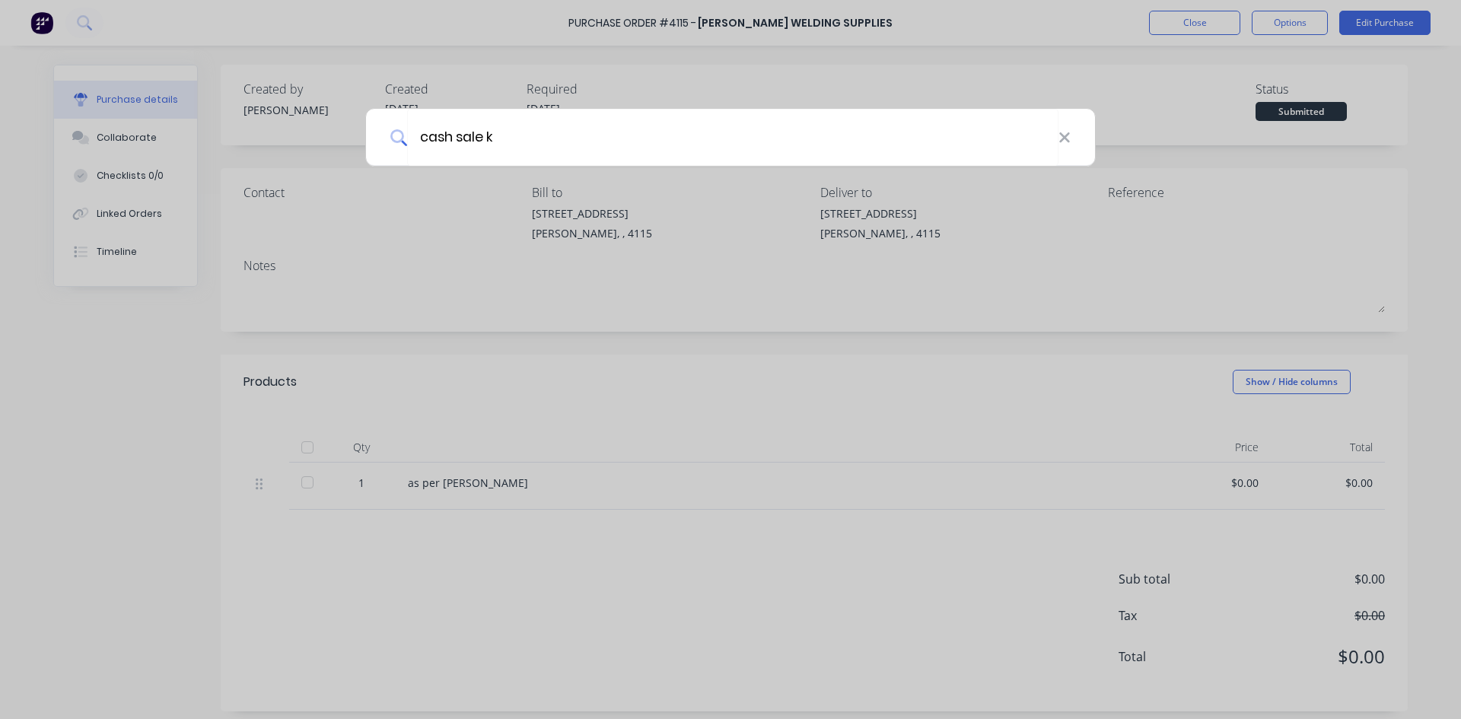
type input "cash sale k"
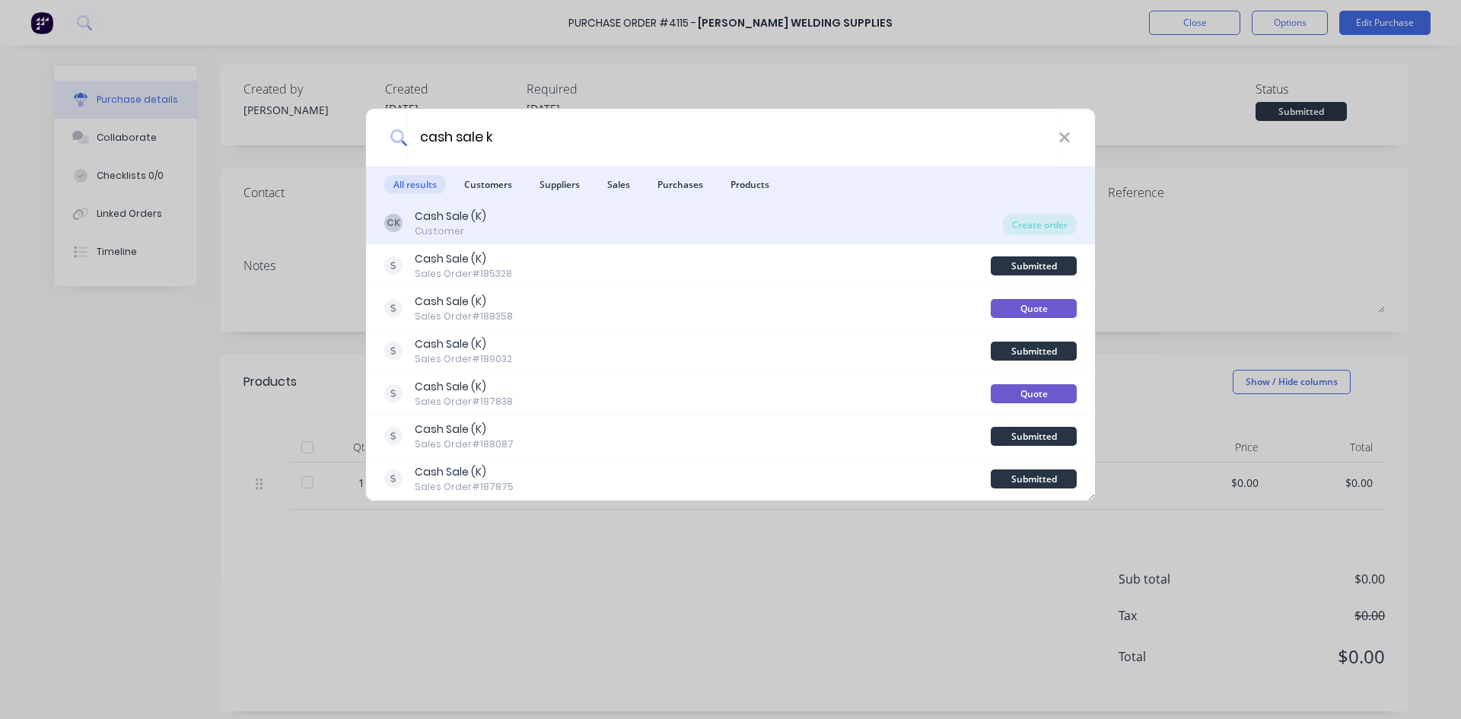
click at [462, 235] on div "Customer" at bounding box center [451, 232] width 72 height 14
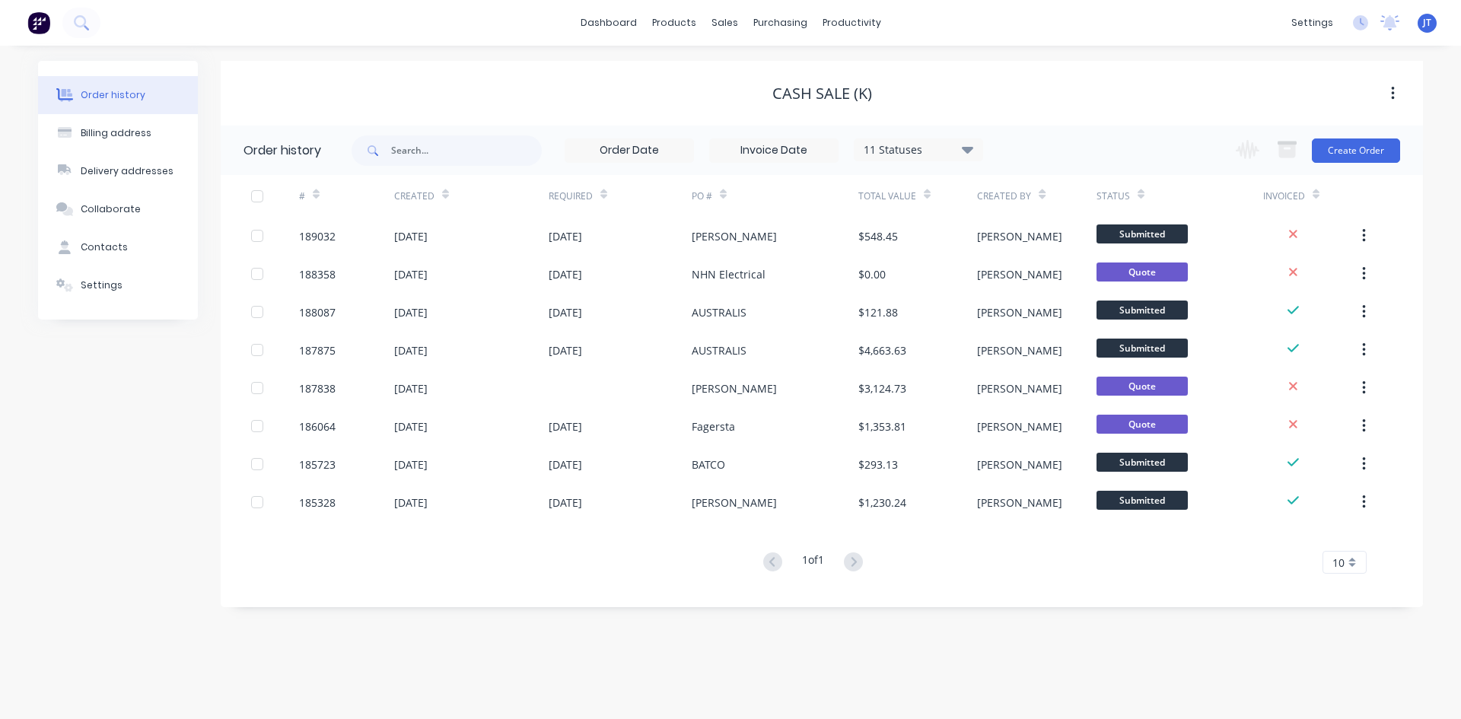
click at [1349, 164] on div "Change order status Submitted Manufactured Ready for pick up Slitting Delivered…" at bounding box center [1314, 150] width 174 height 49
click at [1354, 151] on button "Create Order" at bounding box center [1356, 151] width 88 height 24
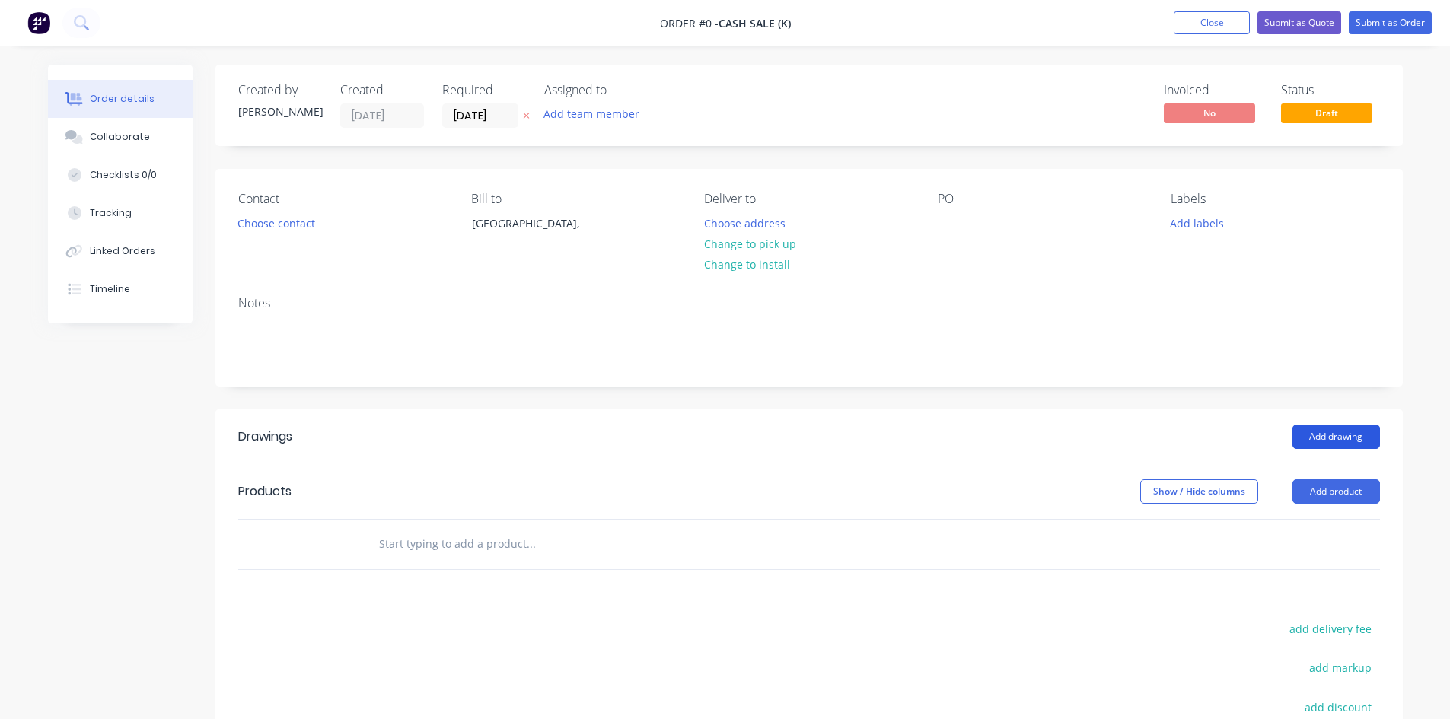
click at [1333, 437] on button "Add drawing" at bounding box center [1336, 437] width 88 height 24
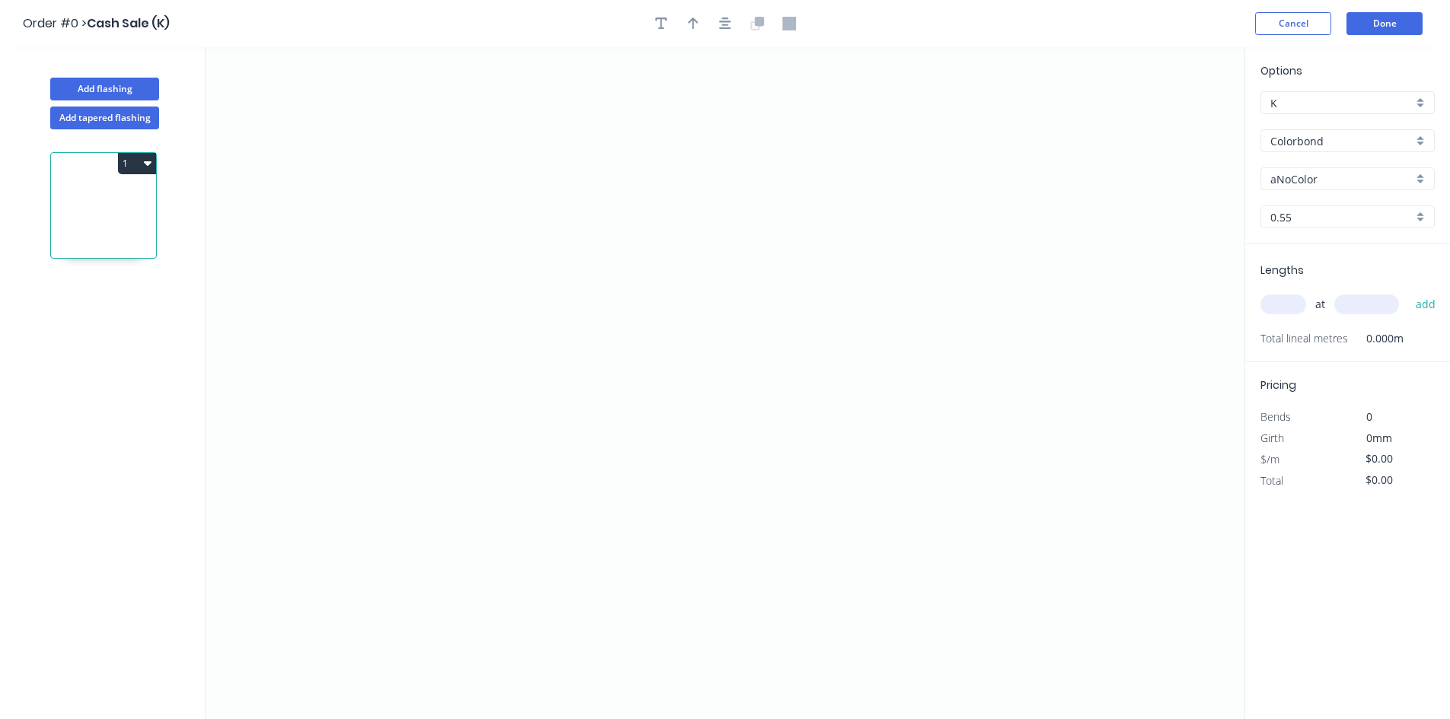
click at [1315, 176] on input "aNoColor" at bounding box center [1341, 179] width 142 height 16
click at [1312, 234] on div "Dover White" at bounding box center [1347, 234] width 173 height 27
type input "Dover White"
click at [361, 496] on icon "0" at bounding box center [724, 383] width 1039 height 672
click at [365, 387] on icon "0" at bounding box center [724, 383] width 1039 height 672
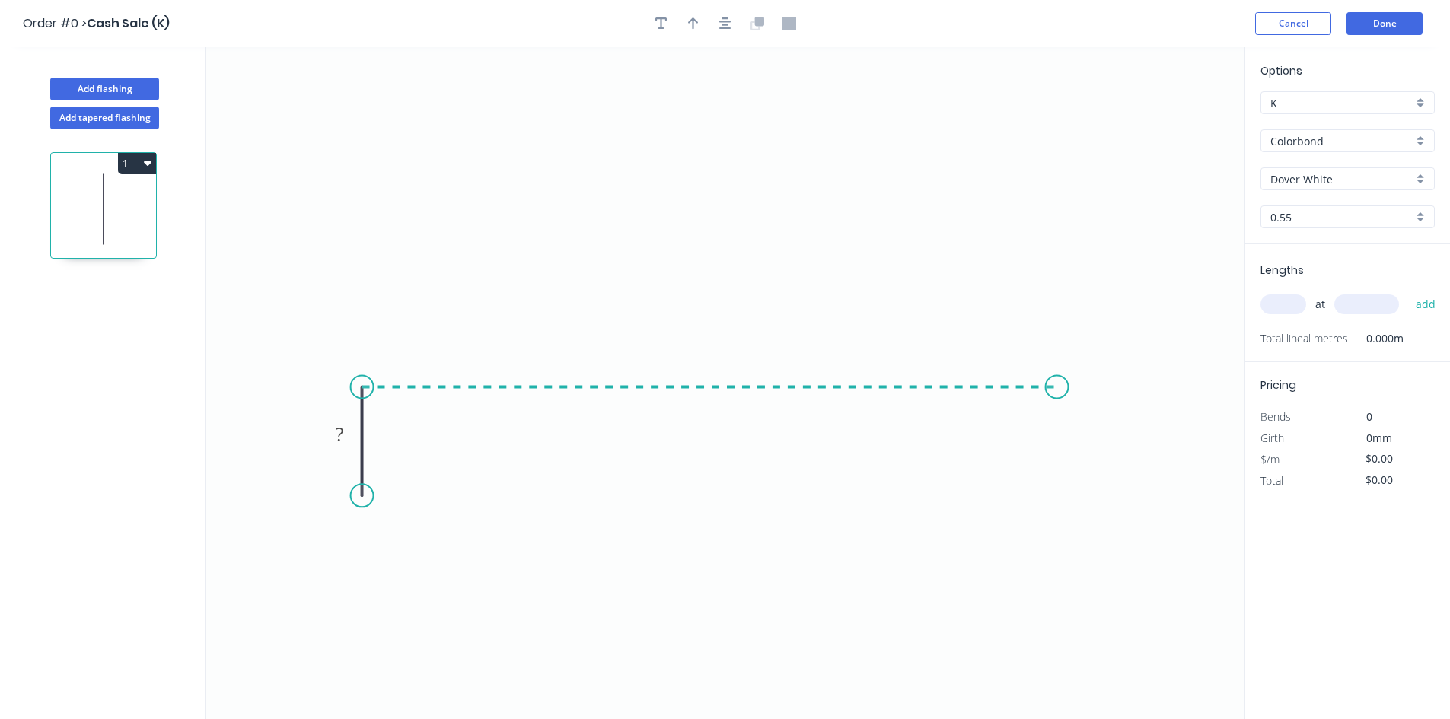
click at [1057, 400] on icon "0 ?" at bounding box center [724, 383] width 1039 height 672
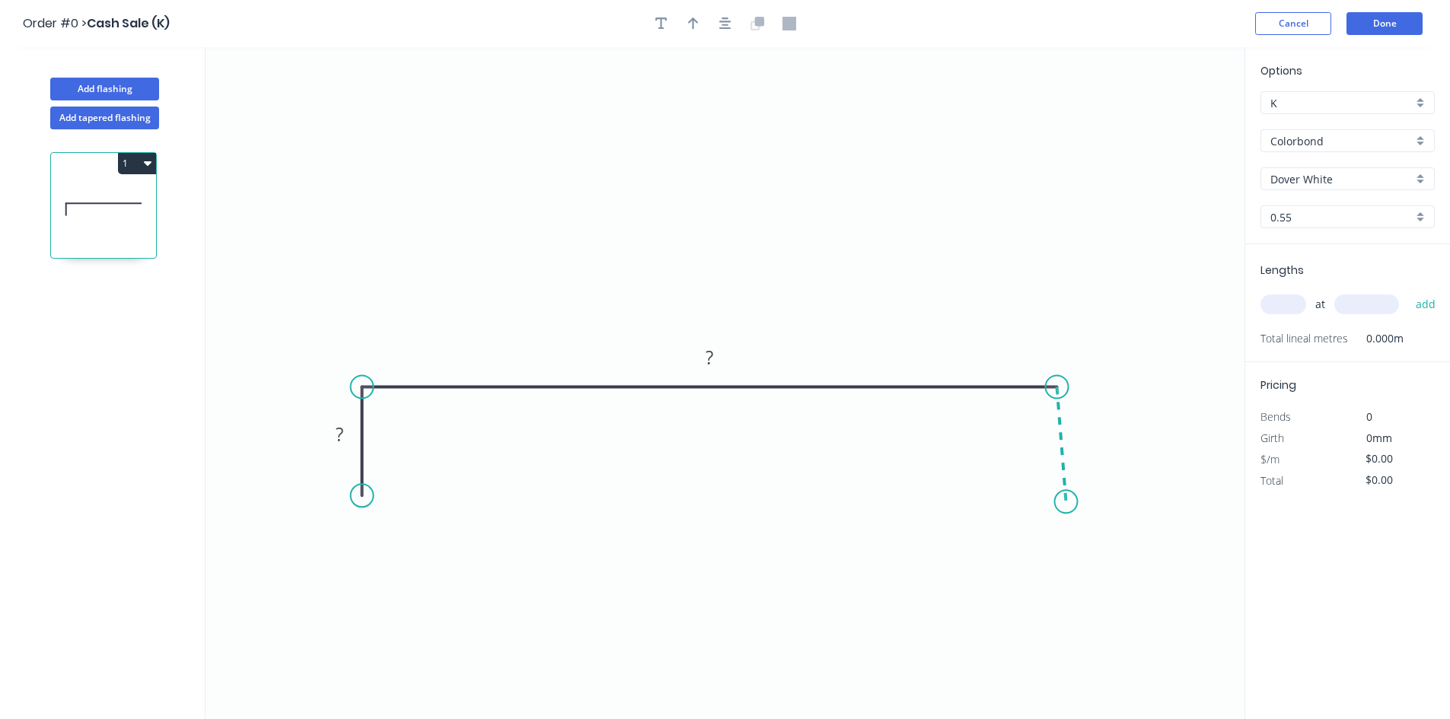
click at [1066, 502] on icon "0 ? ?" at bounding box center [724, 383] width 1039 height 672
click at [1066, 503] on circle at bounding box center [1066, 501] width 23 height 23
drag, startPoint x: 1066, startPoint y: 503, endPoint x: 1059, endPoint y: 505, distance: 7.9
click at [1059, 505] on circle at bounding box center [1066, 501] width 23 height 23
click at [1084, 445] on rect at bounding box center [1079, 439] width 30 height 21
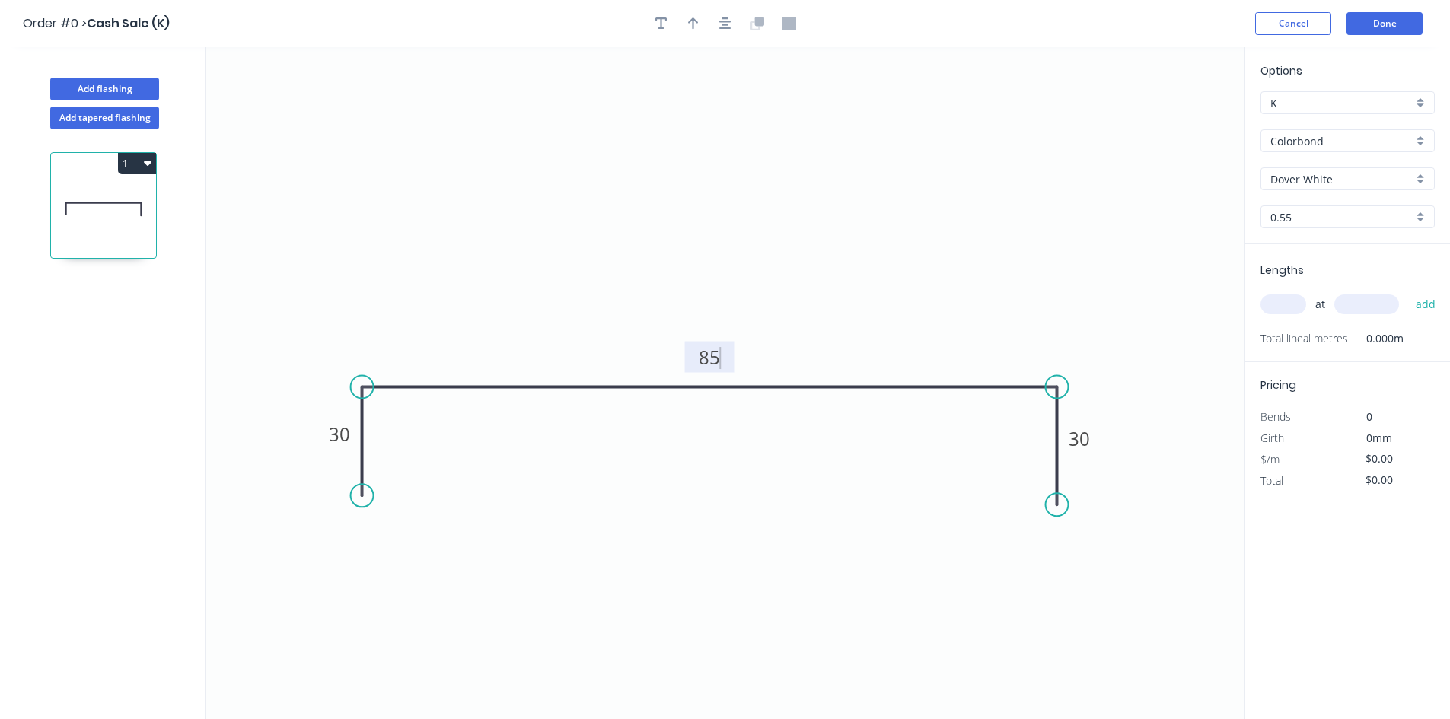
type input "$7.53"
click at [1265, 320] on div "at add" at bounding box center [1348, 304] width 177 height 41
click at [1266, 309] on input "text" at bounding box center [1283, 305] width 46 height 20
type input "1"
type input "3600"
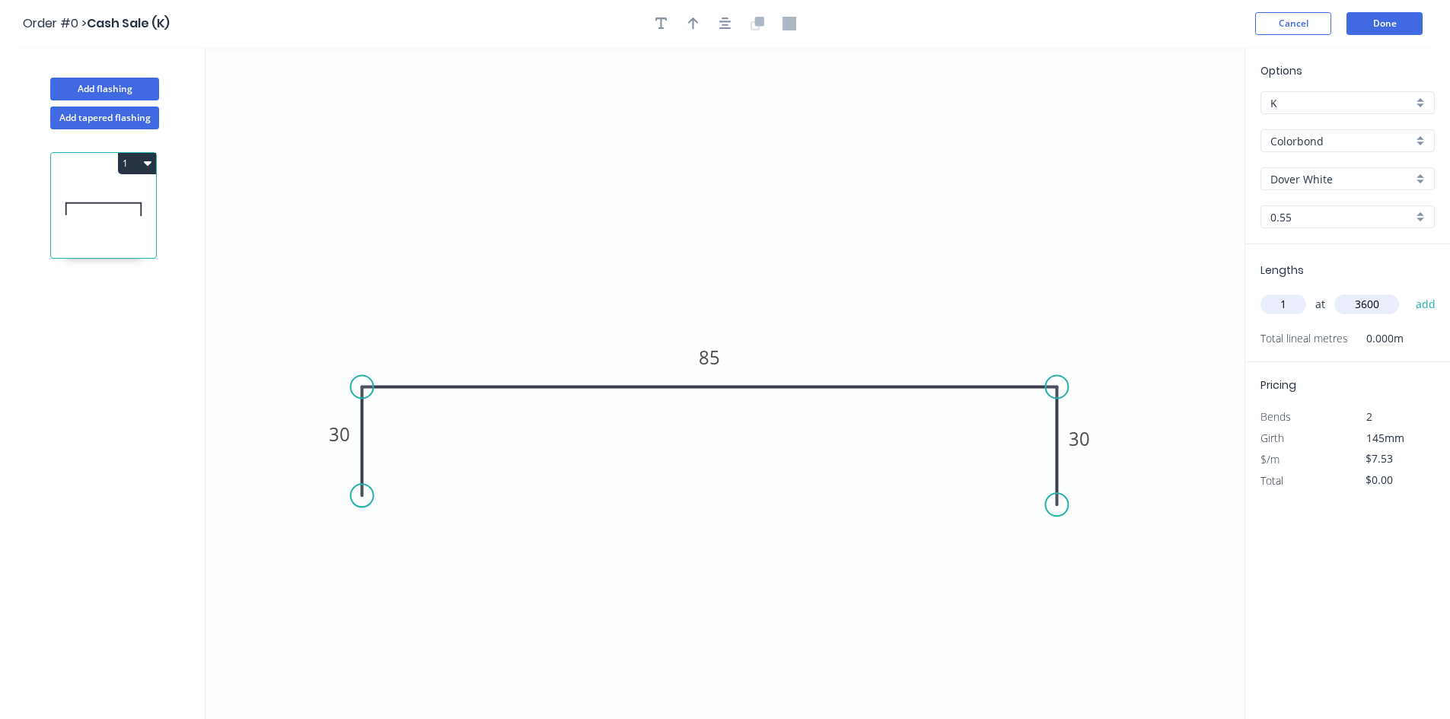
click at [1408, 291] on button "add" at bounding box center [1426, 304] width 36 height 26
type input "$27.11"
drag, startPoint x: 91, startPoint y: 113, endPoint x: 123, endPoint y: 135, distance: 39.5
click at [92, 113] on button "Add tapered flashing" at bounding box center [104, 118] width 109 height 23
type input "$0.00"
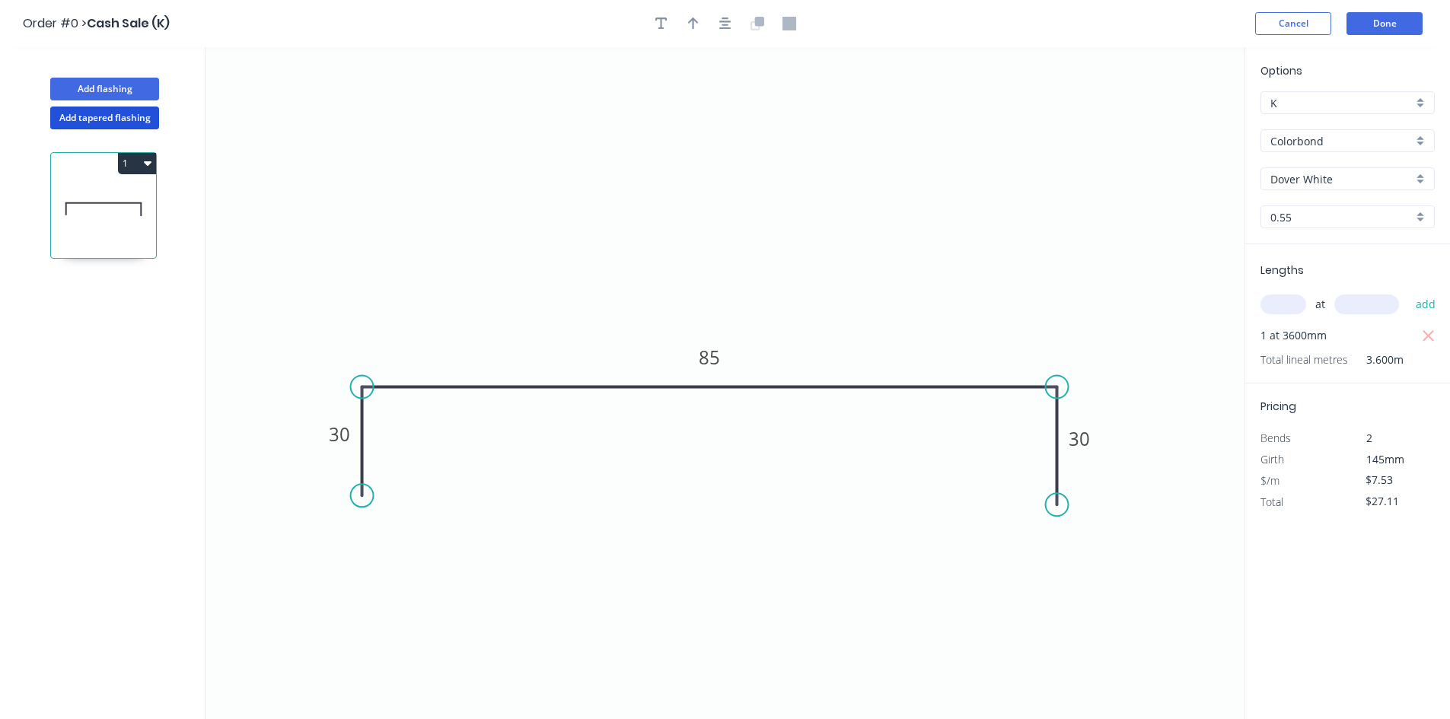
type input "$0.00"
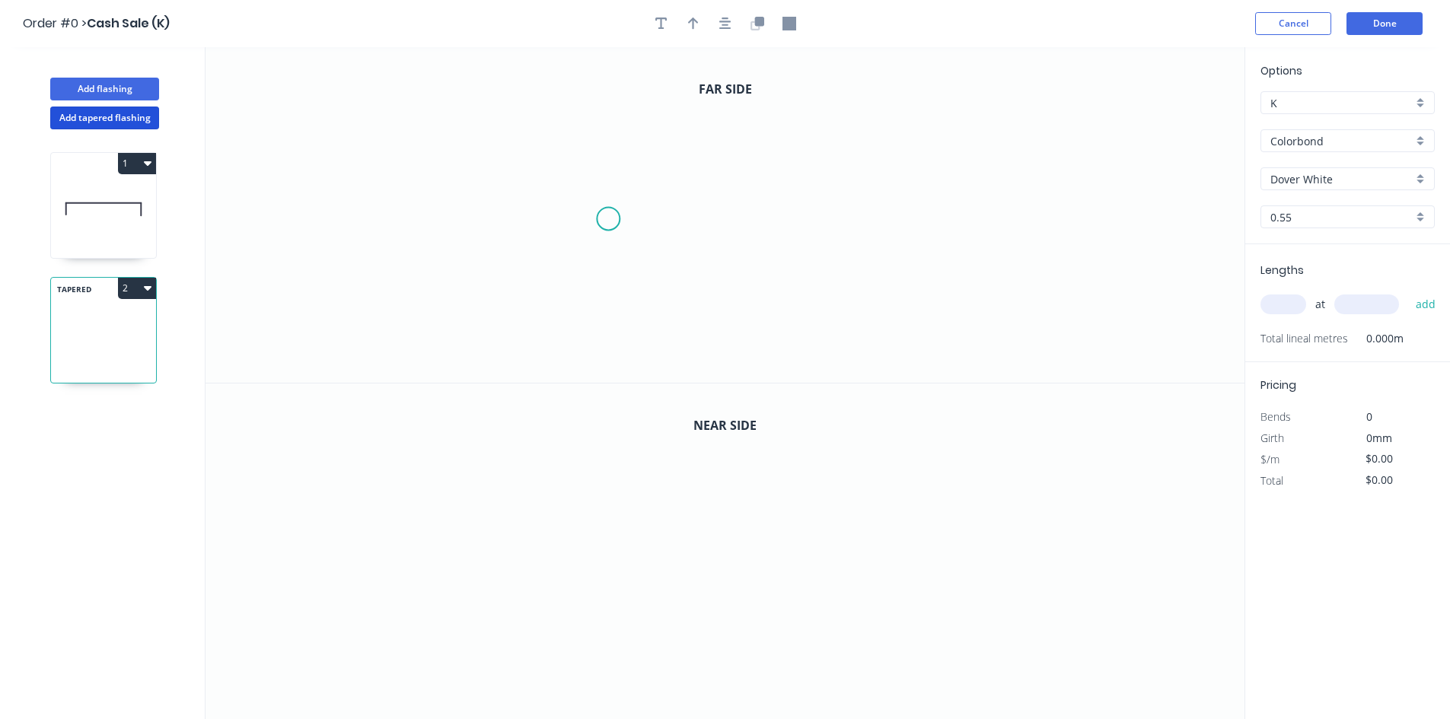
click at [601, 201] on icon "0" at bounding box center [724, 215] width 1039 height 336
click at [855, 196] on icon "0" at bounding box center [724, 215] width 1039 height 336
click at [543, 613] on icon "0" at bounding box center [724, 552] width 1039 height 336
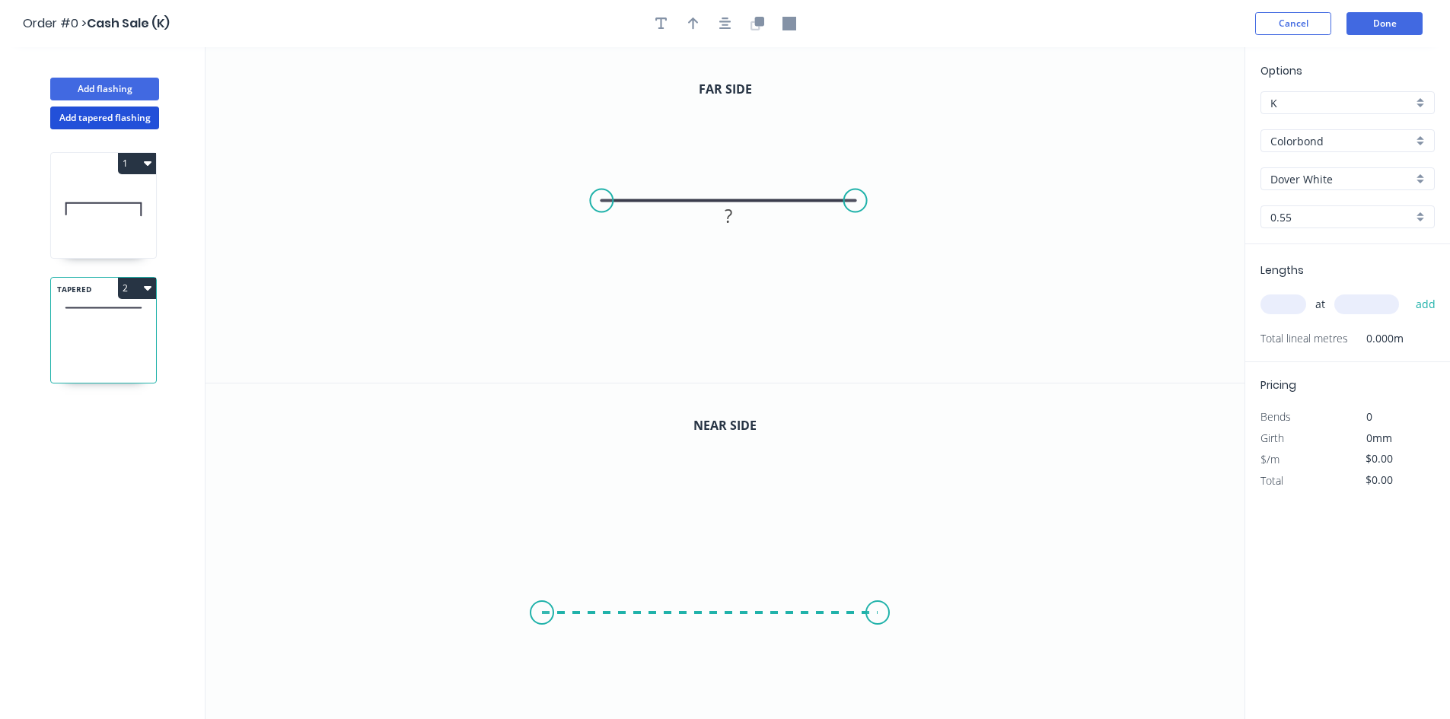
click at [877, 617] on icon "0" at bounding box center [724, 552] width 1039 height 336
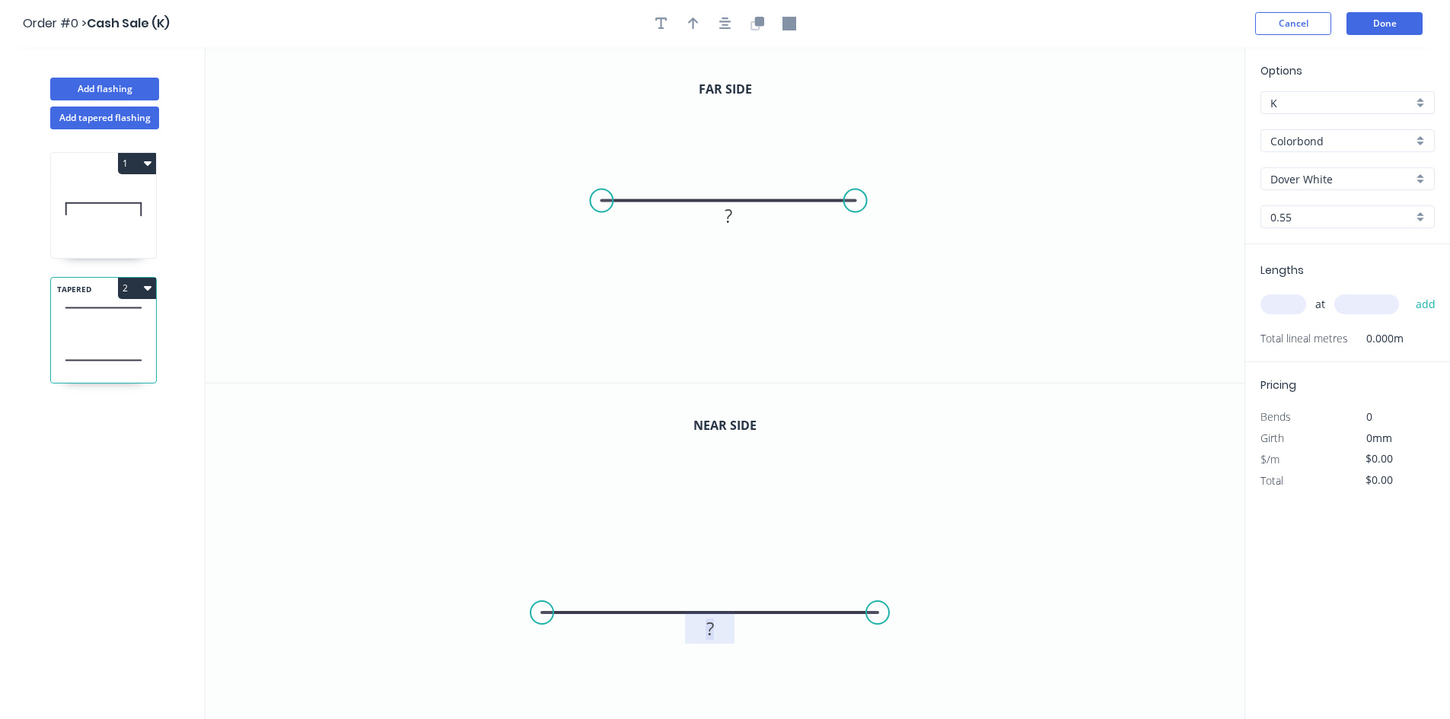
click at [703, 632] on rect at bounding box center [710, 629] width 30 height 21
click at [790, 21] on icon "button" at bounding box center [789, 24] width 14 height 14
type input "$11.22"
drag, startPoint x: 1167, startPoint y: 142, endPoint x: 1023, endPoint y: 378, distance: 276.7
click at [785, 28] on icon "button" at bounding box center [788, 23] width 11 height 14
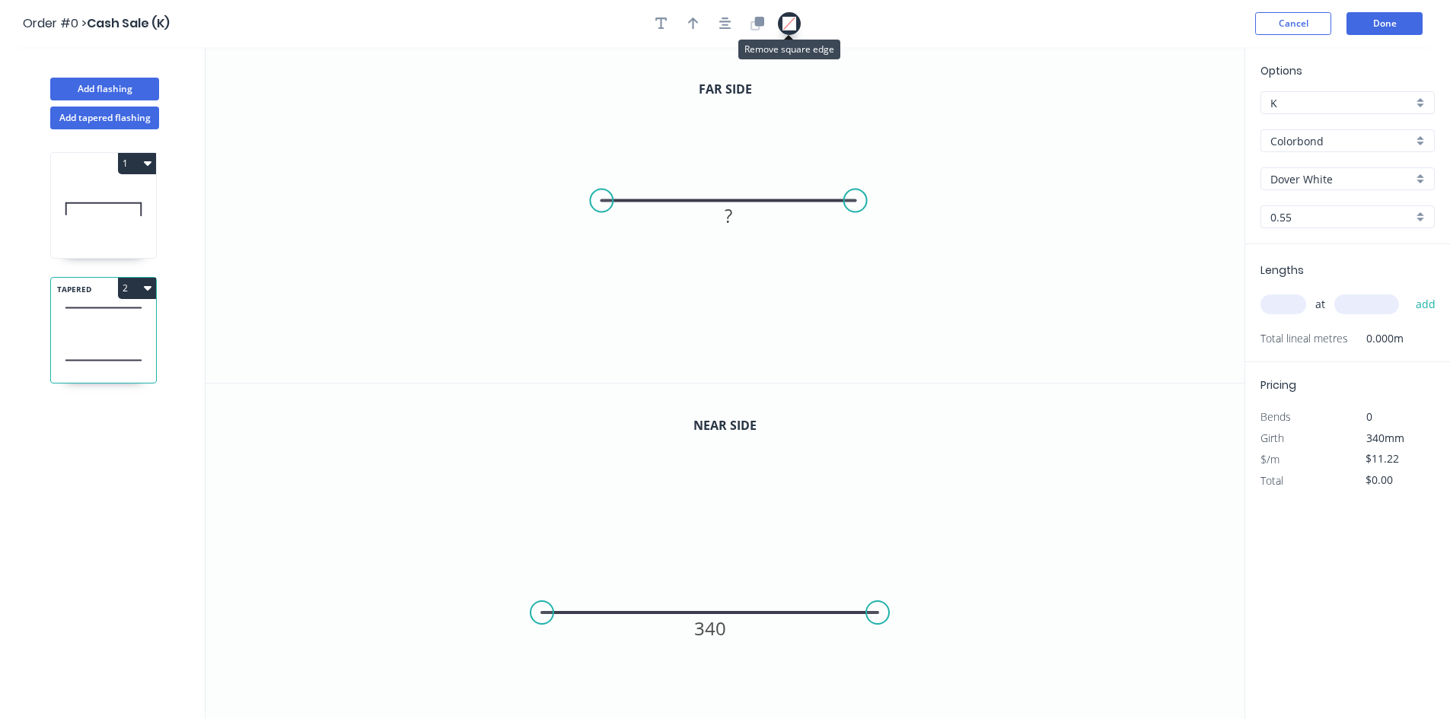
click at [785, 28] on icon "button" at bounding box center [789, 24] width 14 height 14
drag, startPoint x: 1150, startPoint y: 140, endPoint x: 849, endPoint y: 228, distance: 314.0
click at [849, 228] on rect at bounding box center [847, 229] width 15 height 15
click at [729, 219] on tspan "?" at bounding box center [729, 215] width 8 height 25
click at [1138, 268] on icon "0 20" at bounding box center [724, 215] width 1039 height 336
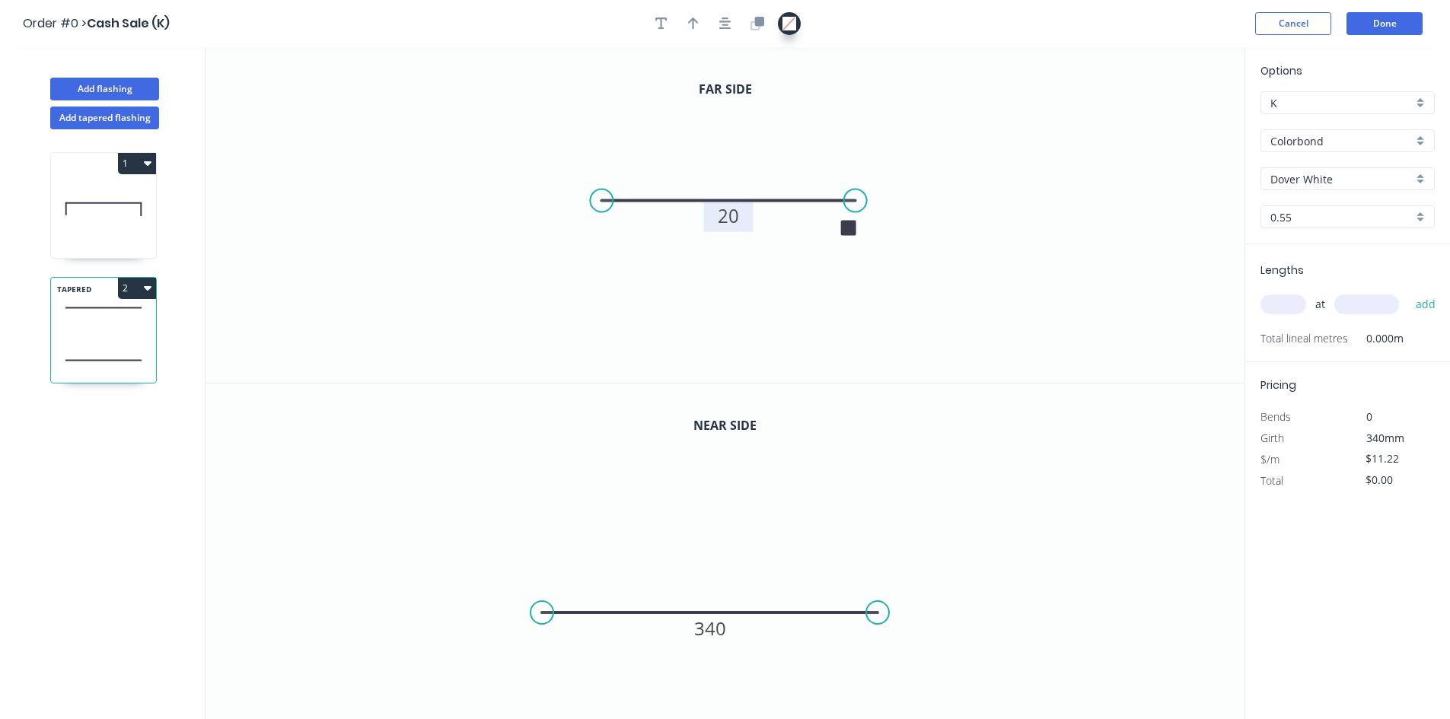
click at [1270, 298] on input "text" at bounding box center [1283, 305] width 46 height 20
type input "2"
type input "1730"
click at [1408, 291] on button "add" at bounding box center [1426, 304] width 36 height 26
click at [151, 291] on icon "button" at bounding box center [148, 288] width 8 height 12
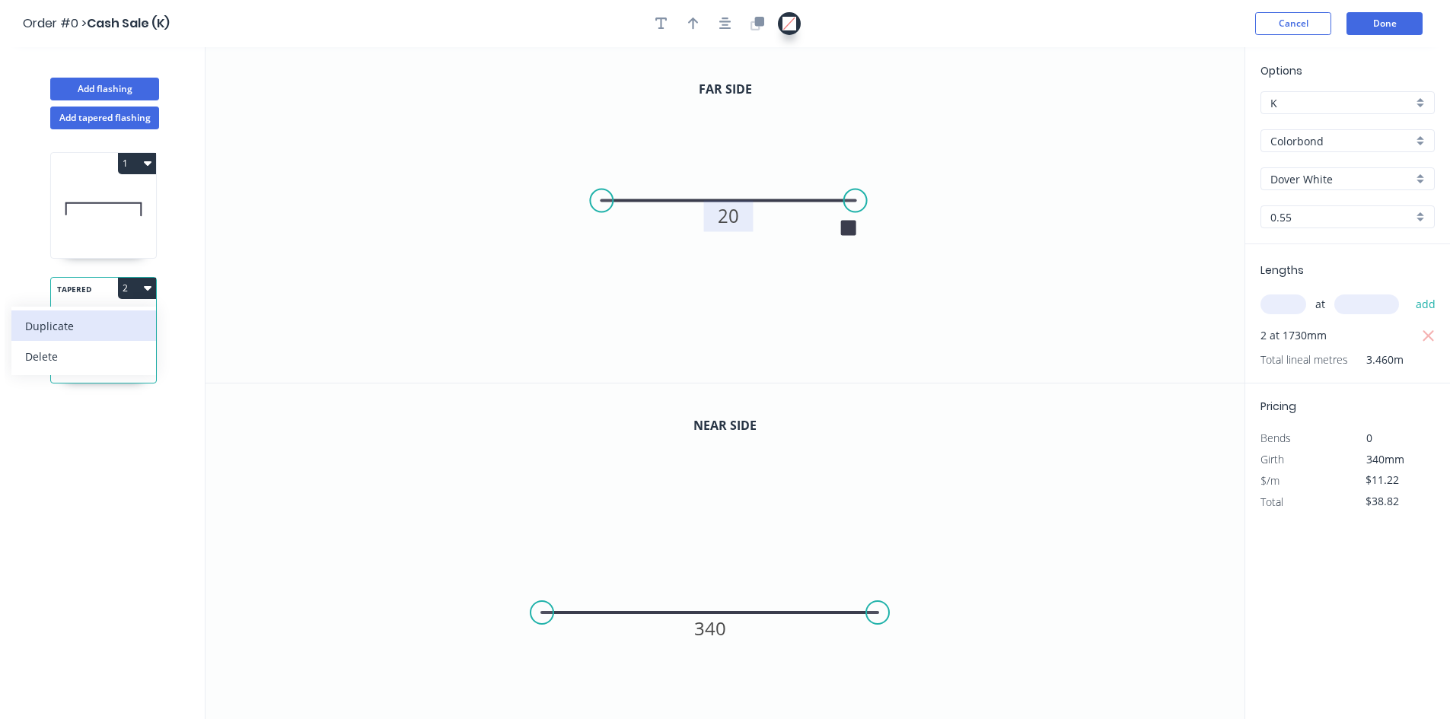
click at [138, 320] on div "Duplicate" at bounding box center [83, 326] width 117 height 22
type input "$0.00"
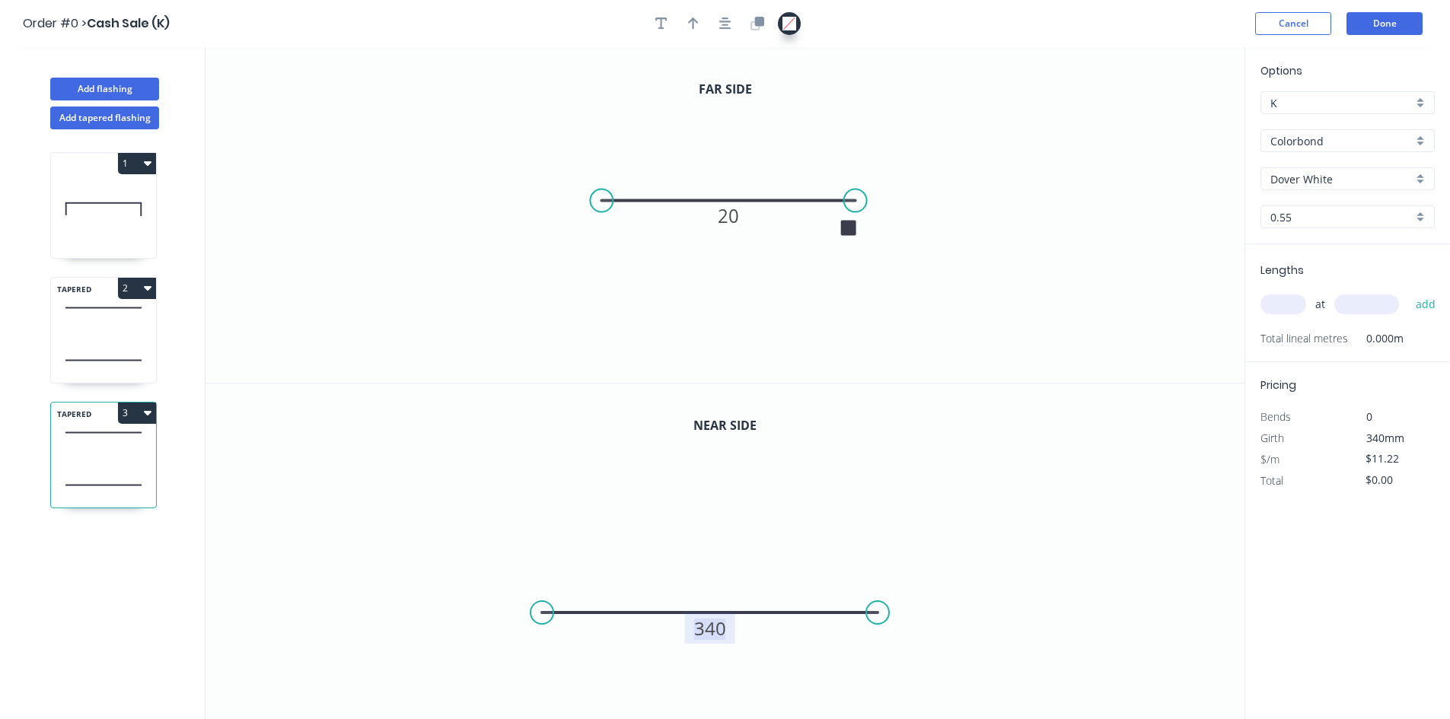
click at [702, 623] on tspan "340" at bounding box center [710, 628] width 32 height 25
click at [718, 221] on tspan "20" at bounding box center [728, 215] width 21 height 25
click at [1108, 263] on icon "0 340" at bounding box center [724, 215] width 1039 height 336
type input "$11.22"
click at [1268, 319] on div "at add" at bounding box center [1348, 304] width 177 height 41
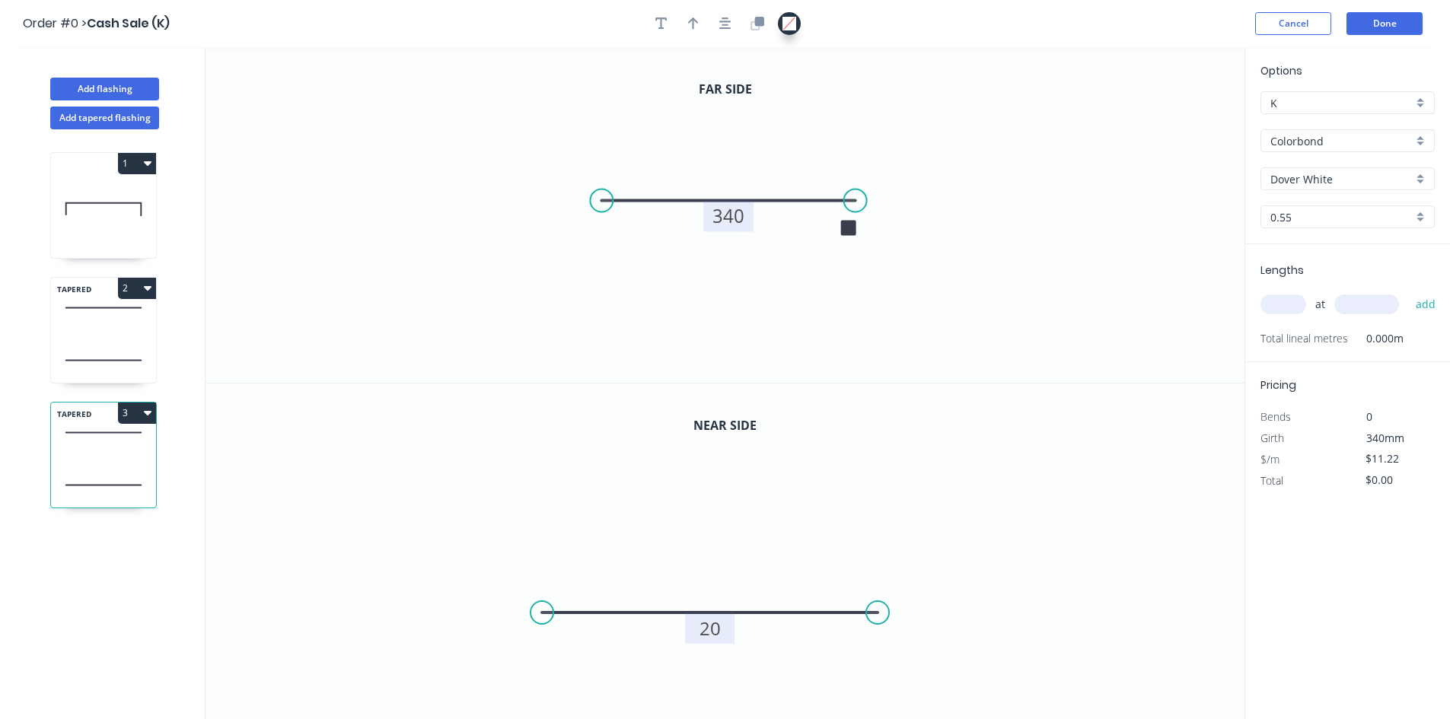
click at [1272, 308] on input "text" at bounding box center [1283, 305] width 46 height 20
type input "2"
type input "1730"
click at [1408, 291] on button "add" at bounding box center [1426, 304] width 36 height 26
type input "$38.82"
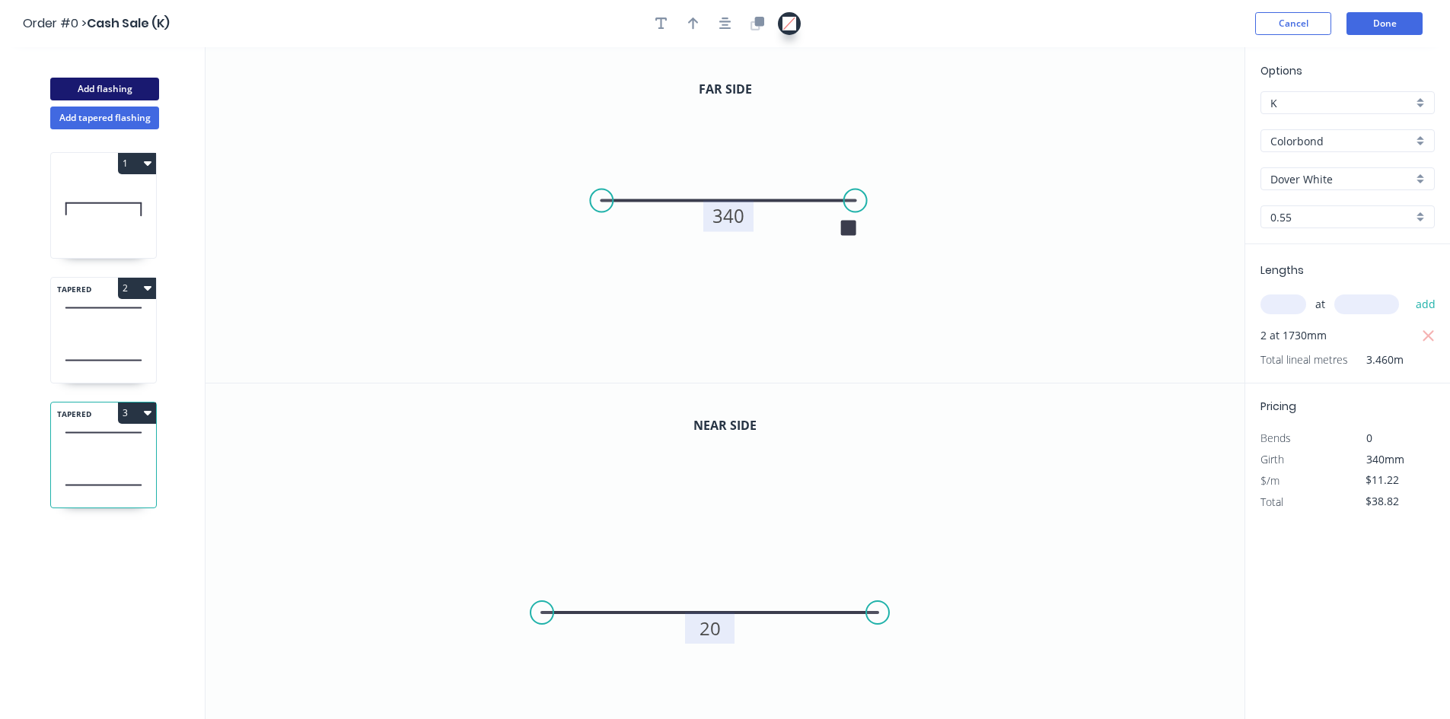
click at [102, 95] on button "Add flashing" at bounding box center [104, 89] width 109 height 23
type input "$0.00"
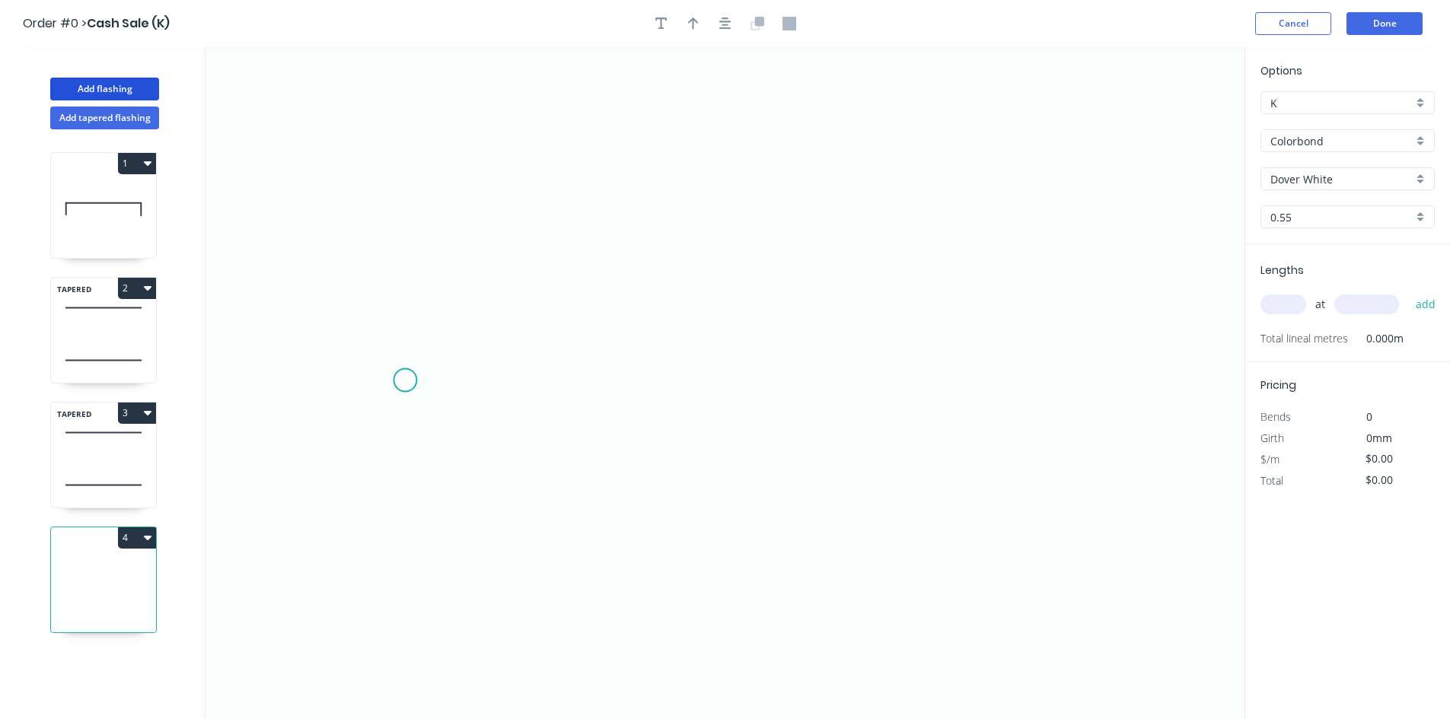
click at [406, 381] on icon "0" at bounding box center [724, 383] width 1039 height 672
click at [723, 386] on icon "0" at bounding box center [724, 383] width 1039 height 672
click at [1044, 391] on icon "0 ?" at bounding box center [724, 383] width 1039 height 672
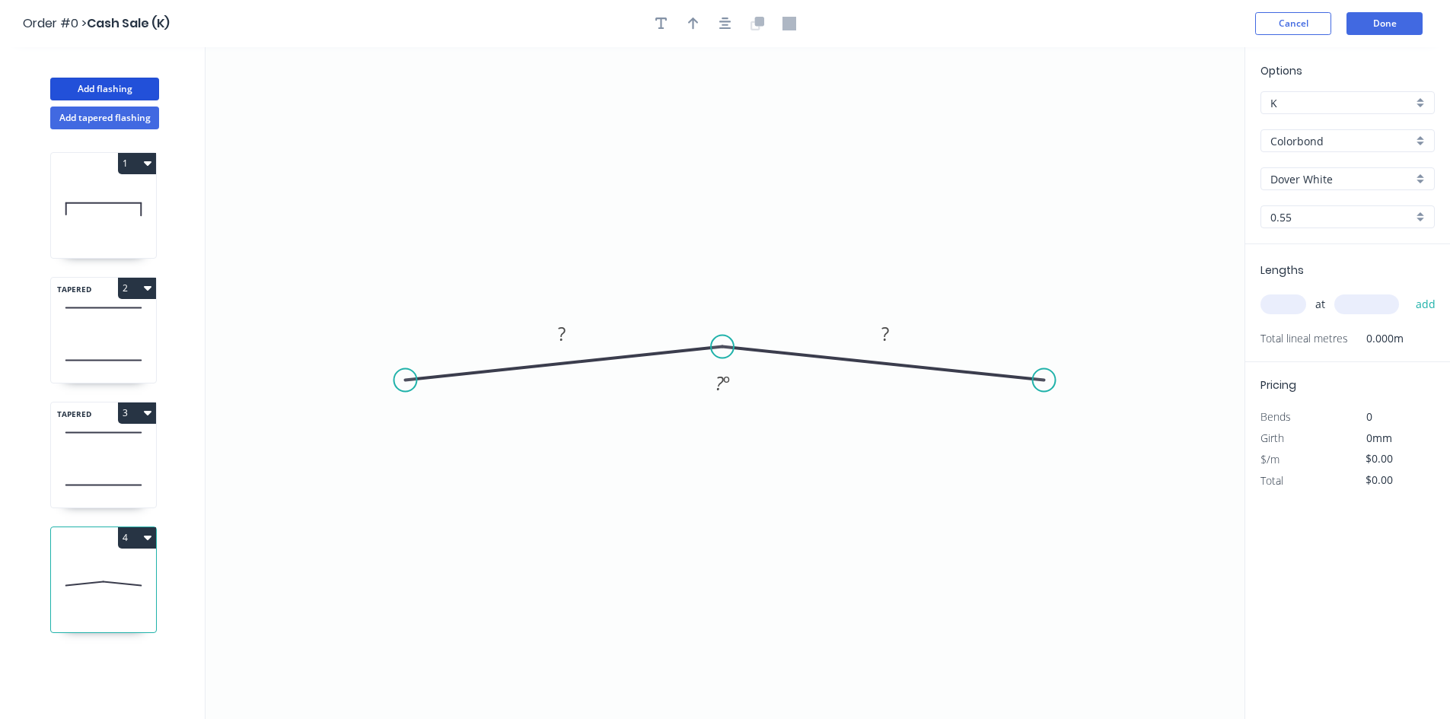
drag, startPoint x: 715, startPoint y: 377, endPoint x: 722, endPoint y: 347, distance: 30.5
click at [722, 347] on circle at bounding box center [722, 347] width 23 height 23
click at [692, 24] on icon "button" at bounding box center [693, 24] width 11 height 14
click at [1169, 123] on icon at bounding box center [1168, 105] width 14 height 49
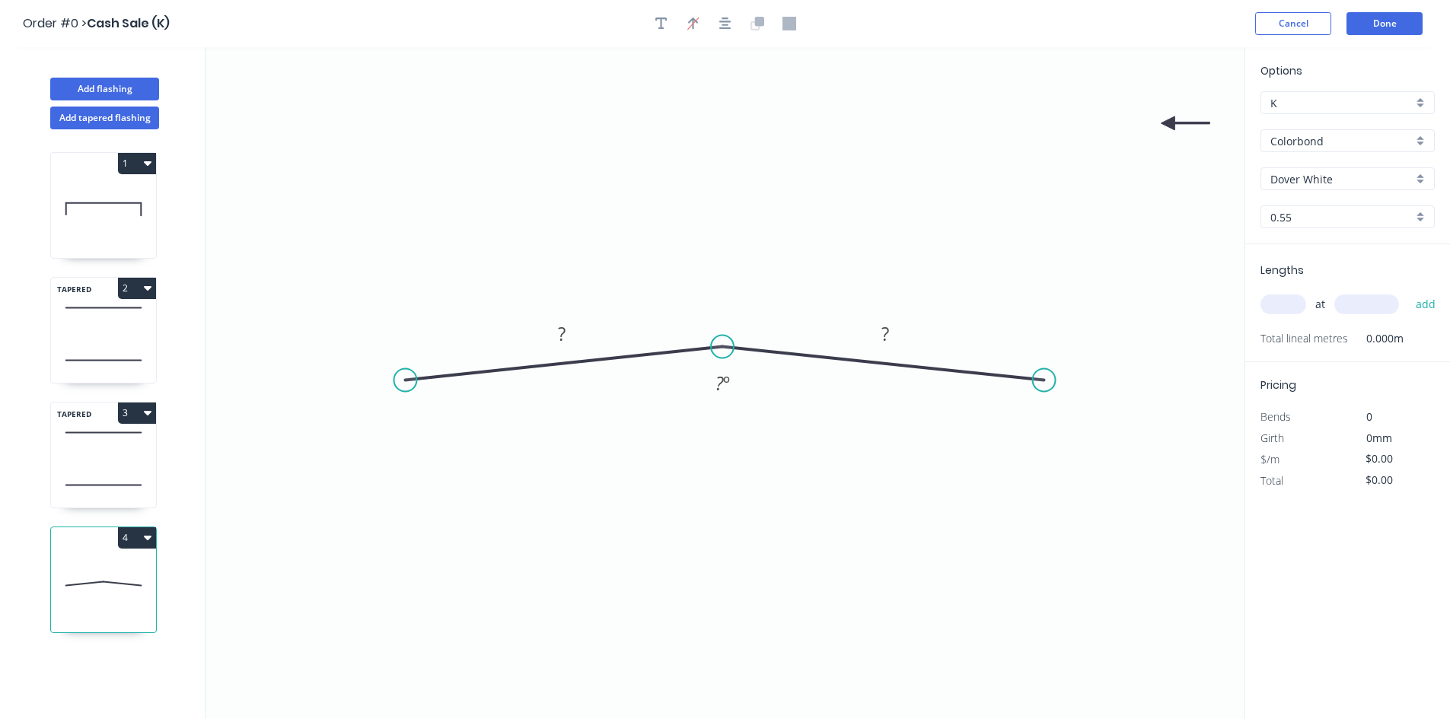
click at [1169, 123] on icon at bounding box center [1185, 123] width 49 height 14
click at [1169, 123] on icon at bounding box center [1180, 135] width 44 height 44
drag, startPoint x: 1168, startPoint y: 123, endPoint x: 712, endPoint y: 524, distance: 607.8
click at [712, 524] on icon at bounding box center [712, 541] width 14 height 49
click at [1049, 379] on circle at bounding box center [1044, 380] width 23 height 23
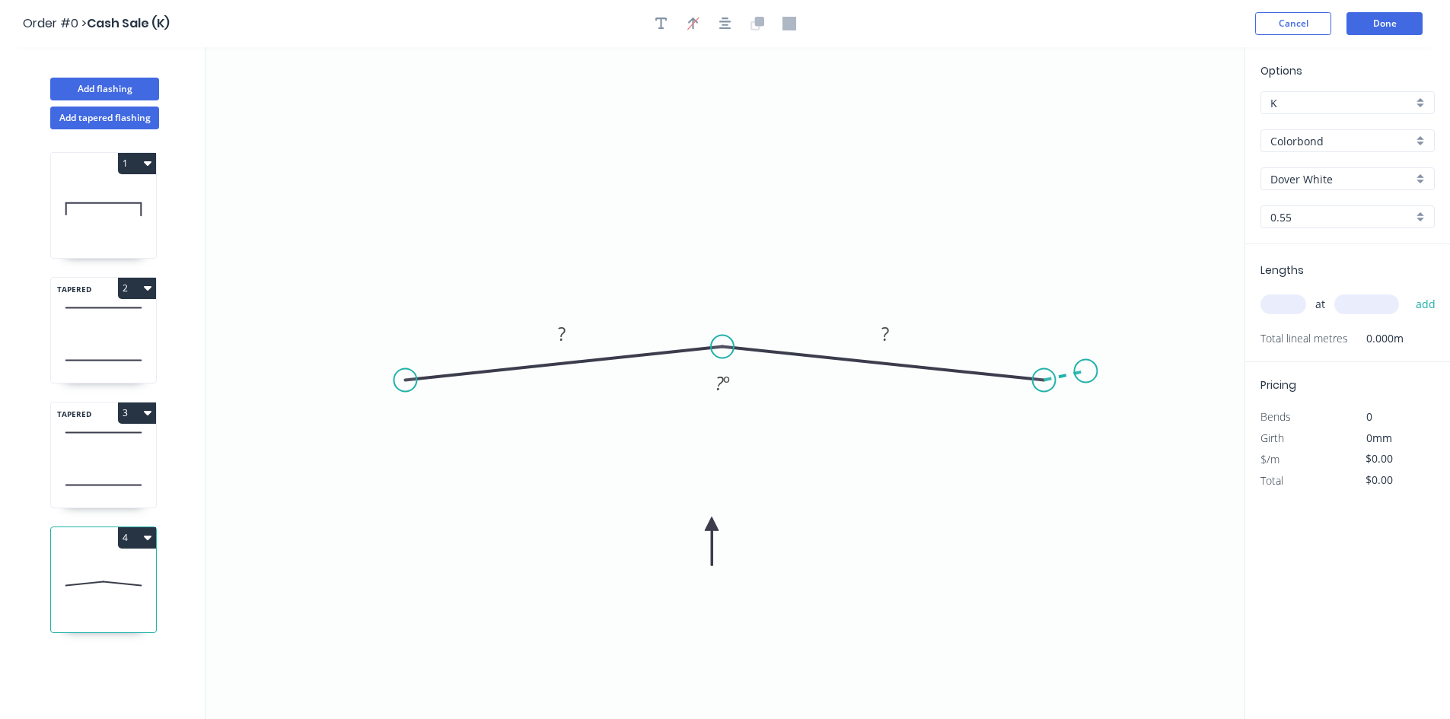
click at [1086, 371] on icon "0 ? ? ? º" at bounding box center [724, 383] width 1039 height 672
click at [1086, 371] on circle at bounding box center [1085, 371] width 23 height 23
click at [407, 383] on circle at bounding box center [404, 380] width 23 height 23
click at [357, 370] on icon "0 ? ? ? ? º ? º" at bounding box center [724, 383] width 1039 height 672
click at [429, 399] on div "Hide angle" at bounding box center [466, 405] width 153 height 31
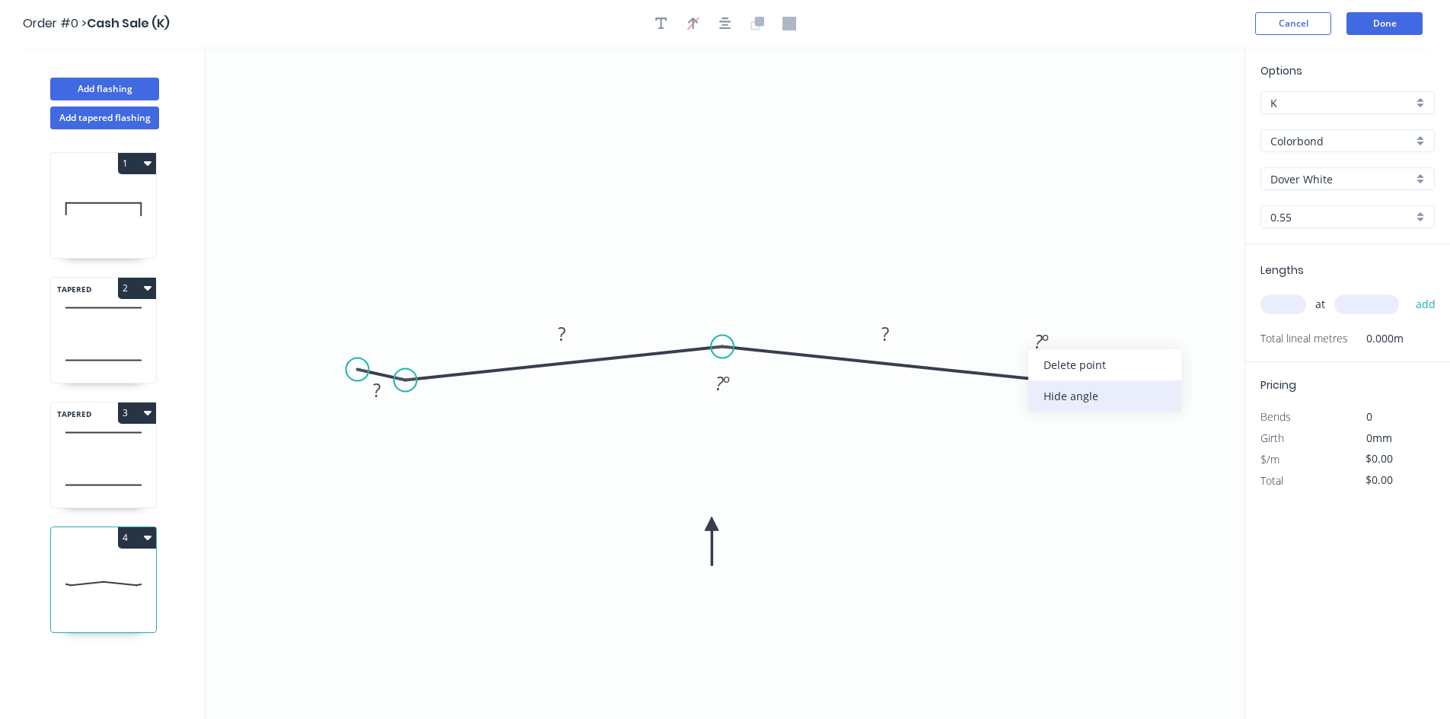
click at [1061, 398] on div "Hide angle" at bounding box center [1104, 396] width 153 height 31
click at [1072, 400] on tspan "?" at bounding box center [1069, 390] width 8 height 25
type input "$6.41"
click at [1293, 302] on input "text" at bounding box center [1283, 305] width 46 height 20
type input "1"
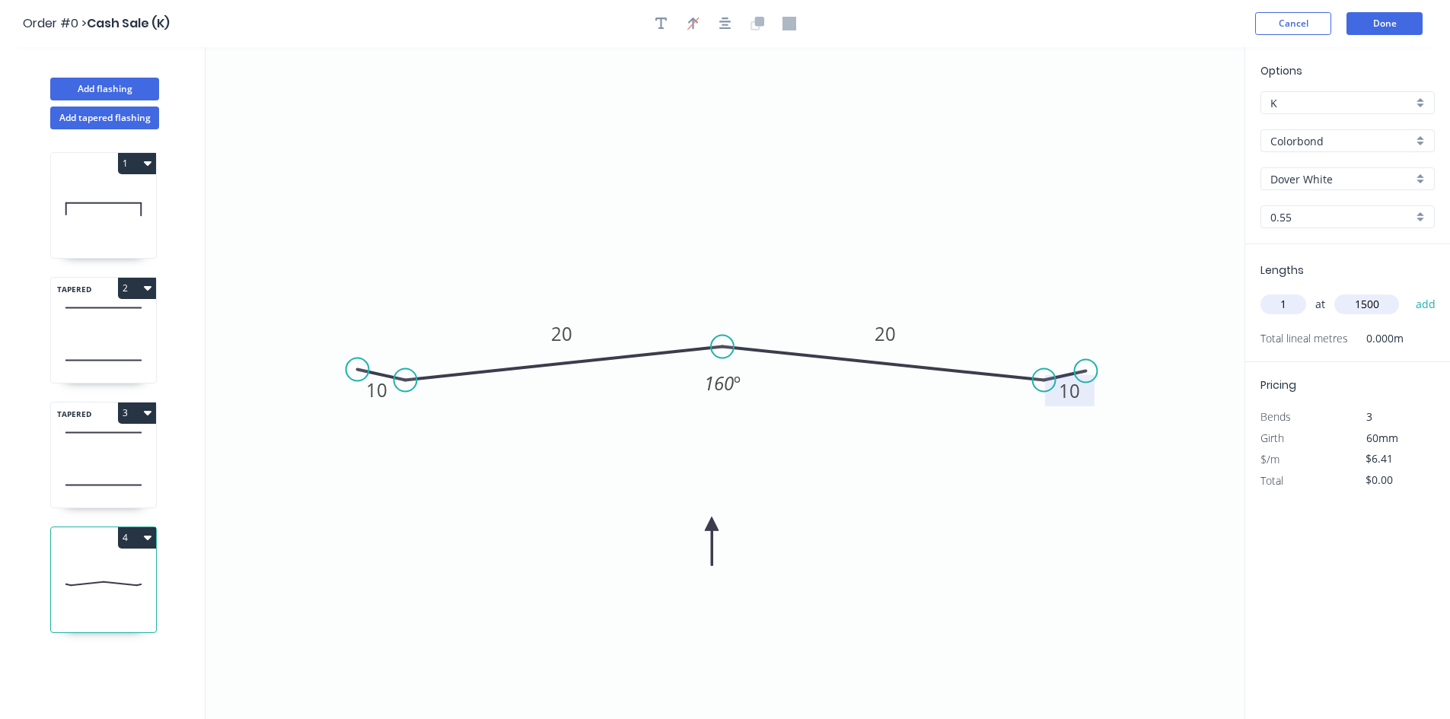
type input "1500"
click at [1408, 291] on button "add" at bounding box center [1426, 304] width 36 height 26
type input "$9.62"
type input "1"
type input "3100"
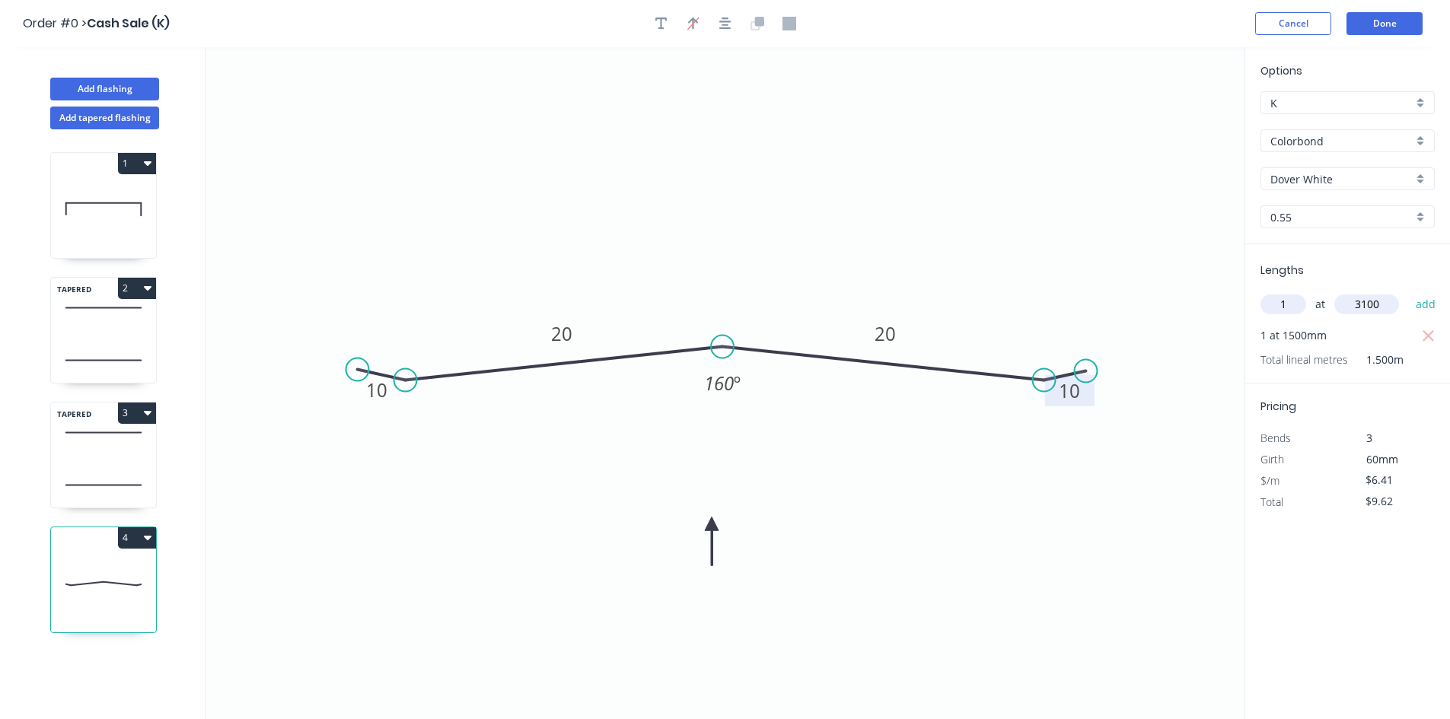
click at [1408, 291] on button "add" at bounding box center [1426, 304] width 36 height 26
type input "$29.49"
click at [100, 83] on button "Add flashing" at bounding box center [104, 89] width 109 height 23
type input "$0.00"
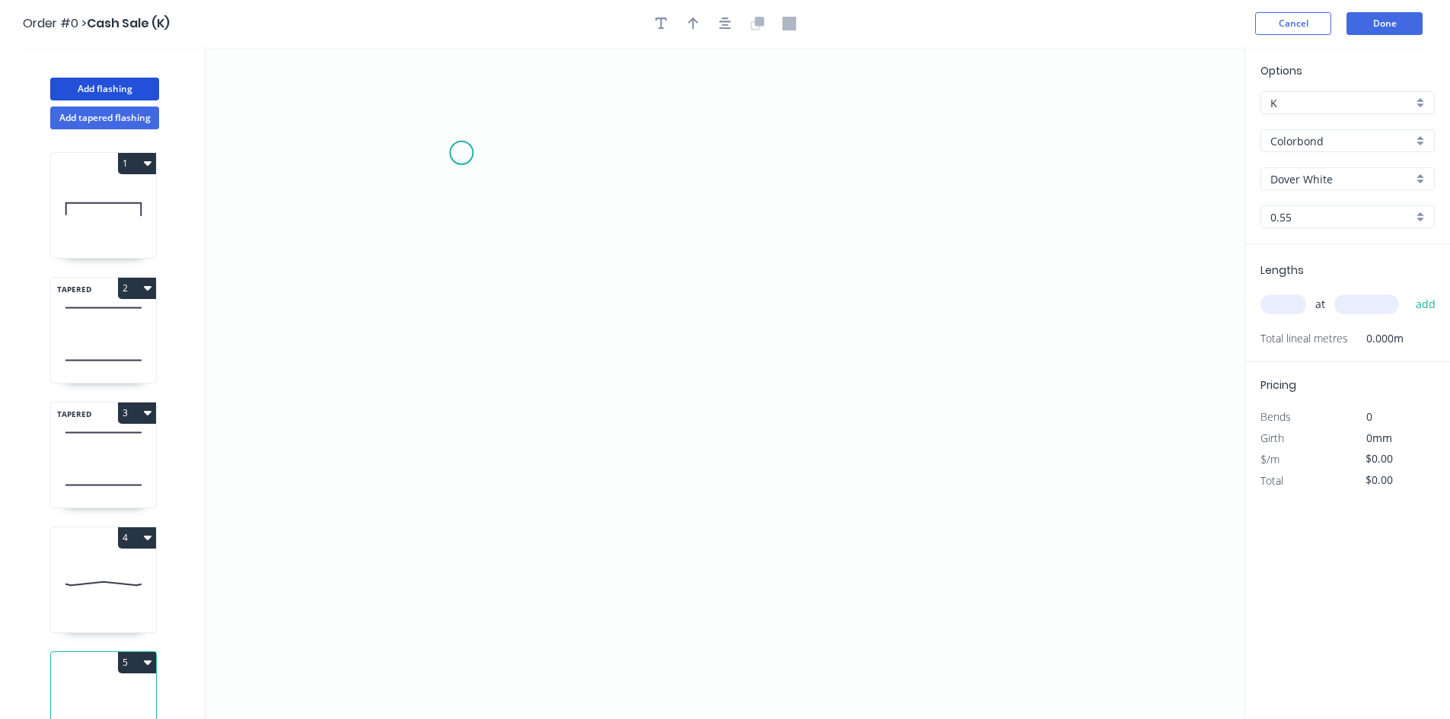
click at [457, 153] on icon "0" at bounding box center [724, 383] width 1039 height 672
click at [492, 162] on icon at bounding box center [474, 157] width 35 height 9
click at [895, 174] on icon "0 ?" at bounding box center [724, 383] width 1039 height 672
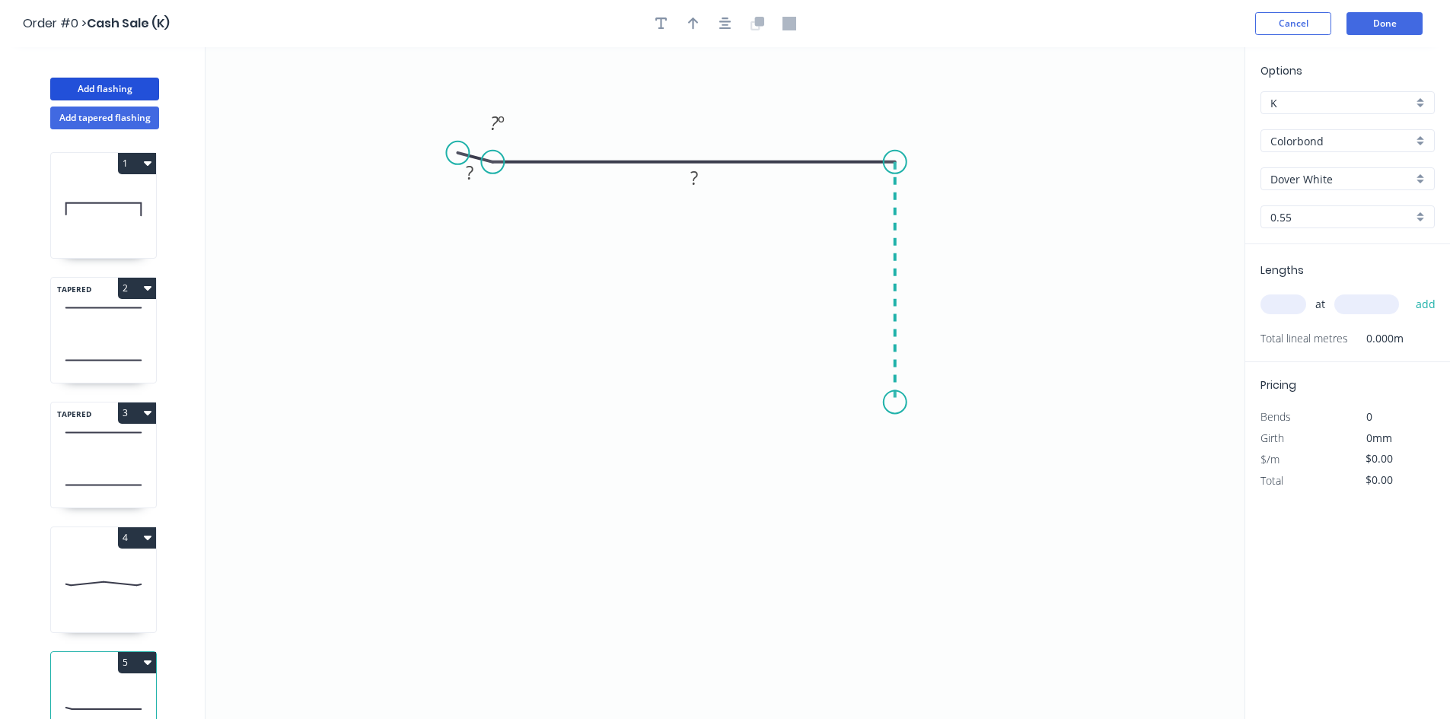
click at [888, 403] on icon "0 ? ? ? º" at bounding box center [724, 383] width 1039 height 672
click at [906, 434] on icon "0 ? ? ? ? º" at bounding box center [724, 383] width 1039 height 672
click at [906, 434] on circle at bounding box center [906, 433] width 23 height 23
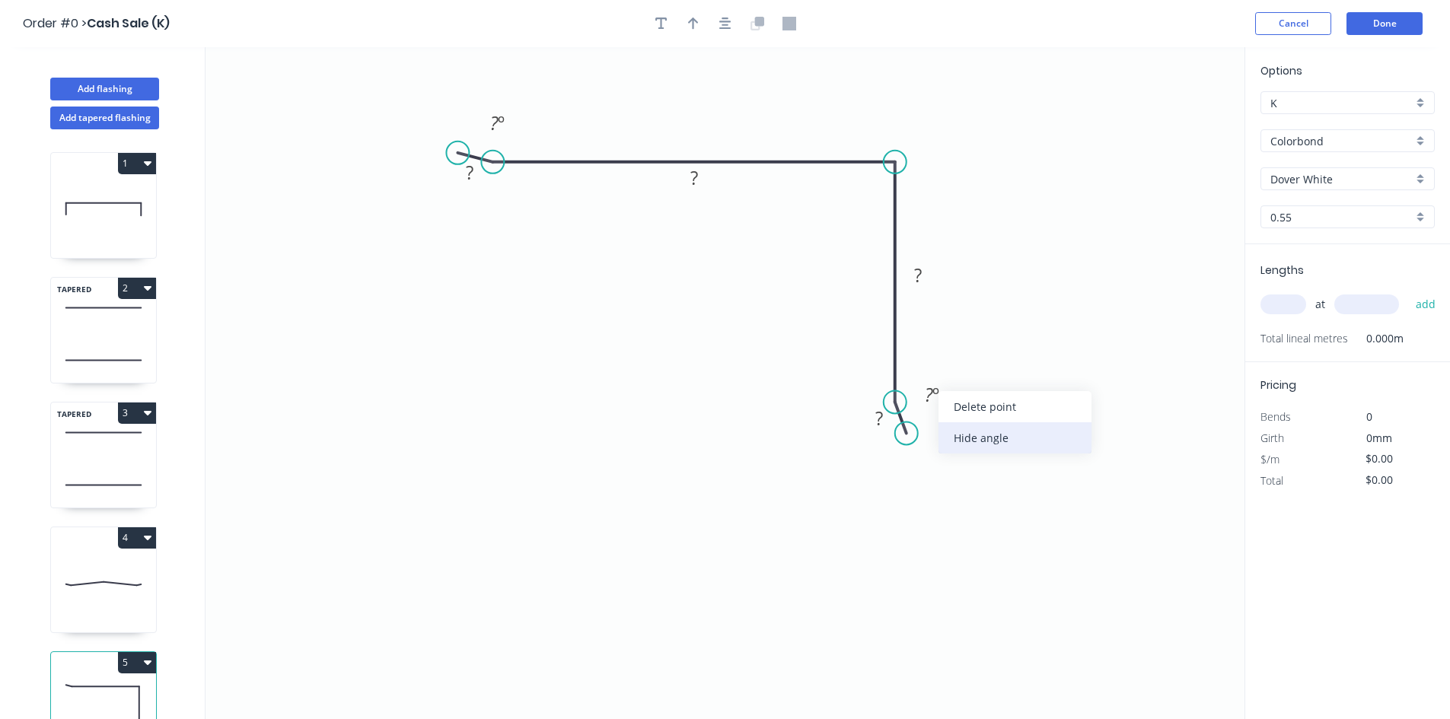
click at [939, 440] on div "Hide angle" at bounding box center [1014, 437] width 153 height 31
click at [533, 157] on div "Hide angle" at bounding box center [569, 166] width 153 height 31
click at [466, 179] on tspan "?" at bounding box center [470, 172] width 8 height 25
type input "$6.41"
drag, startPoint x: 891, startPoint y: 399, endPoint x: 903, endPoint y: 315, distance: 84.5
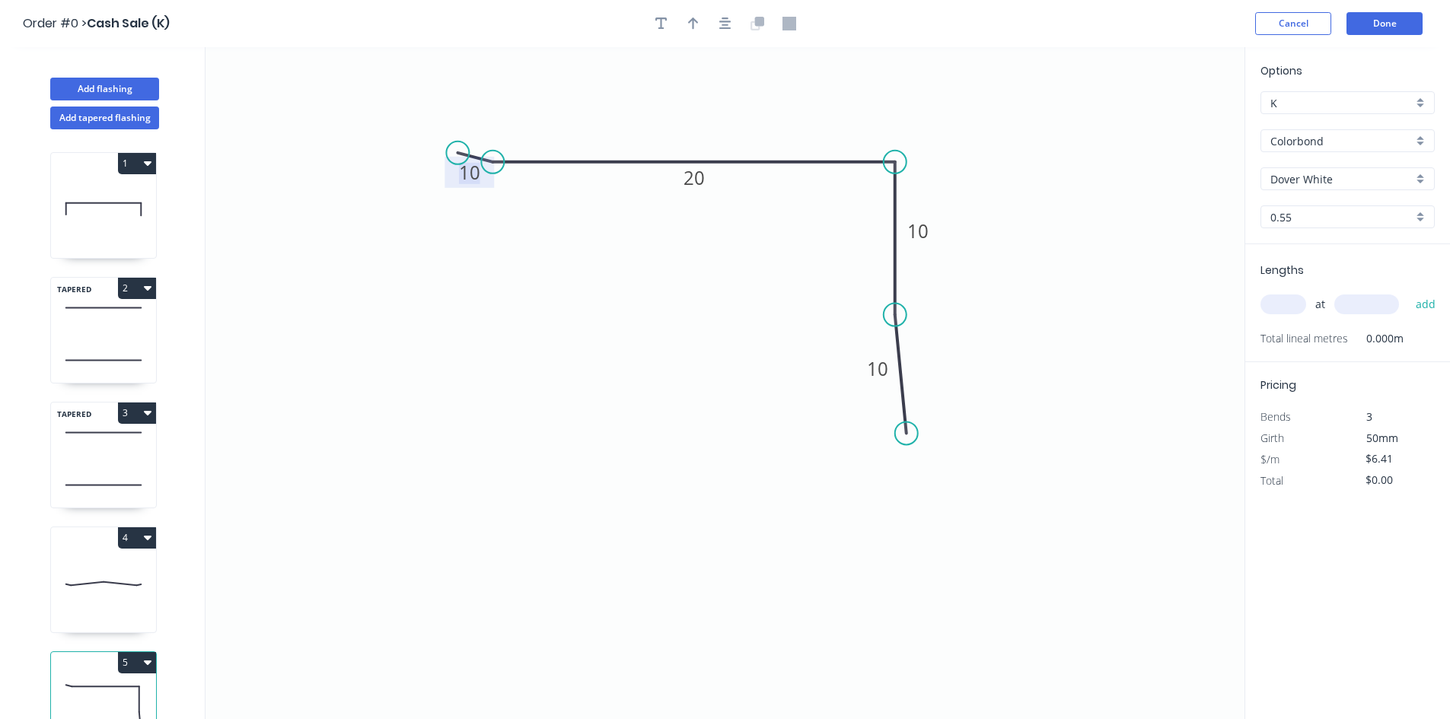
click at [903, 315] on circle at bounding box center [895, 315] width 23 height 23
drag, startPoint x: 908, startPoint y: 434, endPoint x: 916, endPoint y: 371, distance: 63.7
click at [916, 371] on circle at bounding box center [916, 370] width 23 height 23
drag, startPoint x: 590, startPoint y: 157, endPoint x: 604, endPoint y: 156, distance: 13.7
click at [604, 156] on circle at bounding box center [603, 162] width 23 height 23
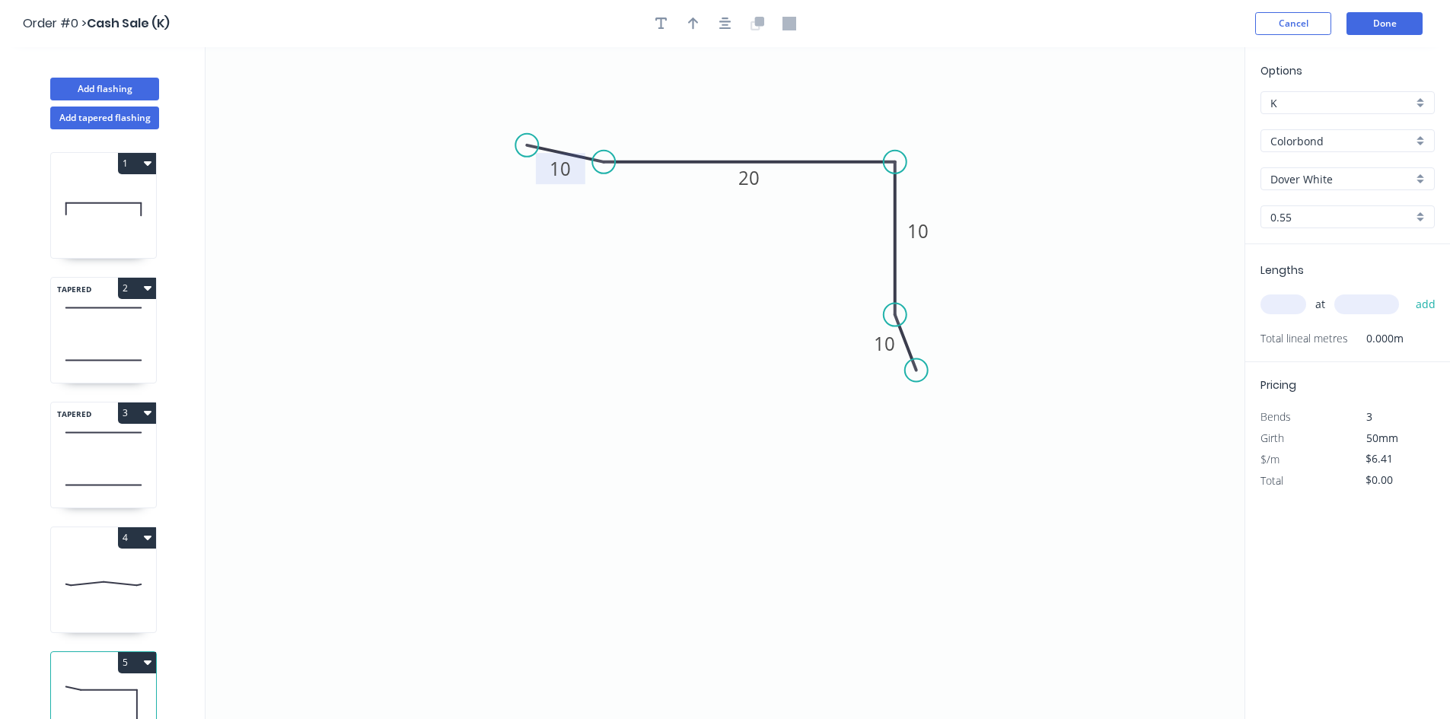
drag, startPoint x: 456, startPoint y: 148, endPoint x: 527, endPoint y: 145, distance: 70.8
click at [527, 145] on circle at bounding box center [526, 145] width 23 height 23
click at [690, 22] on icon "button" at bounding box center [693, 24] width 11 height 12
click at [1169, 122] on icon at bounding box center [1168, 105] width 14 height 49
click at [1169, 122] on icon at bounding box center [1180, 111] width 44 height 44
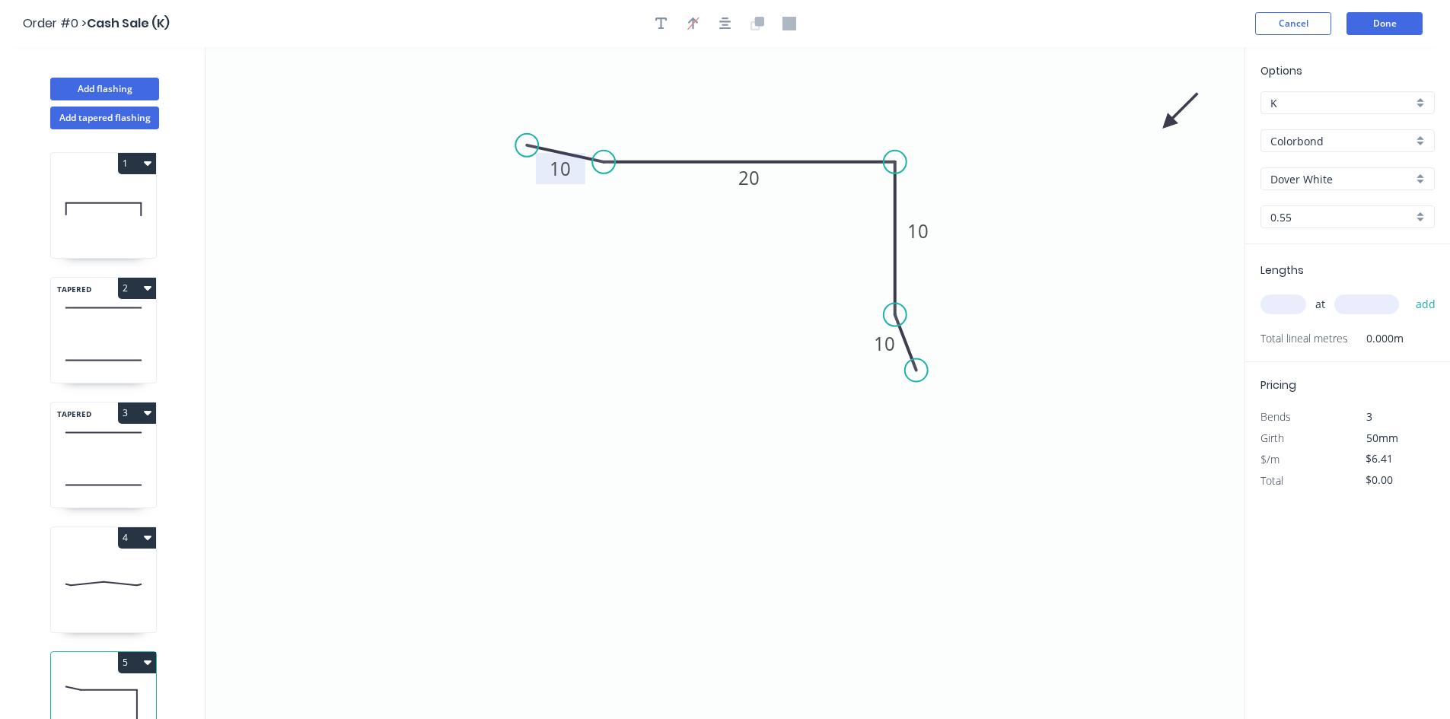
click at [1169, 122] on icon at bounding box center [1180, 111] width 44 height 44
click at [1169, 122] on icon at bounding box center [1180, 135] width 44 height 44
click at [1169, 122] on icon at bounding box center [1168, 140] width 14 height 49
drag, startPoint x: 1164, startPoint y: 125, endPoint x: 709, endPoint y: 304, distance: 489.0
click at [709, 304] on icon at bounding box center [710, 316] width 44 height 44
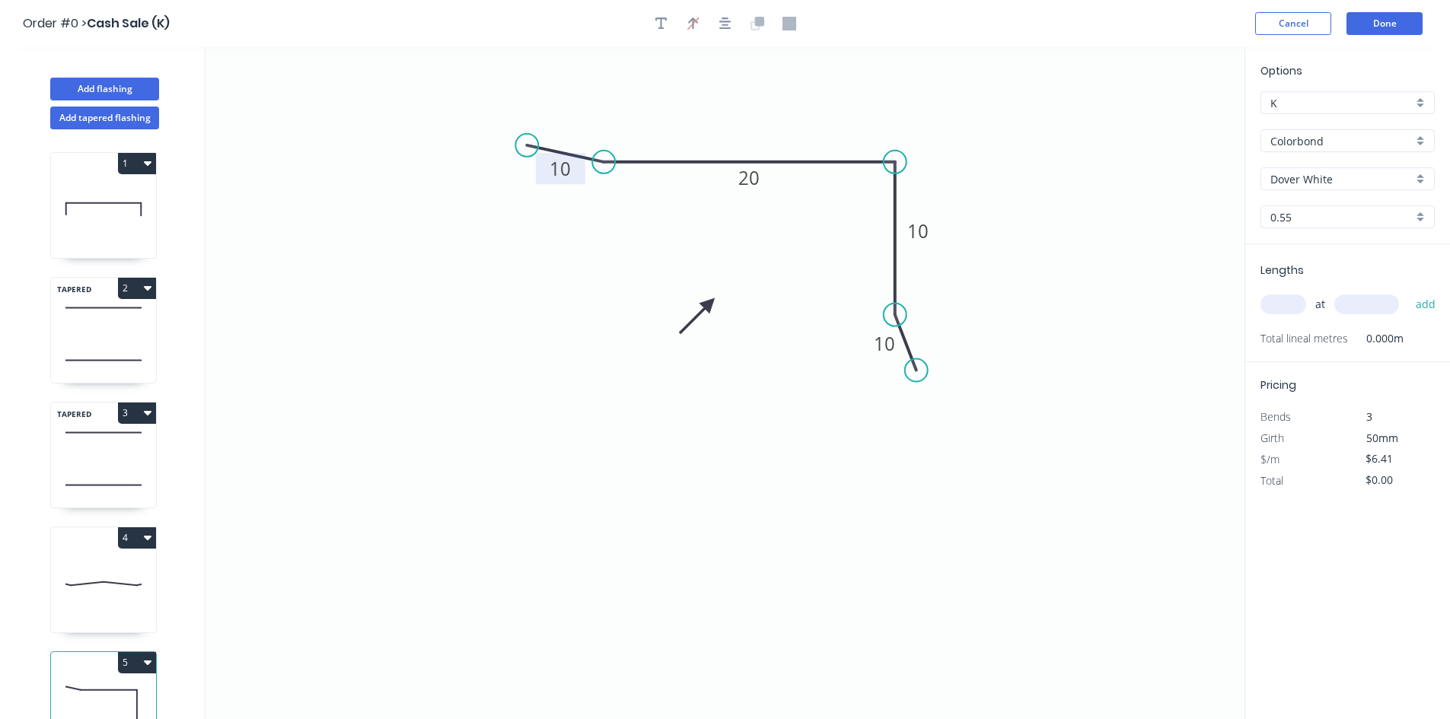
drag, startPoint x: 1278, startPoint y: 311, endPoint x: 1140, endPoint y: 339, distance: 140.6
click at [1278, 311] on input "text" at bounding box center [1283, 305] width 46 height 20
type input "2"
type input "1800"
click at [1408, 291] on button "add" at bounding box center [1426, 304] width 36 height 26
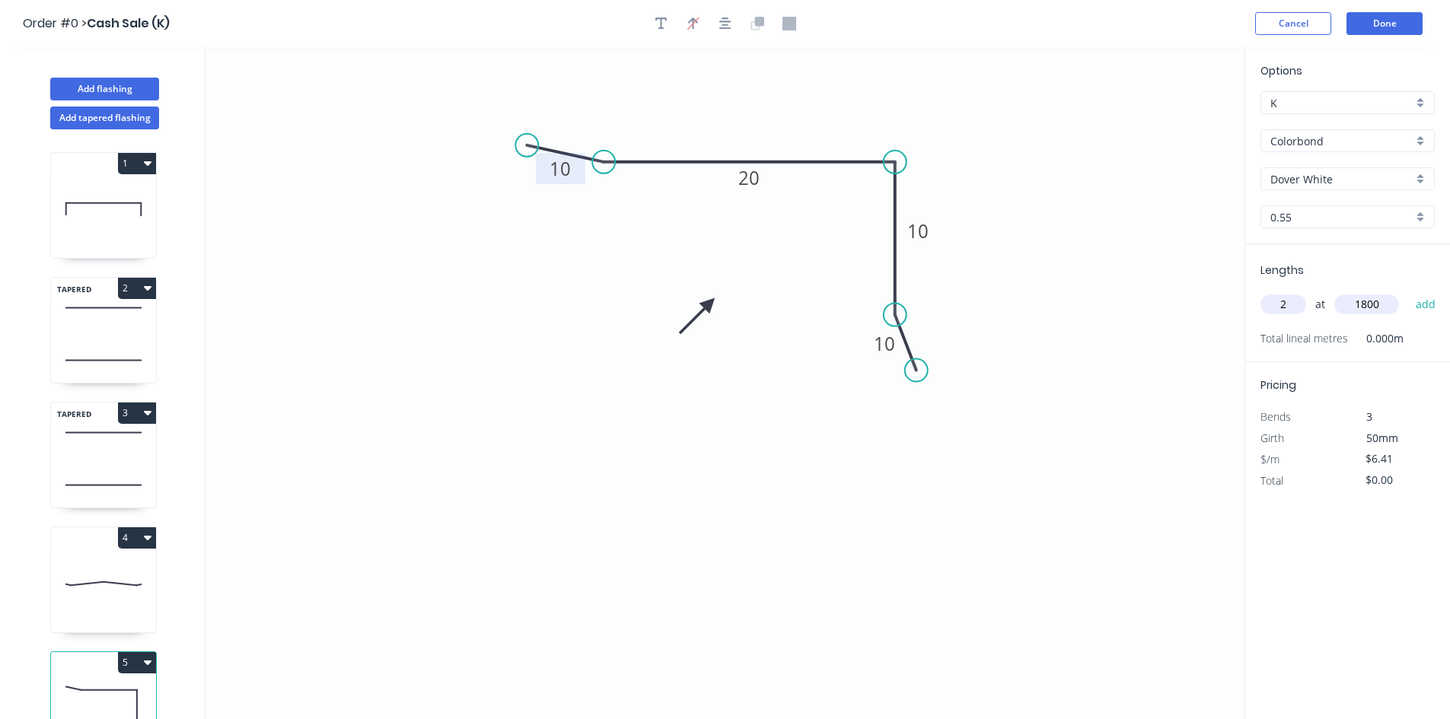
type input "$23.08"
type input "4"
type input "1000"
click at [1408, 291] on button "add" at bounding box center [1426, 304] width 36 height 26
type input "$48.72"
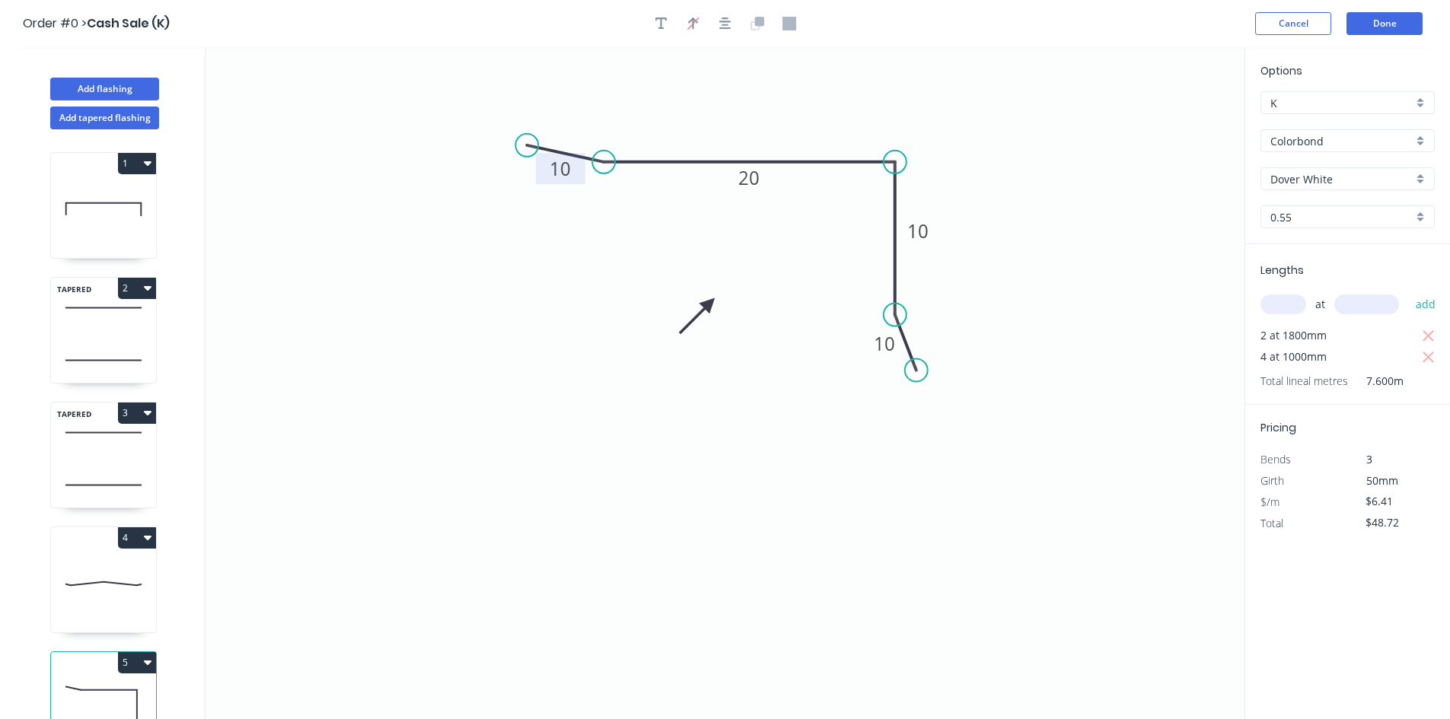
click at [138, 174] on div "1" at bounding box center [103, 205] width 107 height 107
type input "$7.53"
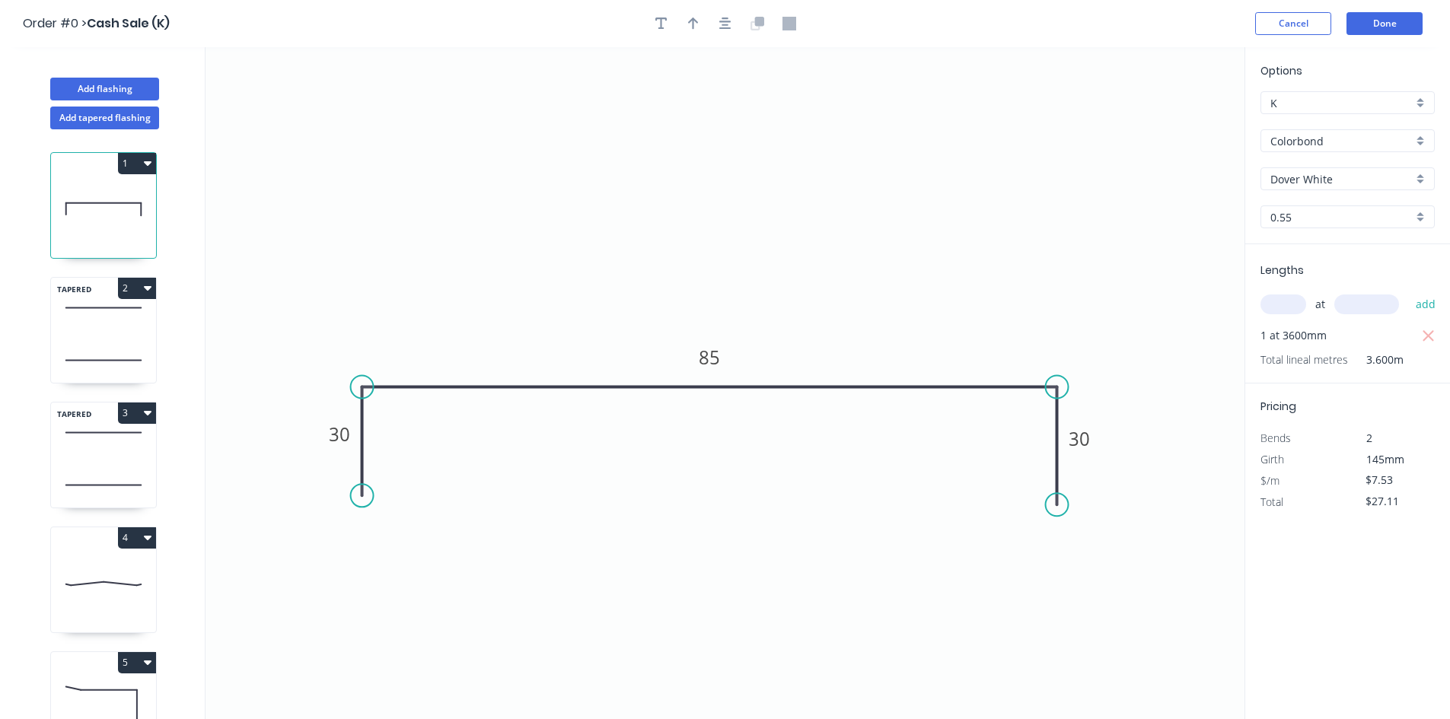
click at [145, 160] on icon "button" at bounding box center [148, 163] width 8 height 12
click at [121, 198] on div "Duplicate" at bounding box center [83, 201] width 117 height 22
type input "$0.00"
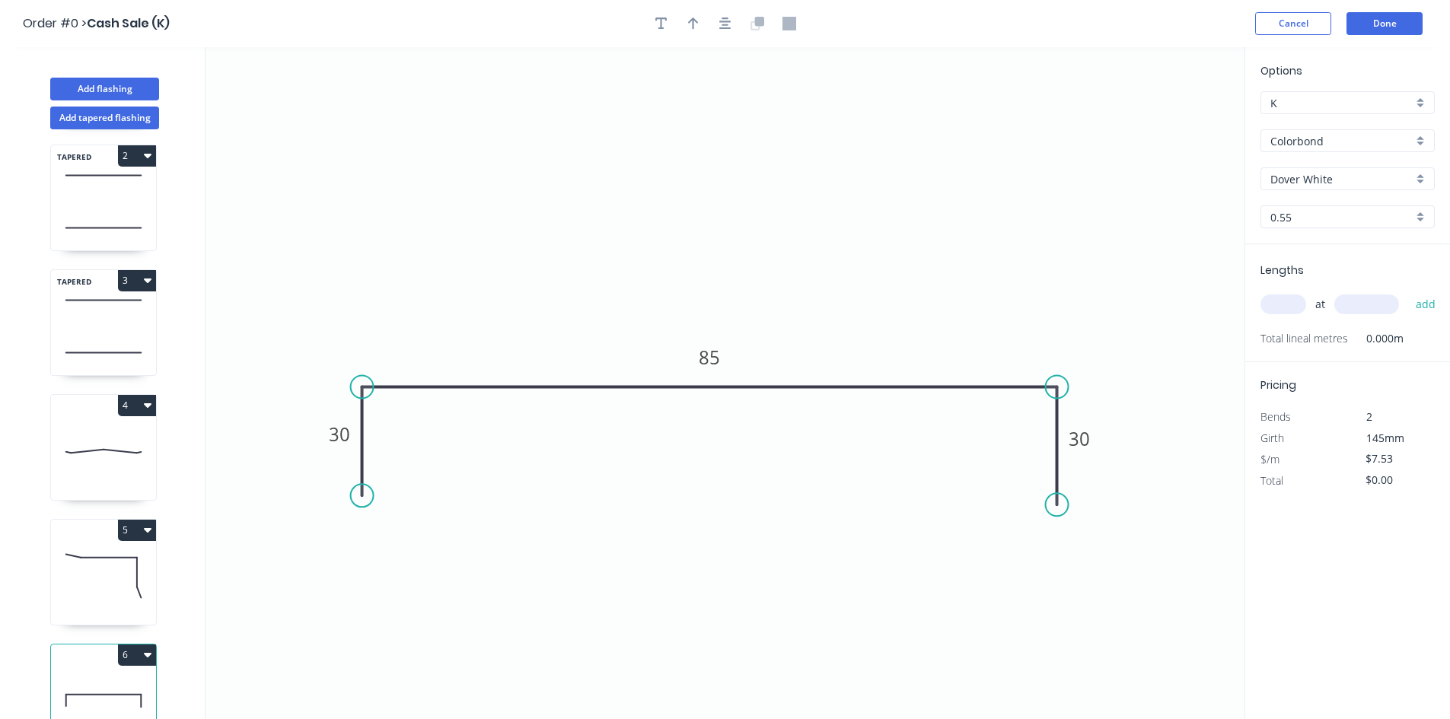
scroll to position [165, 0]
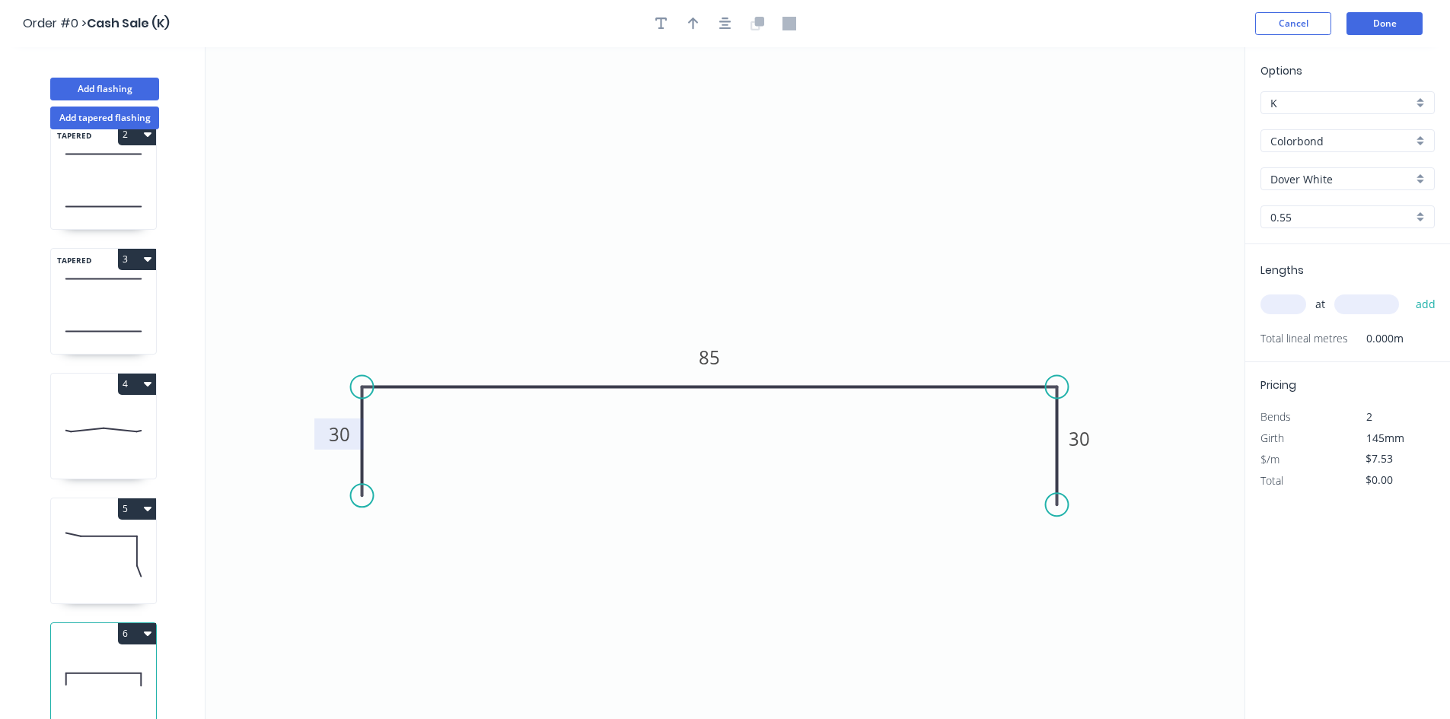
click at [339, 435] on tspan "30" at bounding box center [339, 434] width 21 height 25
type input "$9.38"
click at [1289, 307] on input "text" at bounding box center [1283, 305] width 46 height 20
type input "2"
type input "1000"
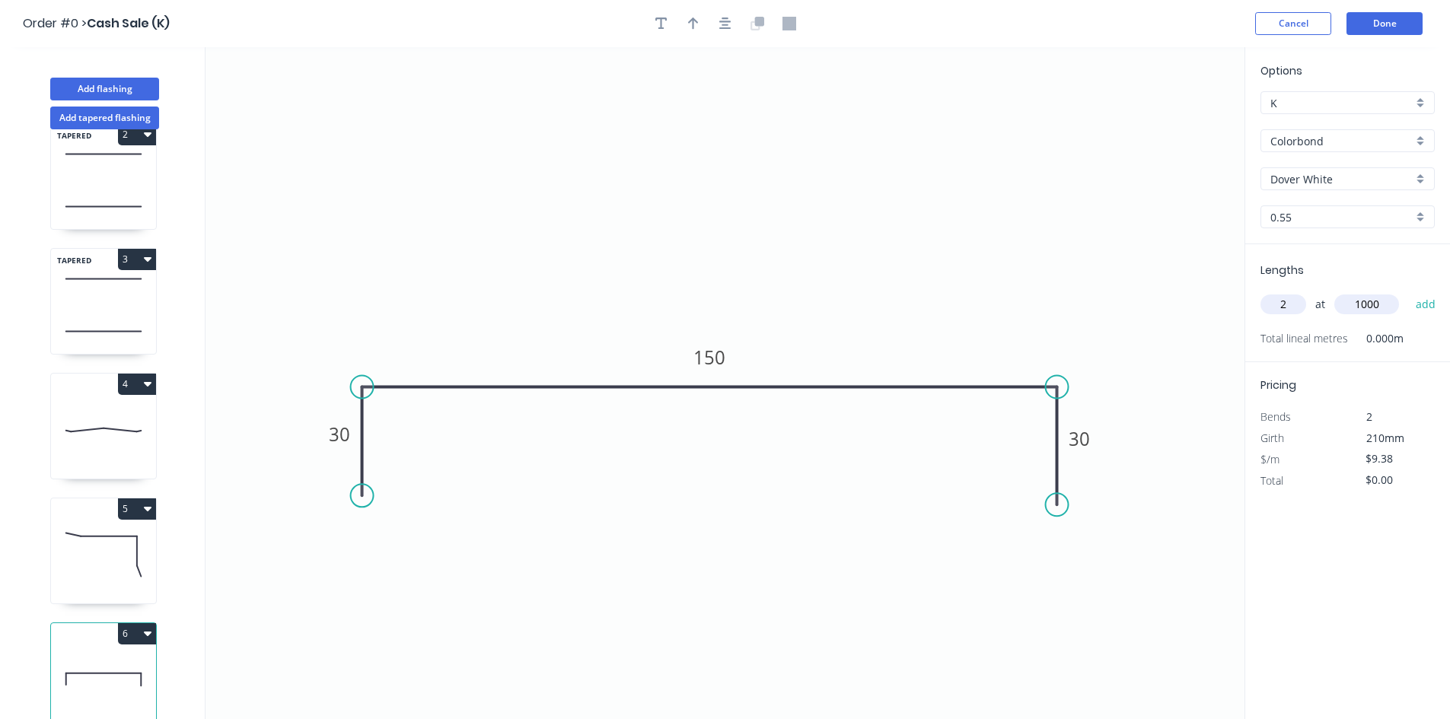
click at [1408, 291] on button "add" at bounding box center [1426, 304] width 36 height 26
type input "$18.76"
click at [97, 94] on button "Add flashing" at bounding box center [104, 89] width 109 height 23
type input "$0.00"
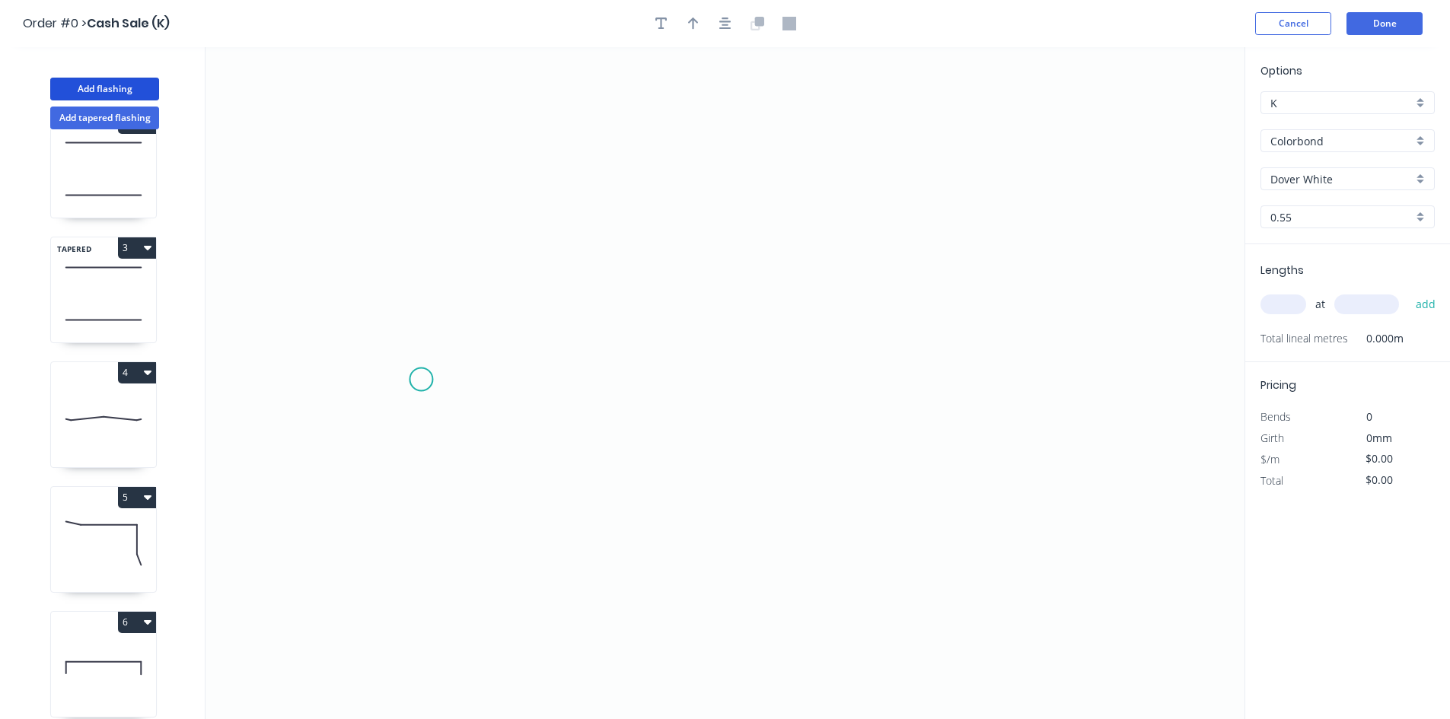
click at [412, 377] on icon "0" at bounding box center [724, 383] width 1039 height 672
drag, startPoint x: 1109, startPoint y: 362, endPoint x: 1049, endPoint y: 30, distance: 337.2
click at [1112, 350] on icon "0" at bounding box center [724, 383] width 1039 height 672
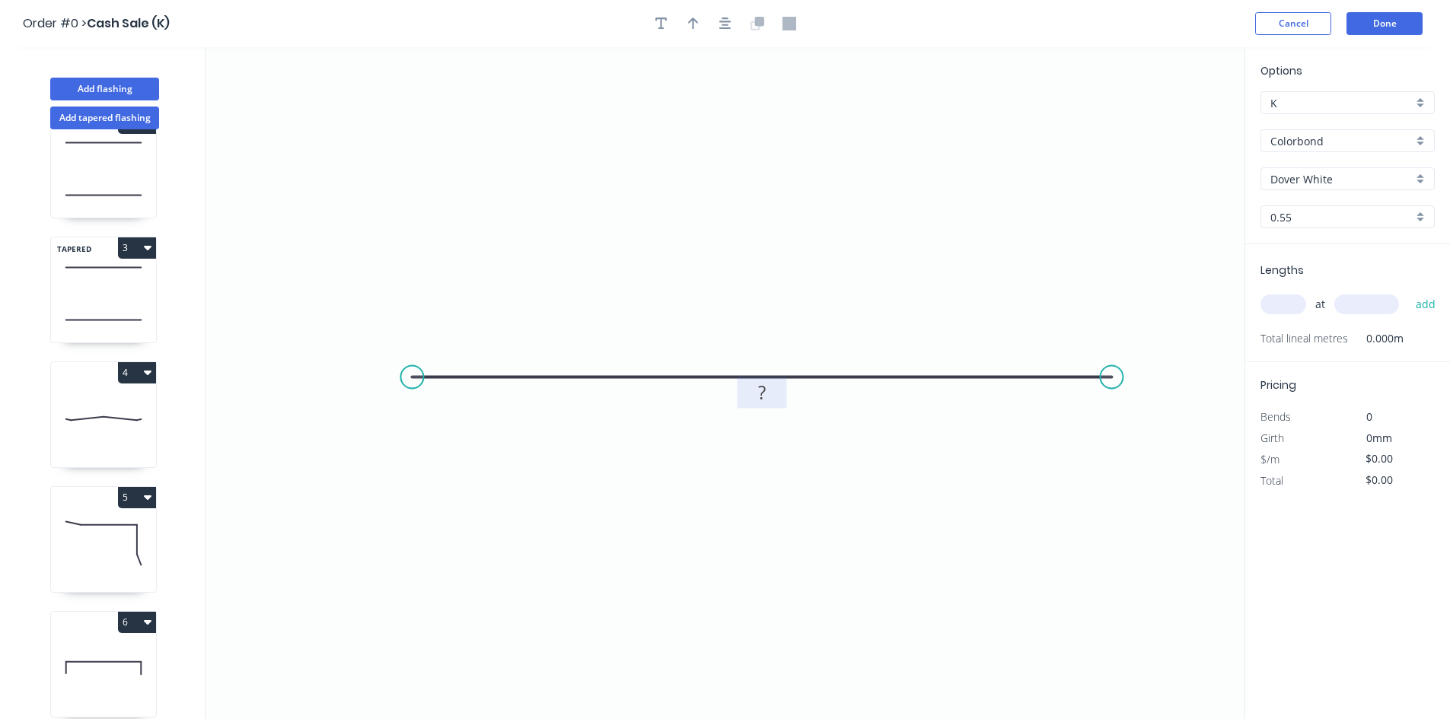
click at [758, 390] on tspan "?" at bounding box center [762, 392] width 8 height 25
click at [971, 256] on icon "0 1200" at bounding box center [724, 383] width 1039 height 672
type input "$24.53"
click at [1278, 314] on input "text" at bounding box center [1283, 305] width 46 height 20
type input "1"
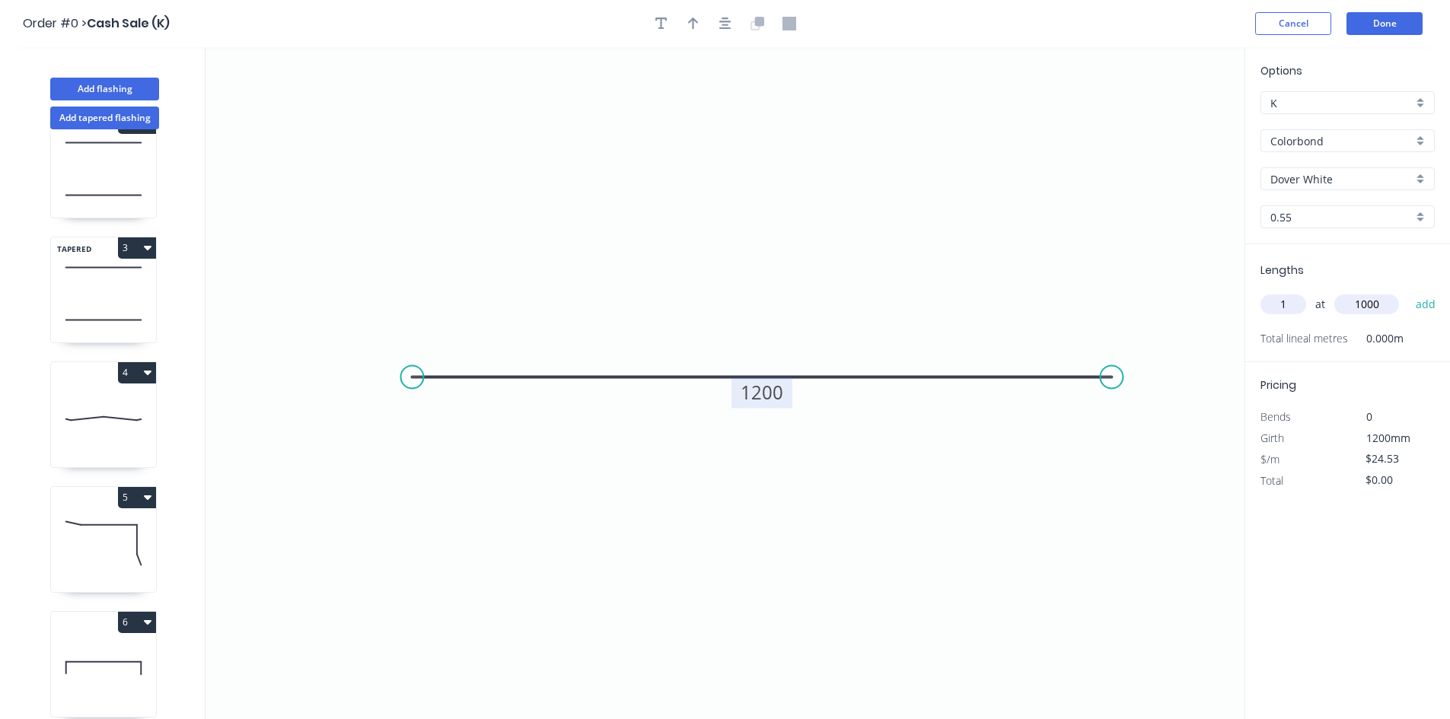
type input "1000"
click at [1408, 291] on button "add" at bounding box center [1426, 304] width 36 height 26
type input "$24.53"
click at [90, 82] on button "Add flashing" at bounding box center [104, 89] width 109 height 23
type input "$0.00"
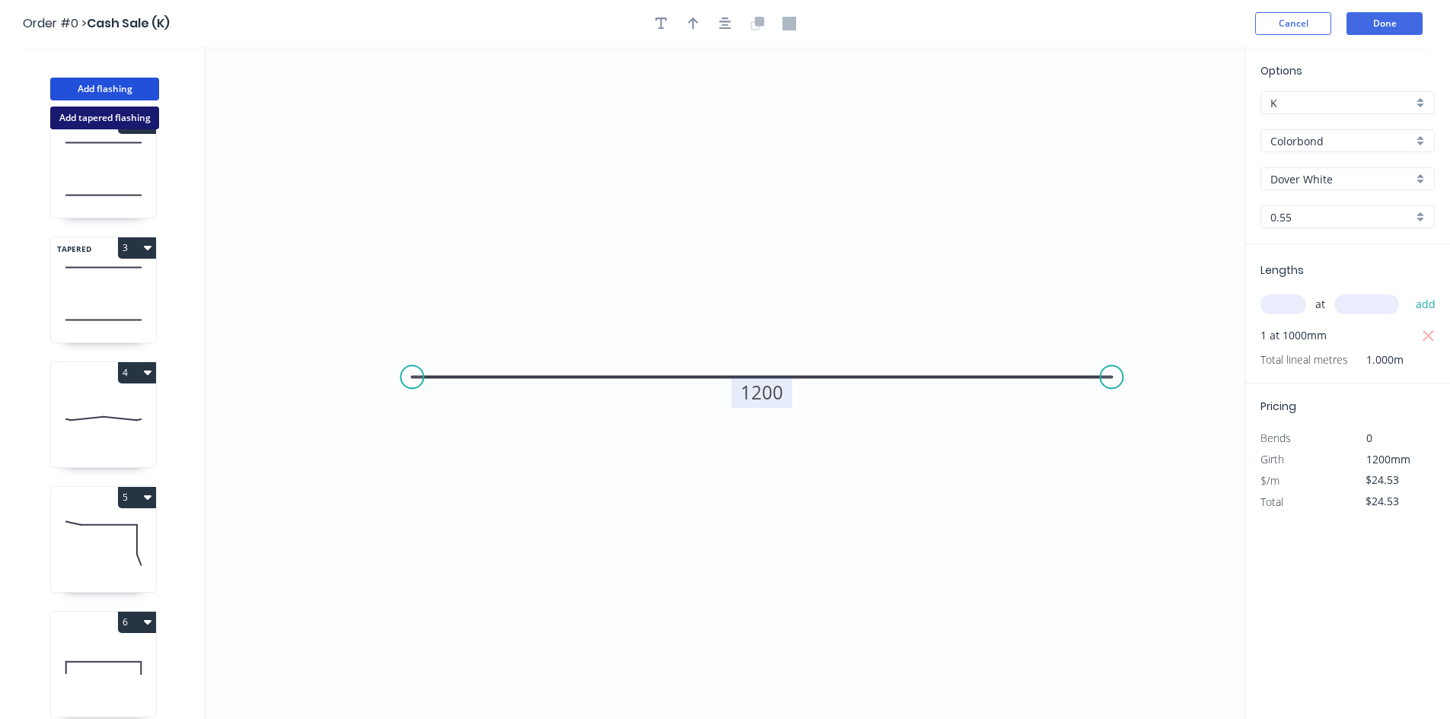
type input "$0.00"
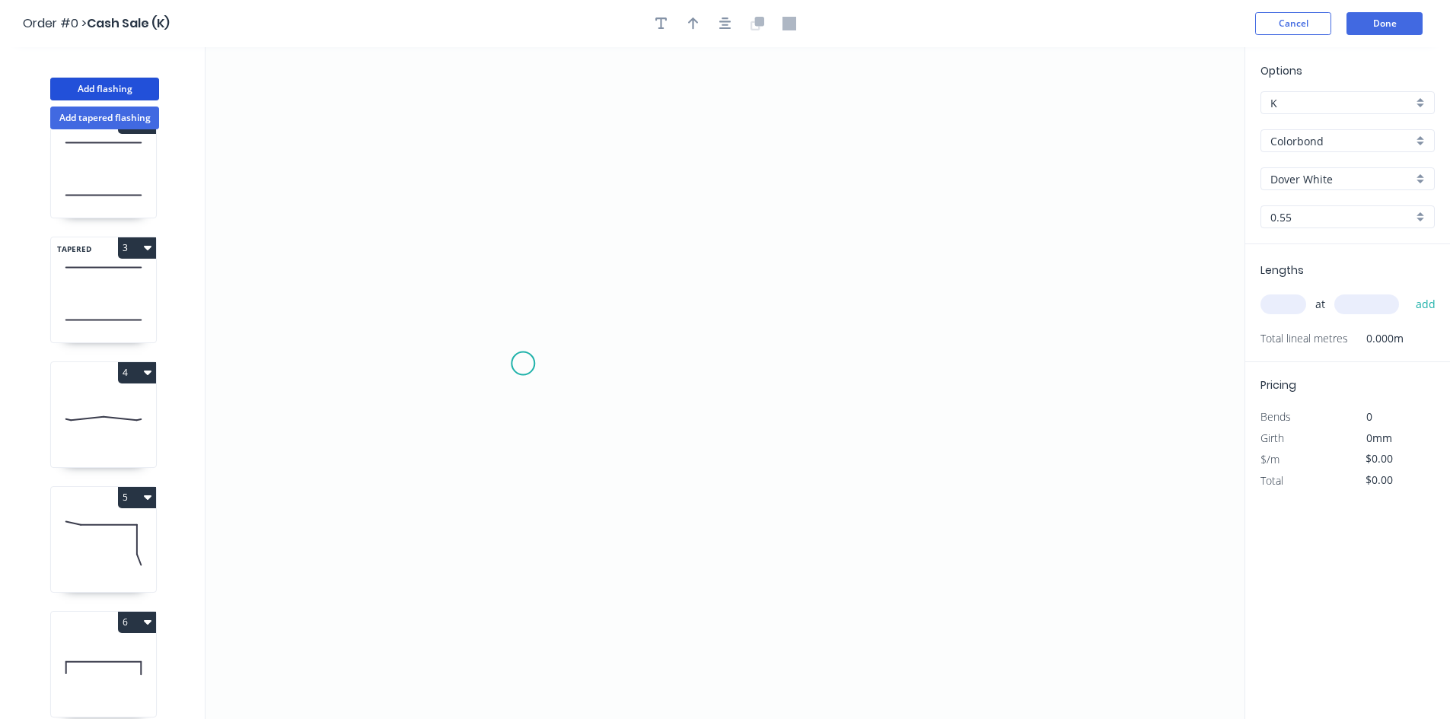
click at [478, 333] on icon "0" at bounding box center [724, 383] width 1039 height 672
click at [1024, 343] on icon "0" at bounding box center [724, 383] width 1039 height 672
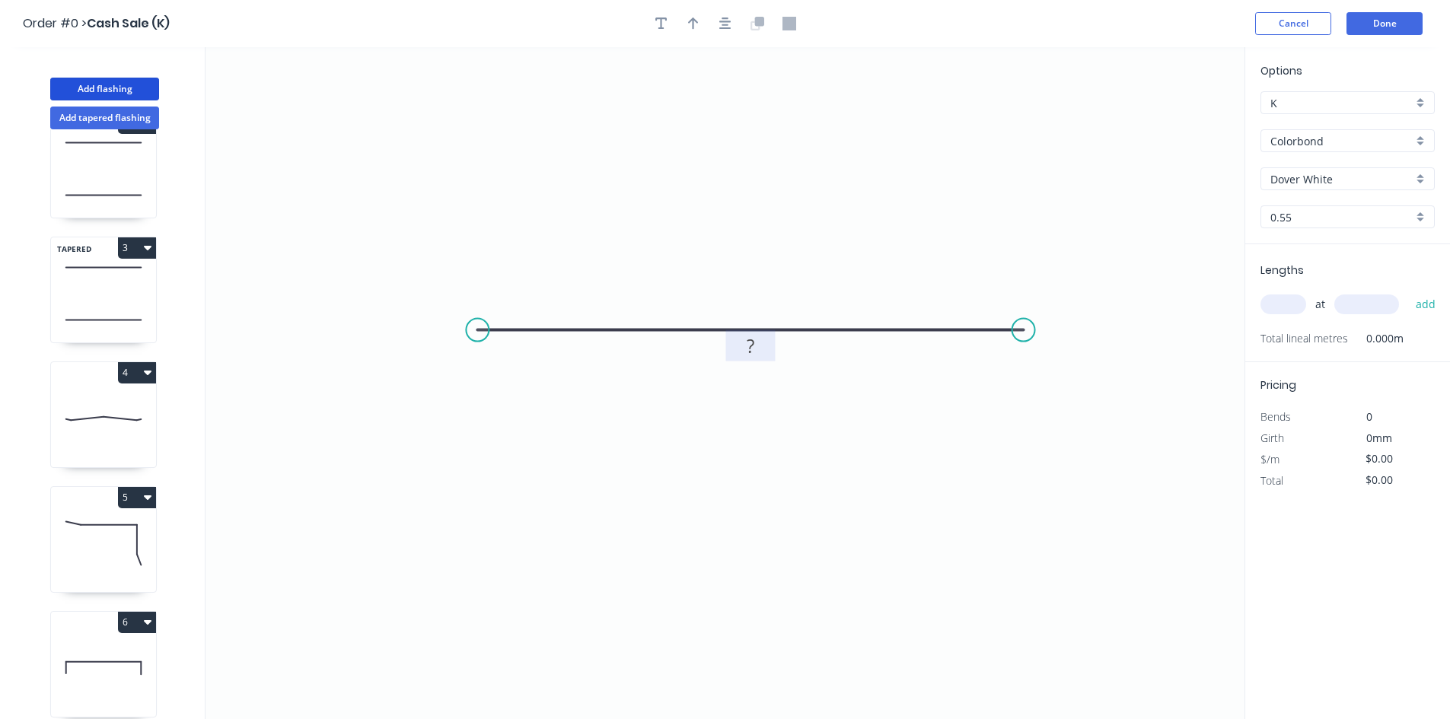
click at [768, 342] on rect at bounding box center [749, 345] width 49 height 31
click at [765, 348] on rect at bounding box center [750, 346] width 30 height 21
click at [1031, 464] on icon "0 808" at bounding box center [724, 383] width 1039 height 672
type input "$20.84"
click at [1304, 307] on input "text" at bounding box center [1283, 305] width 46 height 20
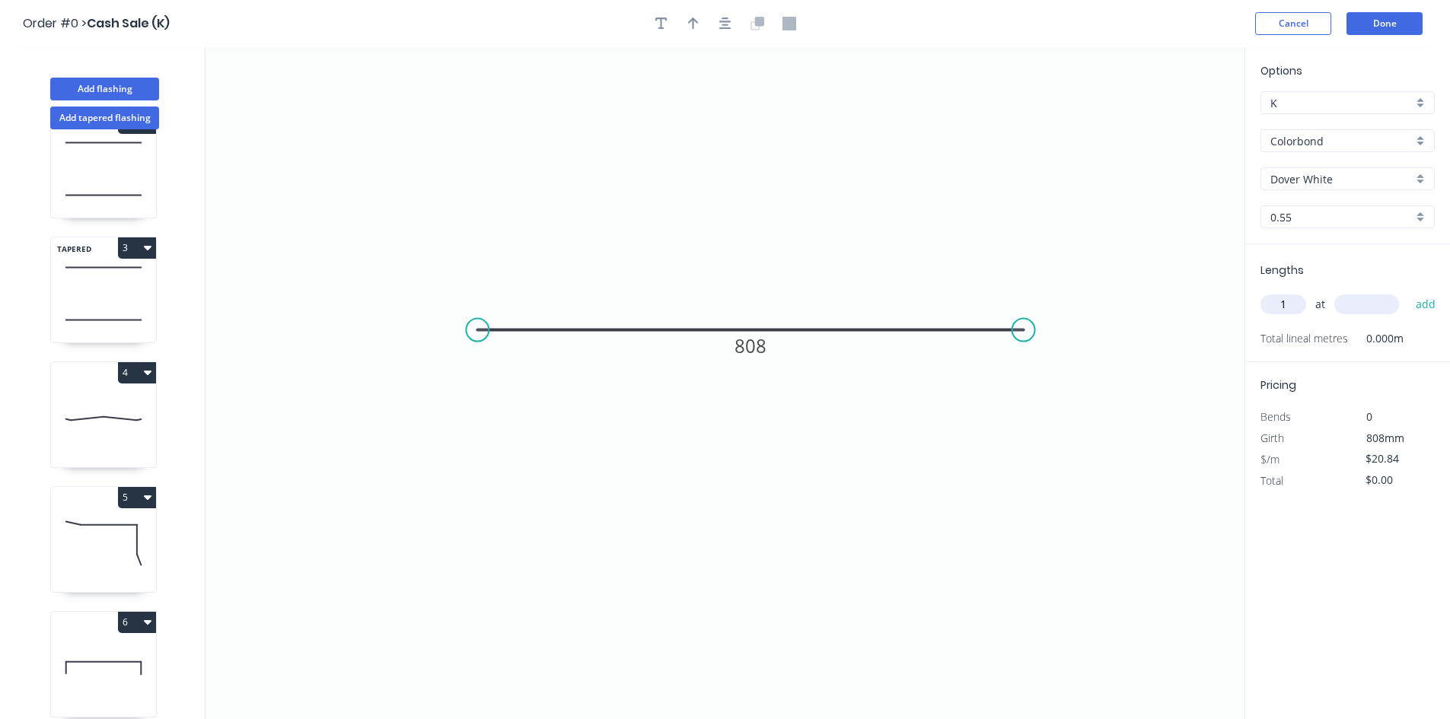
type input "1"
type input "2040"
click at [1408, 291] on button "add" at bounding box center [1426, 304] width 36 height 26
type input "$42.51"
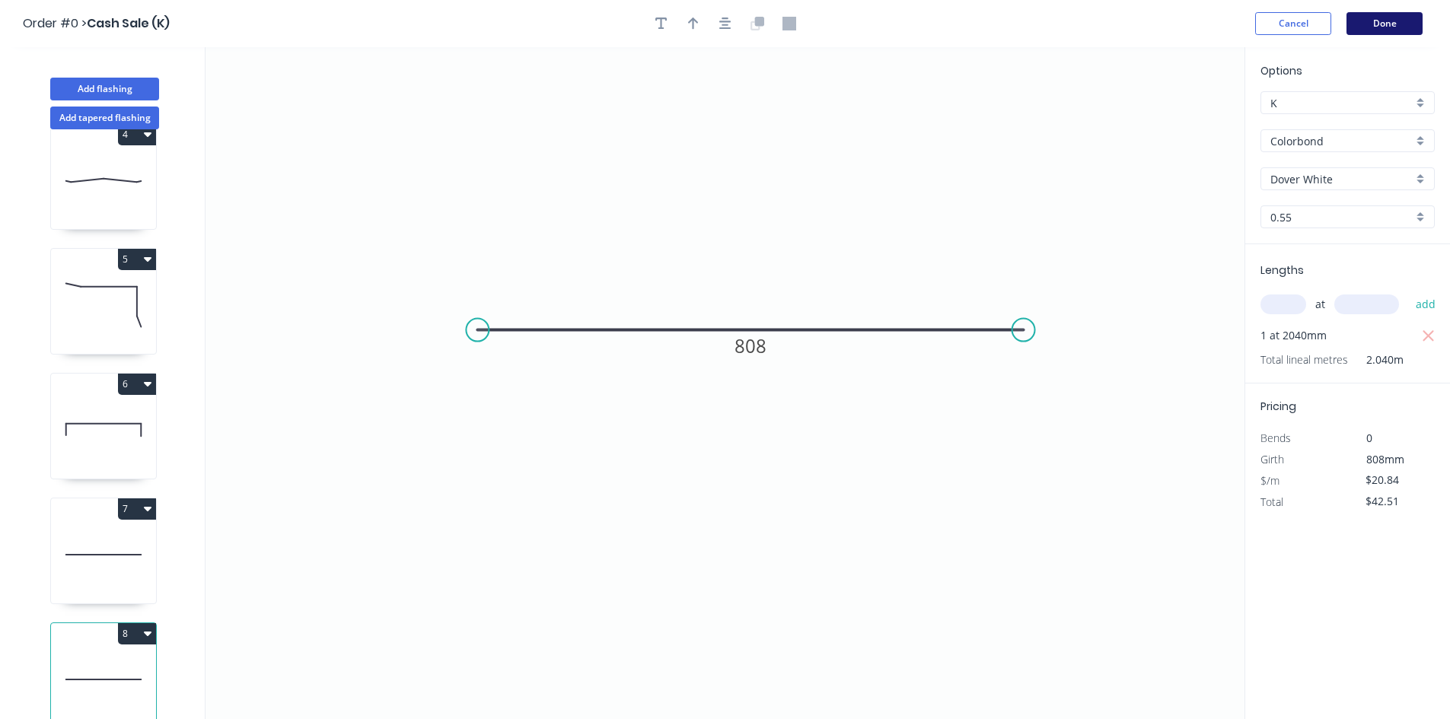
drag, startPoint x: 1410, startPoint y: 6, endPoint x: 1409, endPoint y: 14, distance: 7.8
click at [1409, 10] on header "Order #0 > Cash Sale (K) Cancel Done" at bounding box center [725, 23] width 1450 height 47
click at [1409, 26] on button "Done" at bounding box center [1384, 23] width 76 height 23
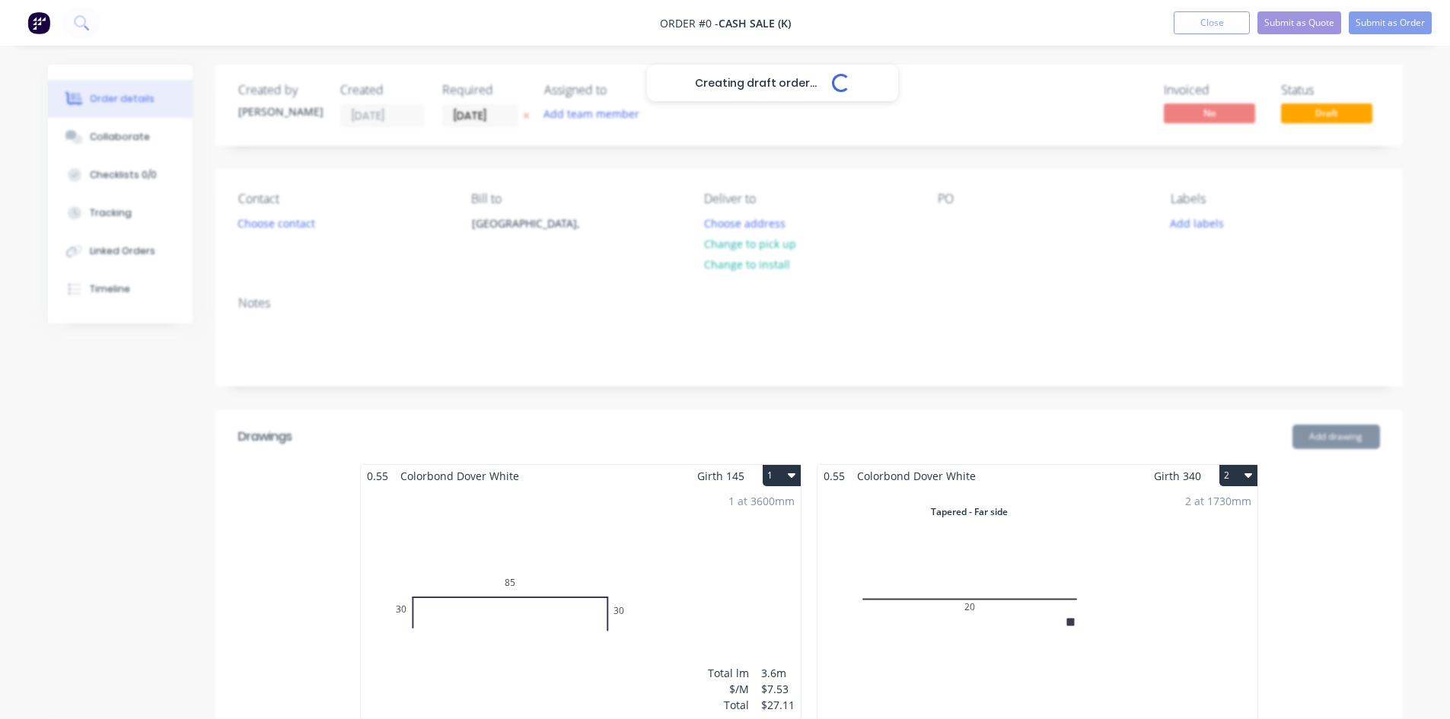
scroll to position [1592, 0]
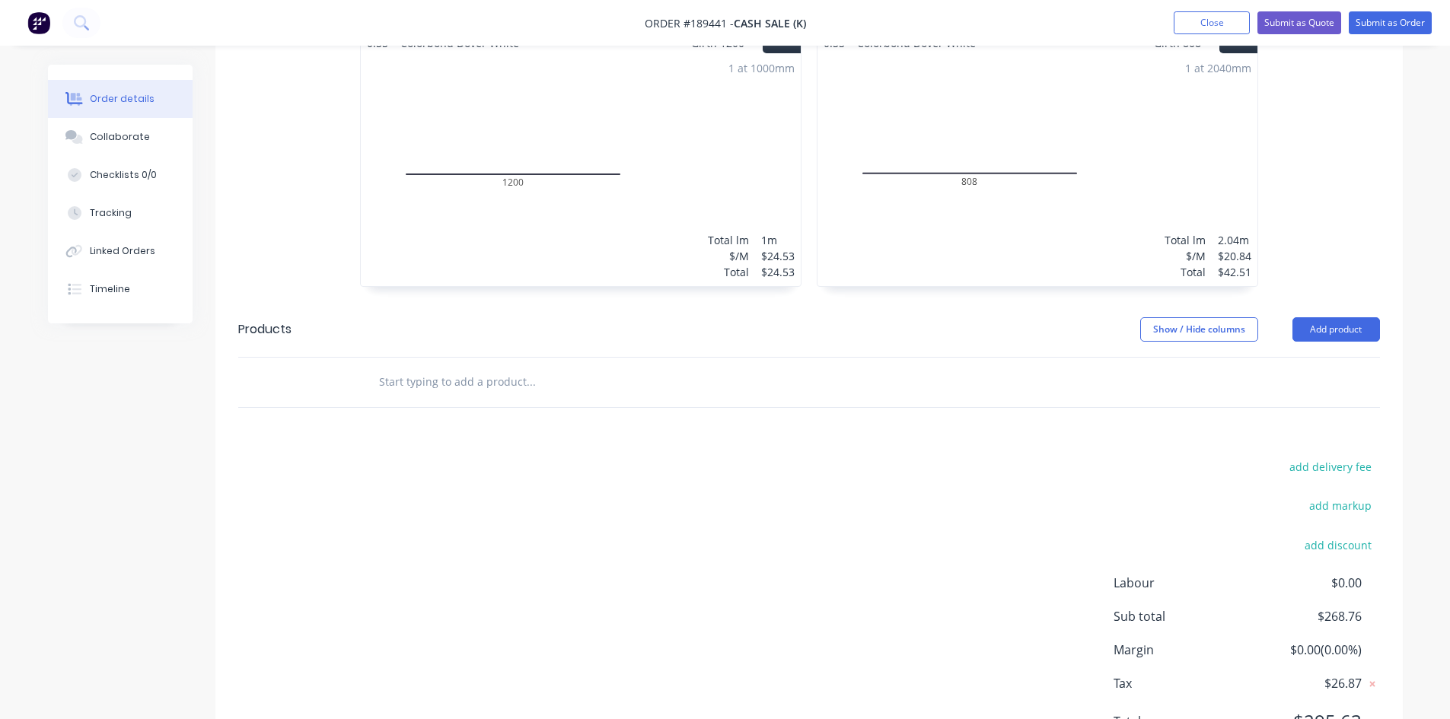
scroll to position [1522, 0]
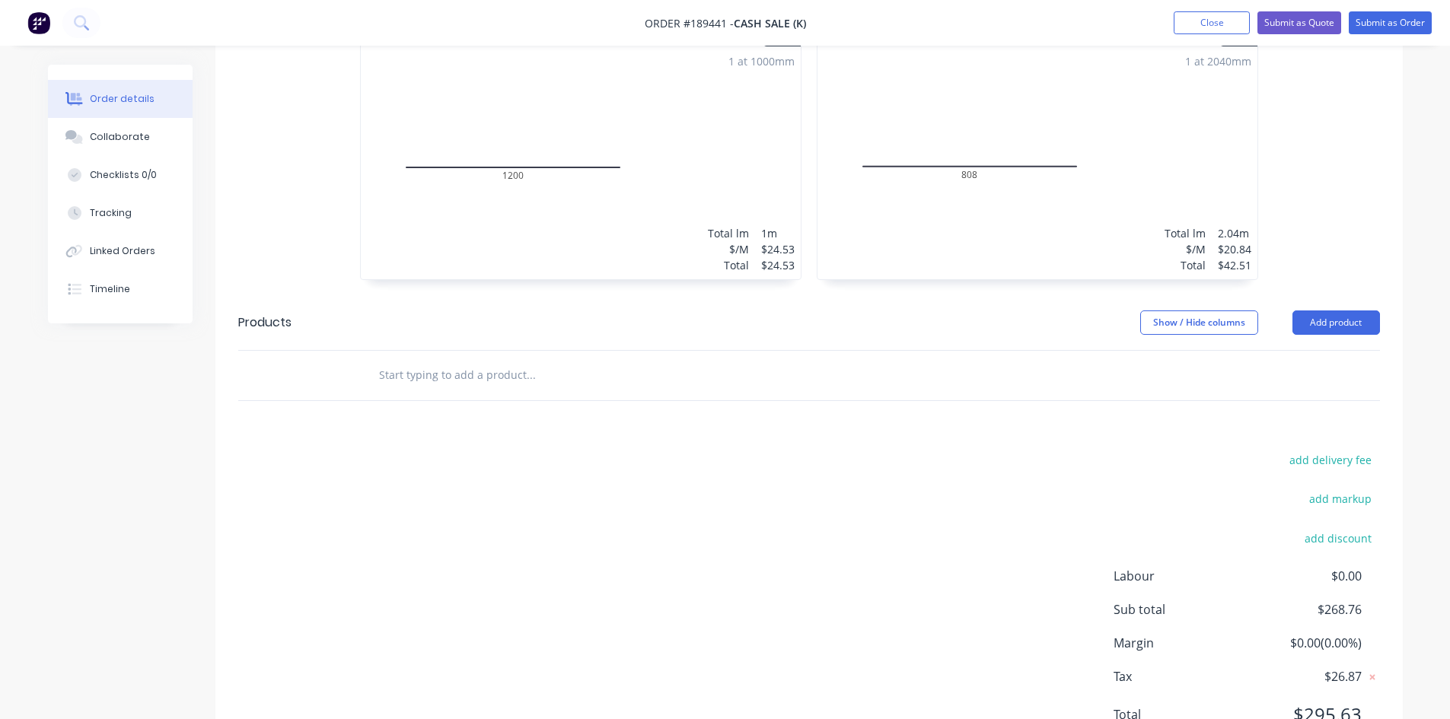
click at [482, 368] on input "text" at bounding box center [530, 375] width 304 height 30
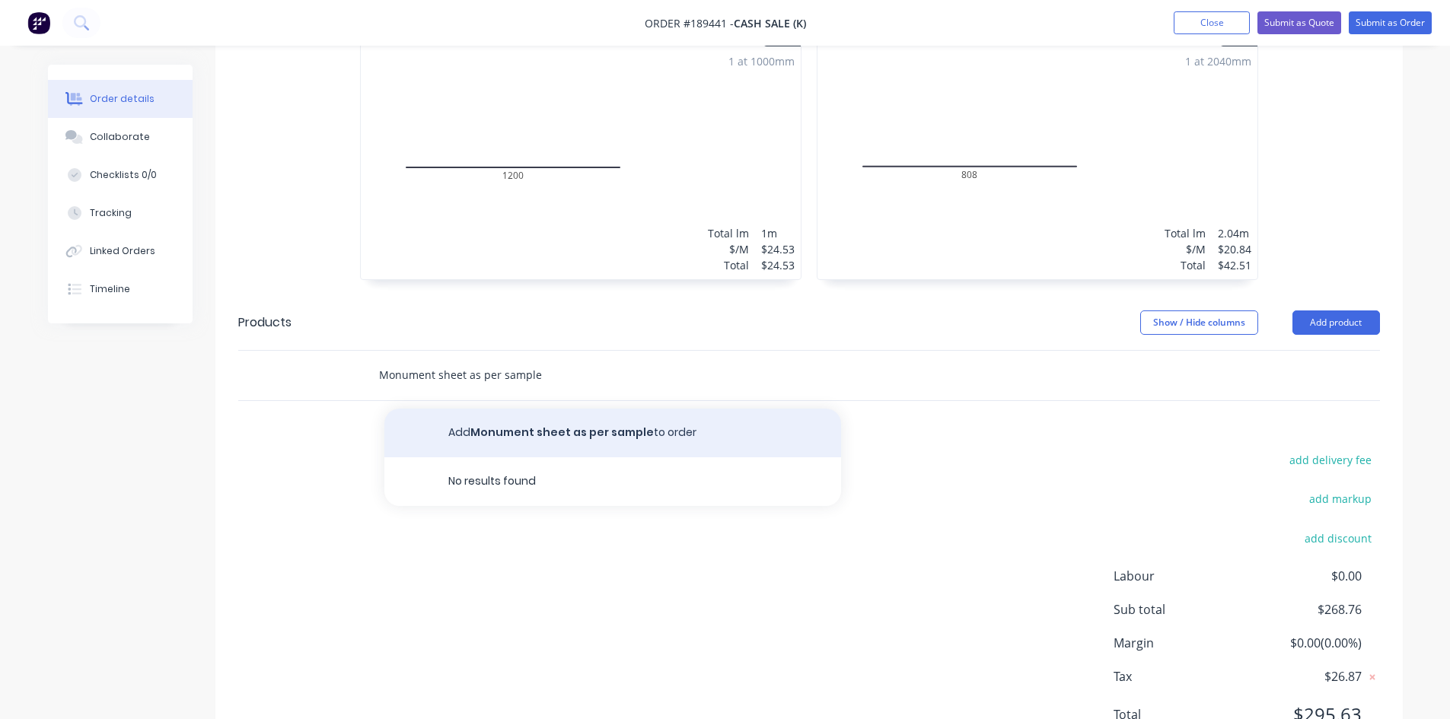
type input "Monument sheet as per sample"
click at [579, 431] on button "Add Monument sheet as per sample to order" at bounding box center [612, 433] width 457 height 49
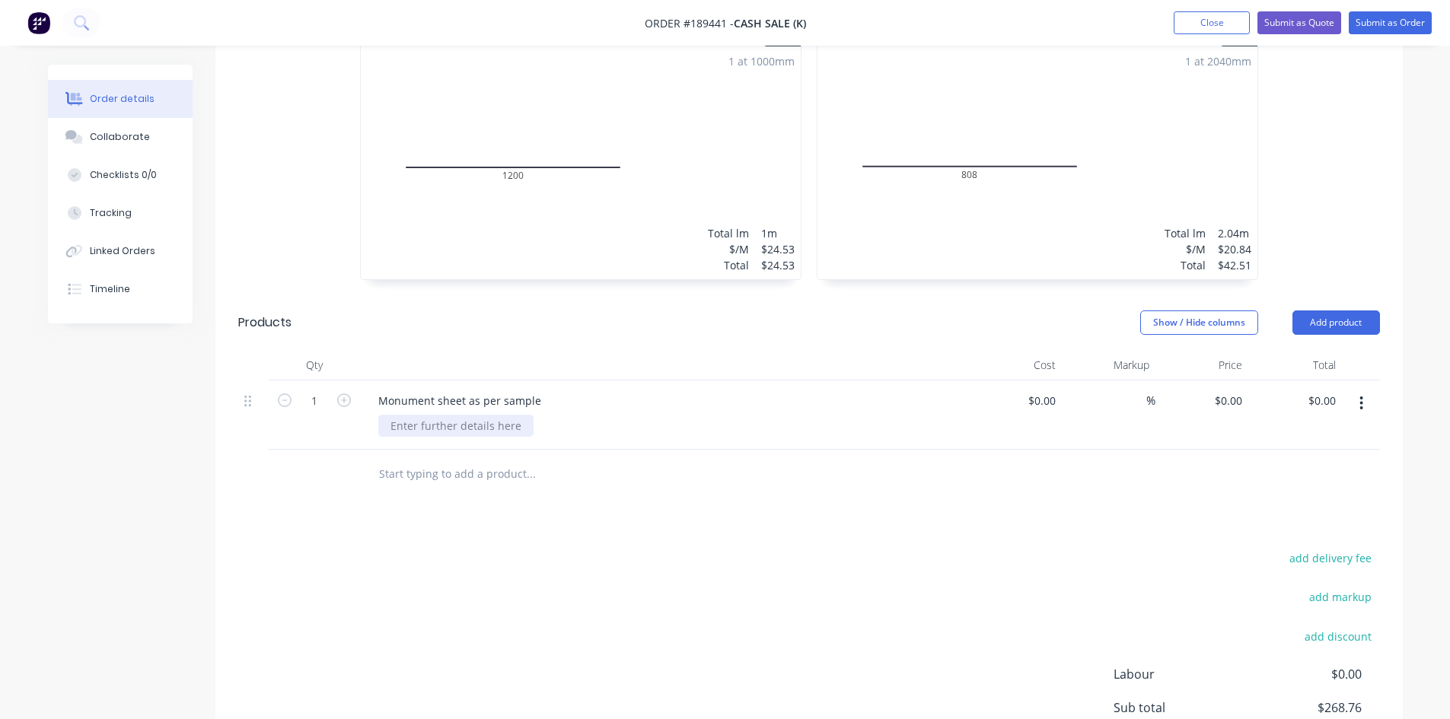
click at [485, 432] on div at bounding box center [455, 426] width 155 height 22
click at [479, 432] on div "3 @ 800" at bounding box center [670, 426] width 584 height 22
click at [1365, 406] on button "button" at bounding box center [1361, 403] width 36 height 27
click at [1348, 463] on div "Duplicate" at bounding box center [1307, 474] width 117 height 22
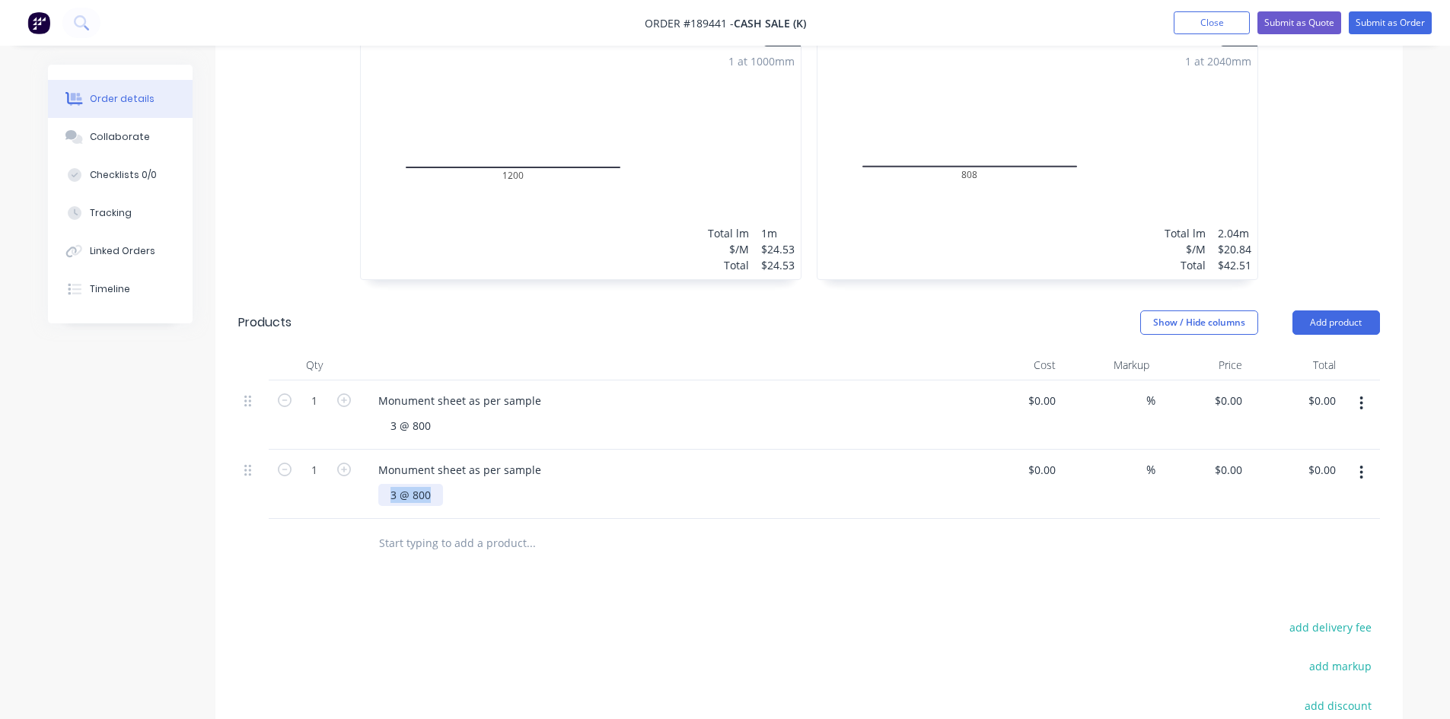
drag, startPoint x: 435, startPoint y: 495, endPoint x: 166, endPoint y: 529, distance: 271.5
click at [308, 543] on div at bounding box center [314, 543] width 91 height 49
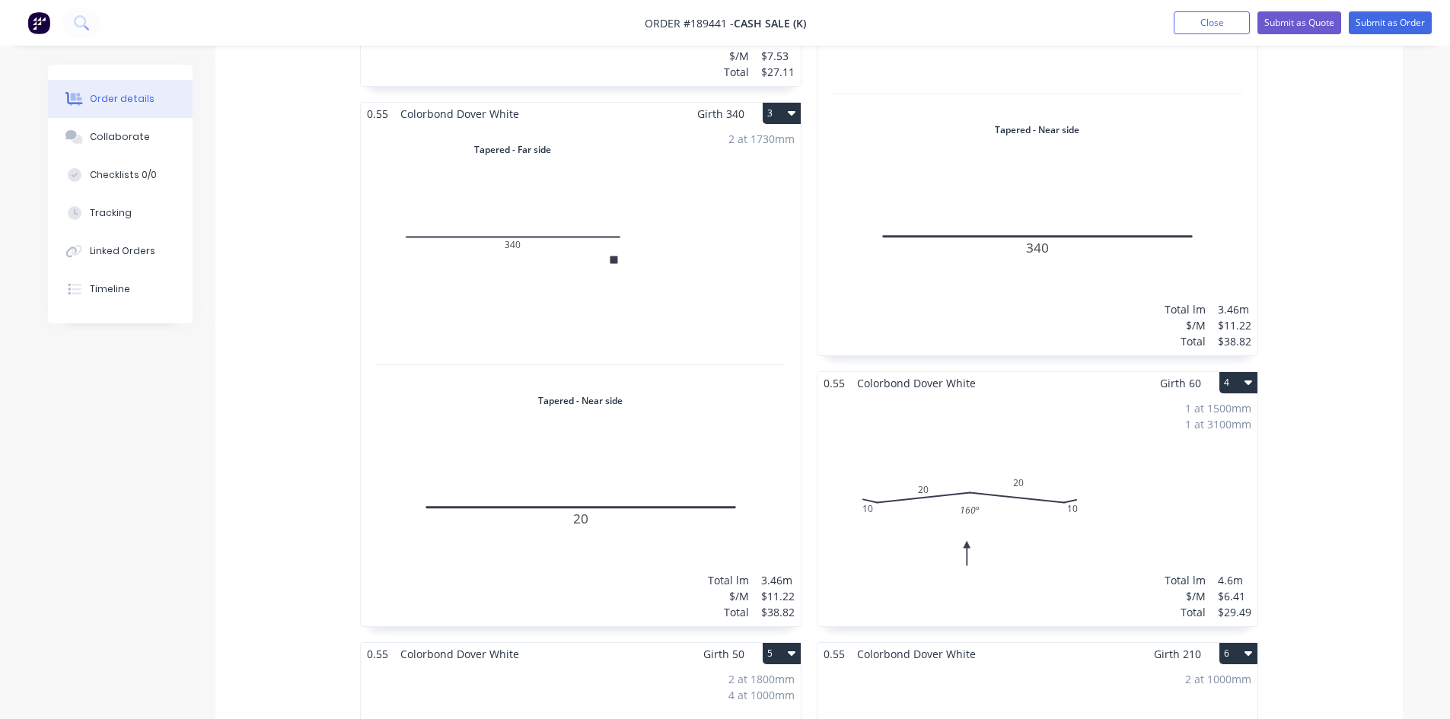
scroll to position [0, 0]
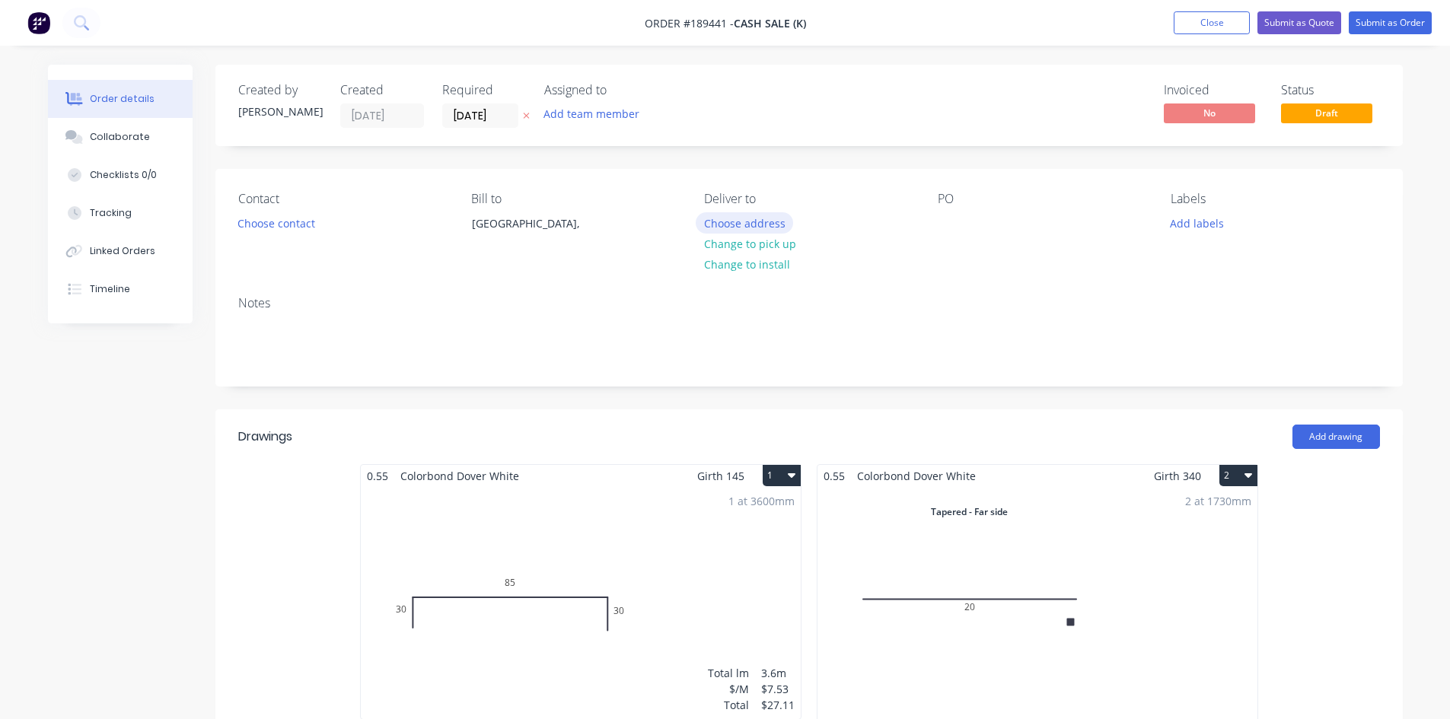
click at [728, 224] on button "Choose address" at bounding box center [744, 222] width 97 height 21
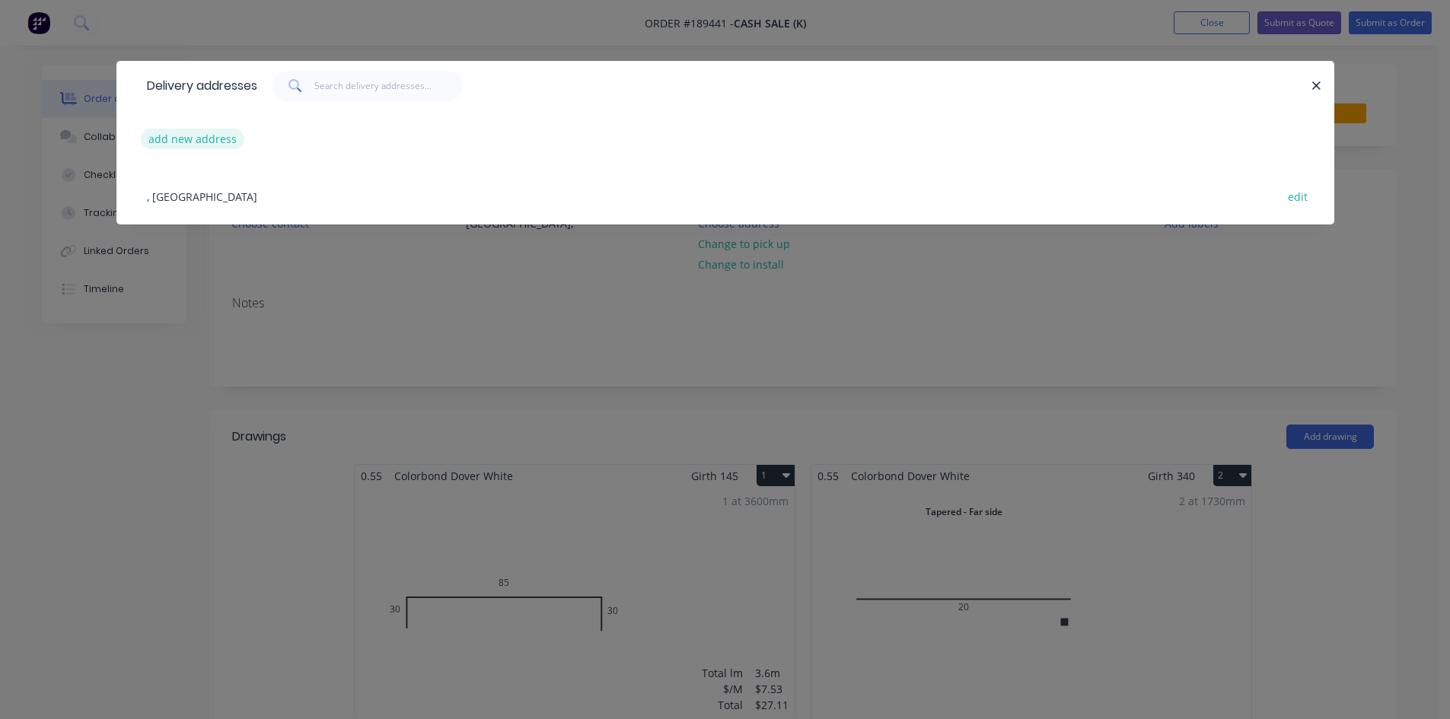
drag, startPoint x: 225, startPoint y: 162, endPoint x: 226, endPoint y: 145, distance: 16.8
click at [226, 158] on div "add new address" at bounding box center [725, 138] width 1172 height 57
click at [226, 145] on button "add new address" at bounding box center [193, 139] width 104 height 21
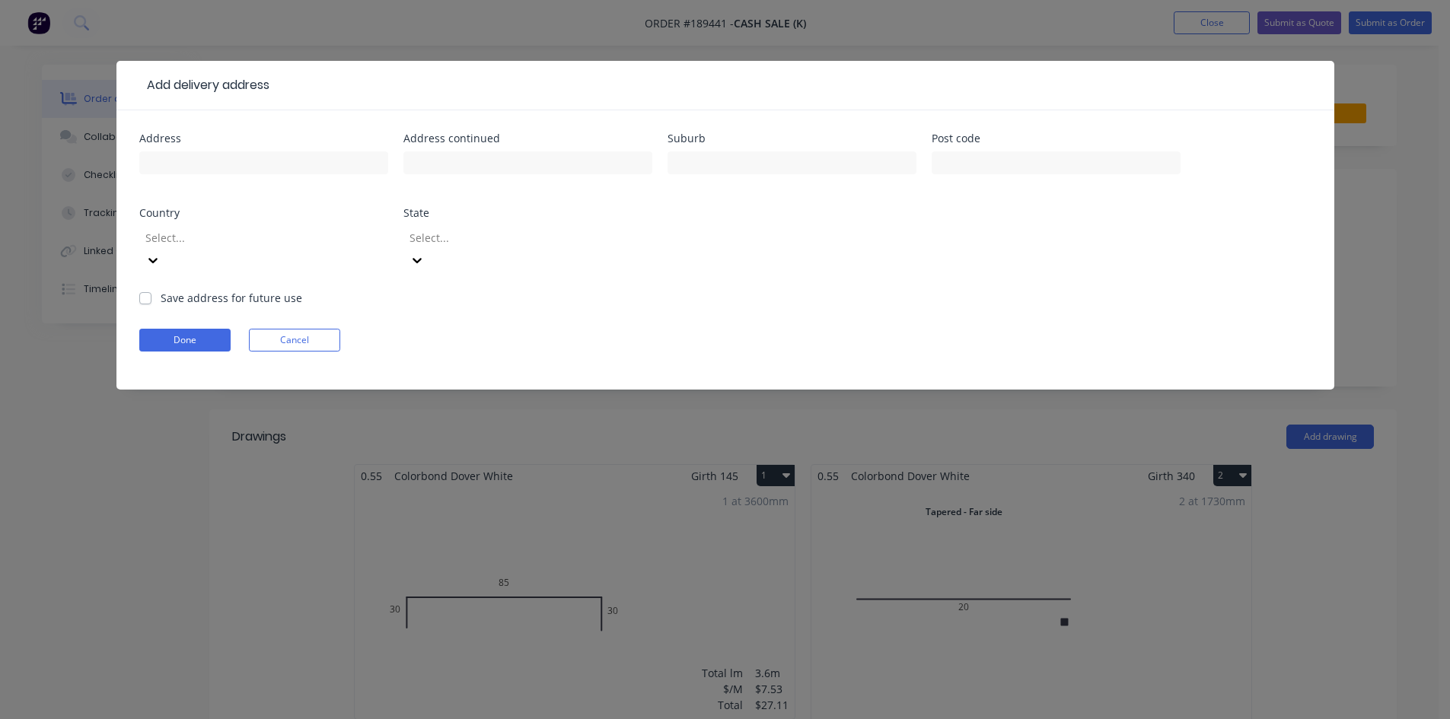
click at [229, 179] on div at bounding box center [263, 170] width 249 height 45
click at [237, 159] on input "text" at bounding box center [263, 162] width 249 height 23
type input "[STREET_ADDRESS],"
type input "Jimboomba"
click at [164, 329] on button "Done" at bounding box center [184, 340] width 91 height 23
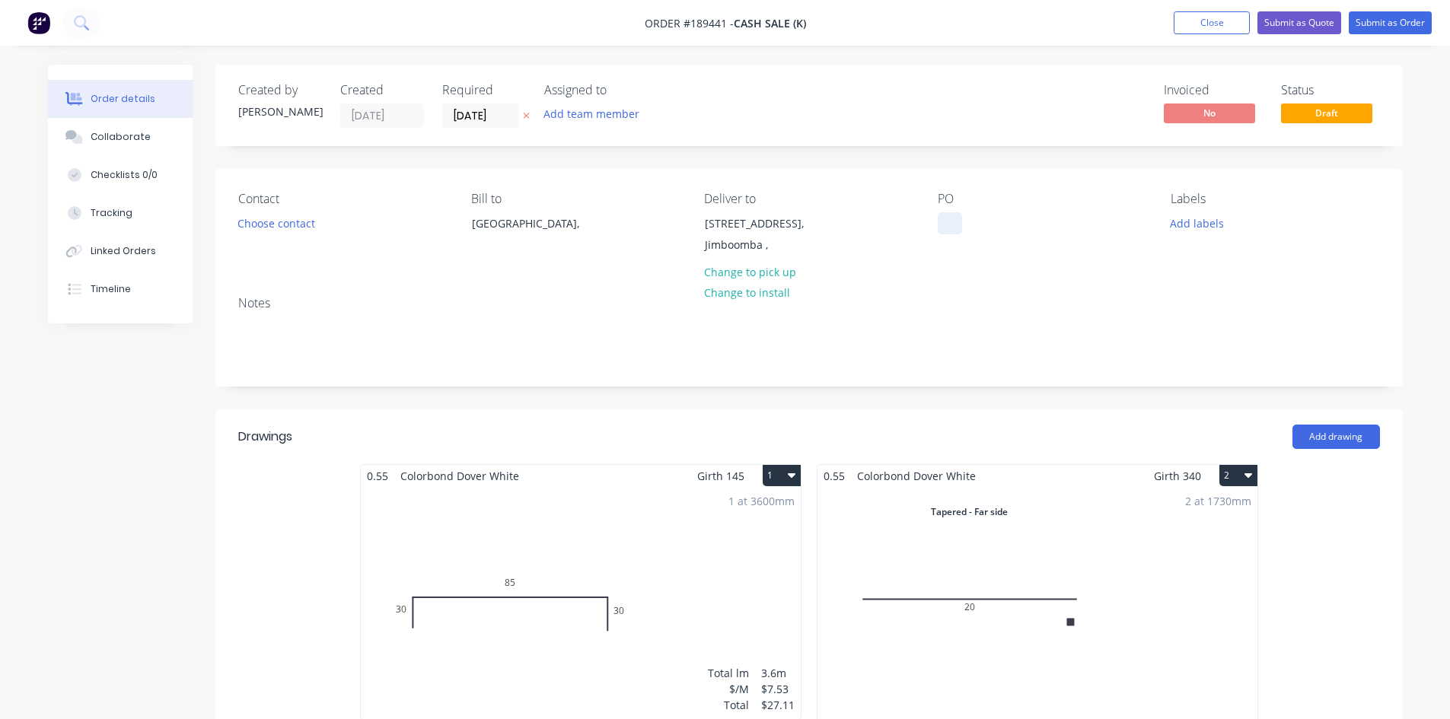
click at [940, 228] on div at bounding box center [950, 223] width 24 height 22
click at [391, 251] on div "Contact Choose contact" at bounding box center [342, 226] width 209 height 69
click at [283, 221] on button "Choose contact" at bounding box center [276, 222] width 94 height 21
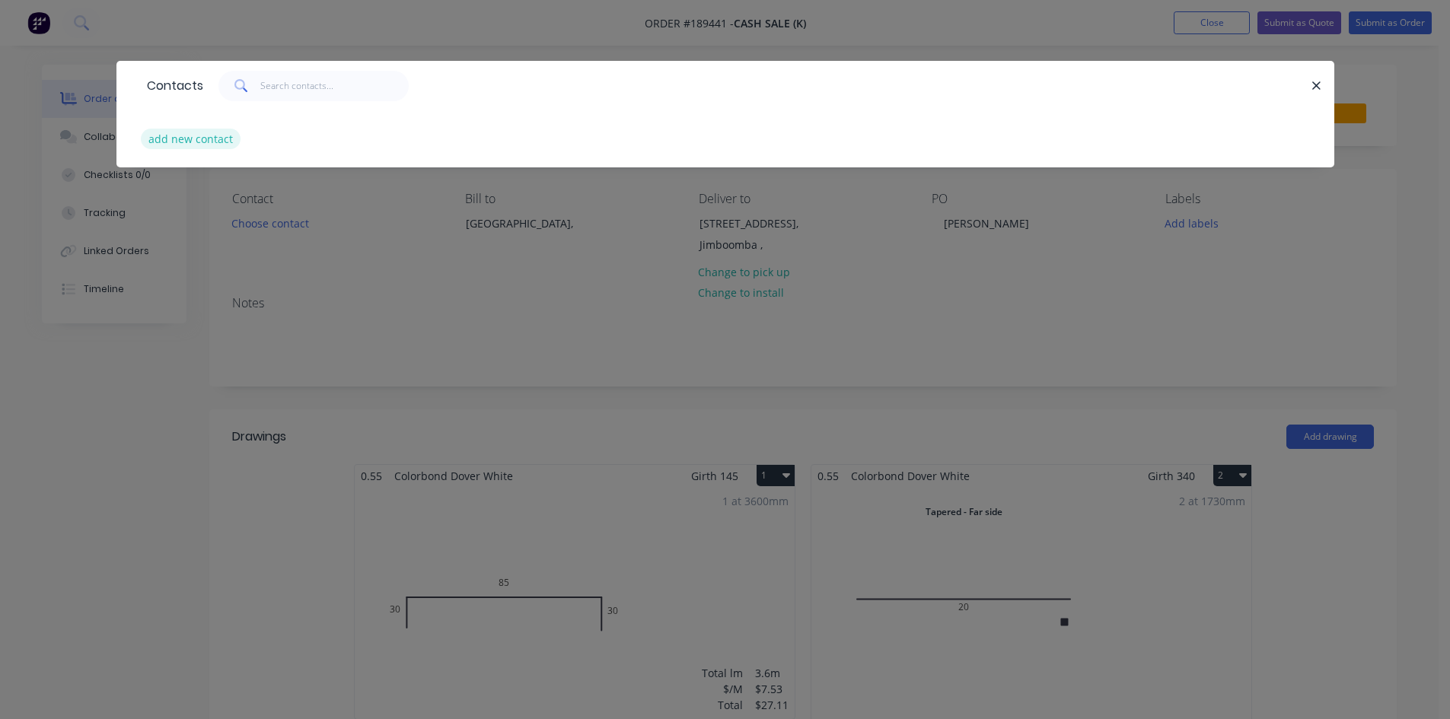
click at [189, 138] on button "add new contact" at bounding box center [191, 139] width 100 height 21
select select "AU"
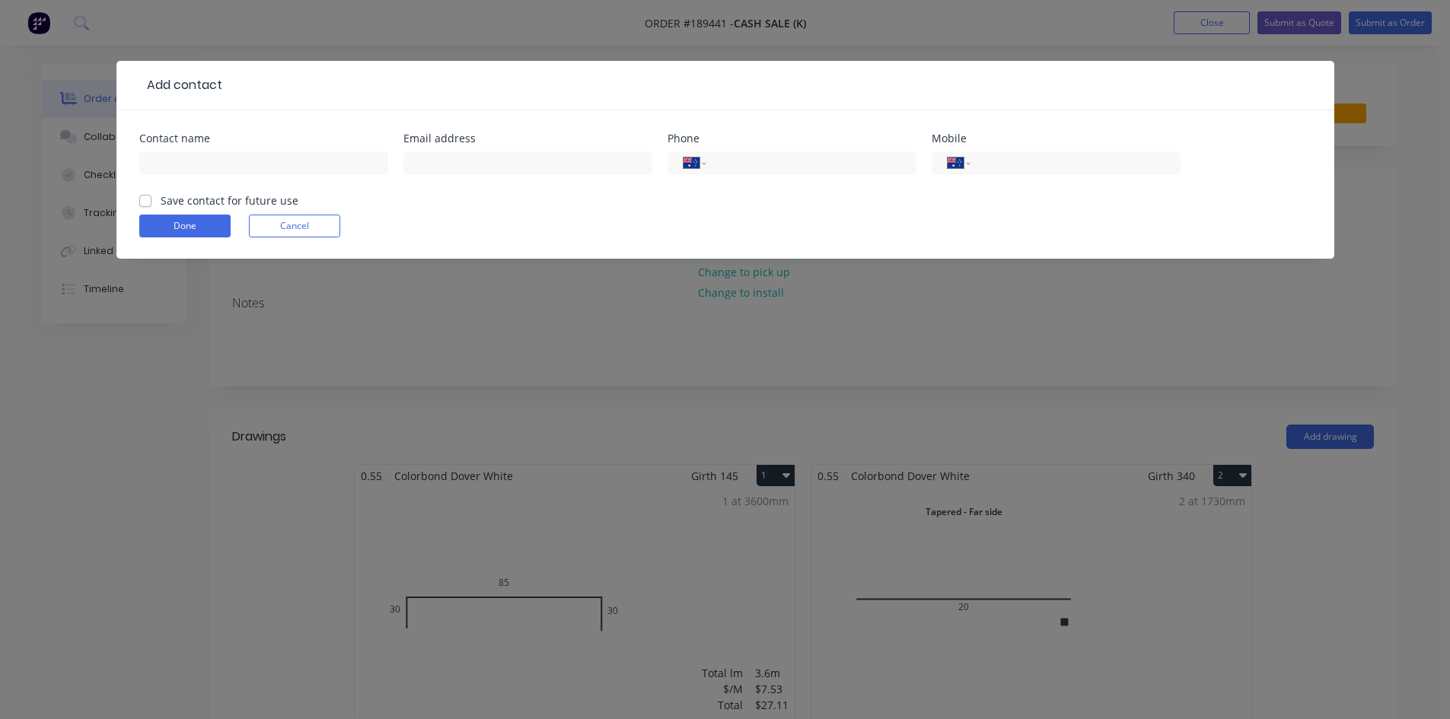
click at [199, 148] on div at bounding box center [263, 170] width 249 height 45
drag, startPoint x: 302, startPoint y: 183, endPoint x: 296, endPoint y: 177, distance: 8.6
click at [299, 181] on div at bounding box center [263, 170] width 249 height 45
click at [292, 174] on div at bounding box center [263, 170] width 249 height 45
click at [294, 169] on input "text" at bounding box center [263, 162] width 249 height 23
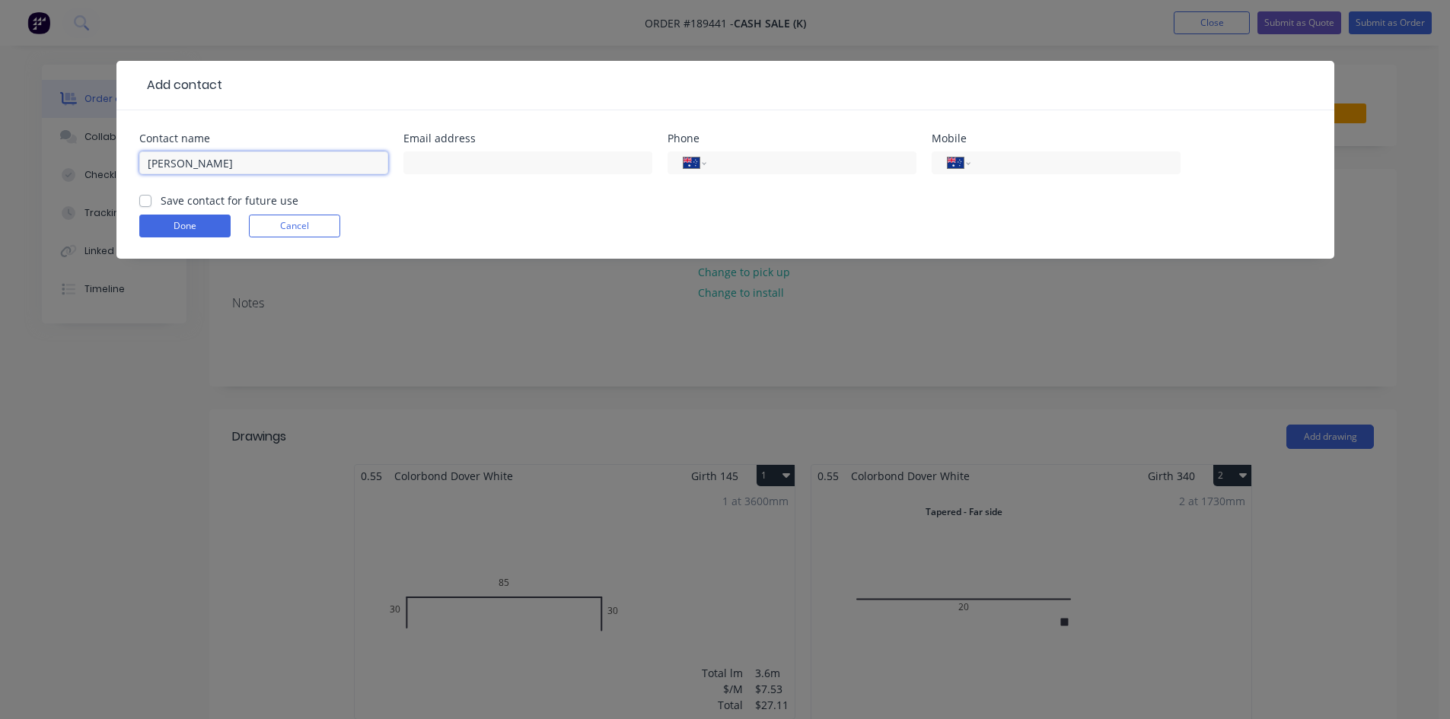
type input "[PERSON_NAME]"
type input "0434 163 048"
click button "Done" at bounding box center [184, 226] width 91 height 23
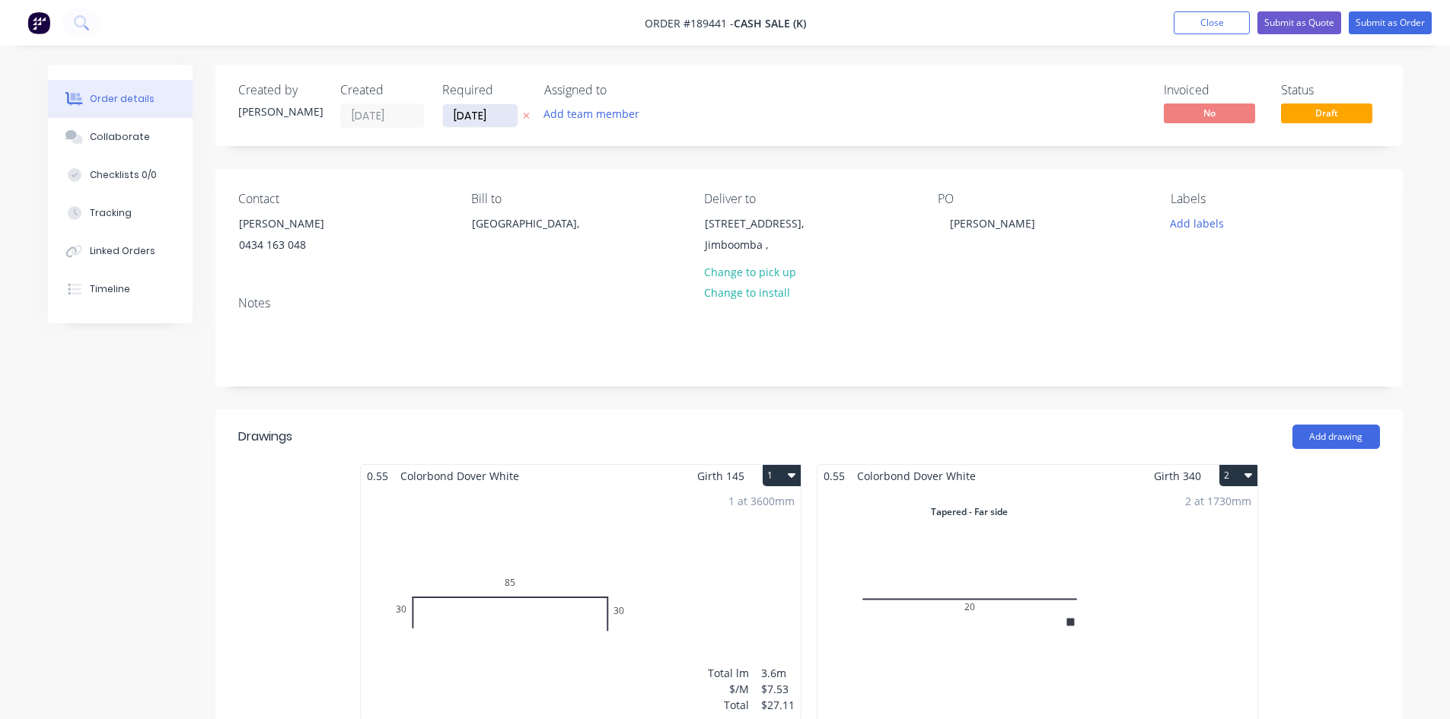
click at [495, 114] on input "[DATE]" at bounding box center [480, 115] width 75 height 23
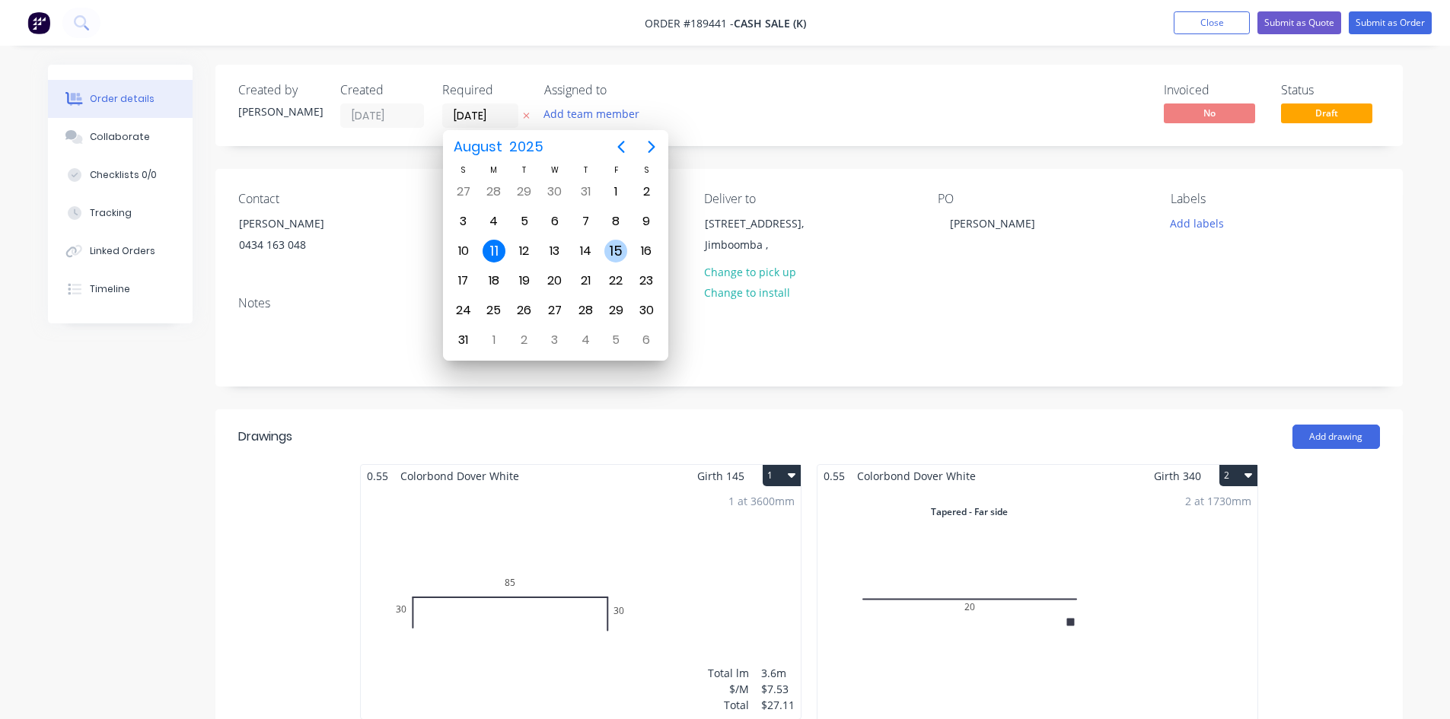
drag, startPoint x: 613, startPoint y: 251, endPoint x: 630, endPoint y: 245, distance: 17.8
click at [614, 251] on div "15" at bounding box center [615, 251] width 23 height 23
type input "[DATE]"
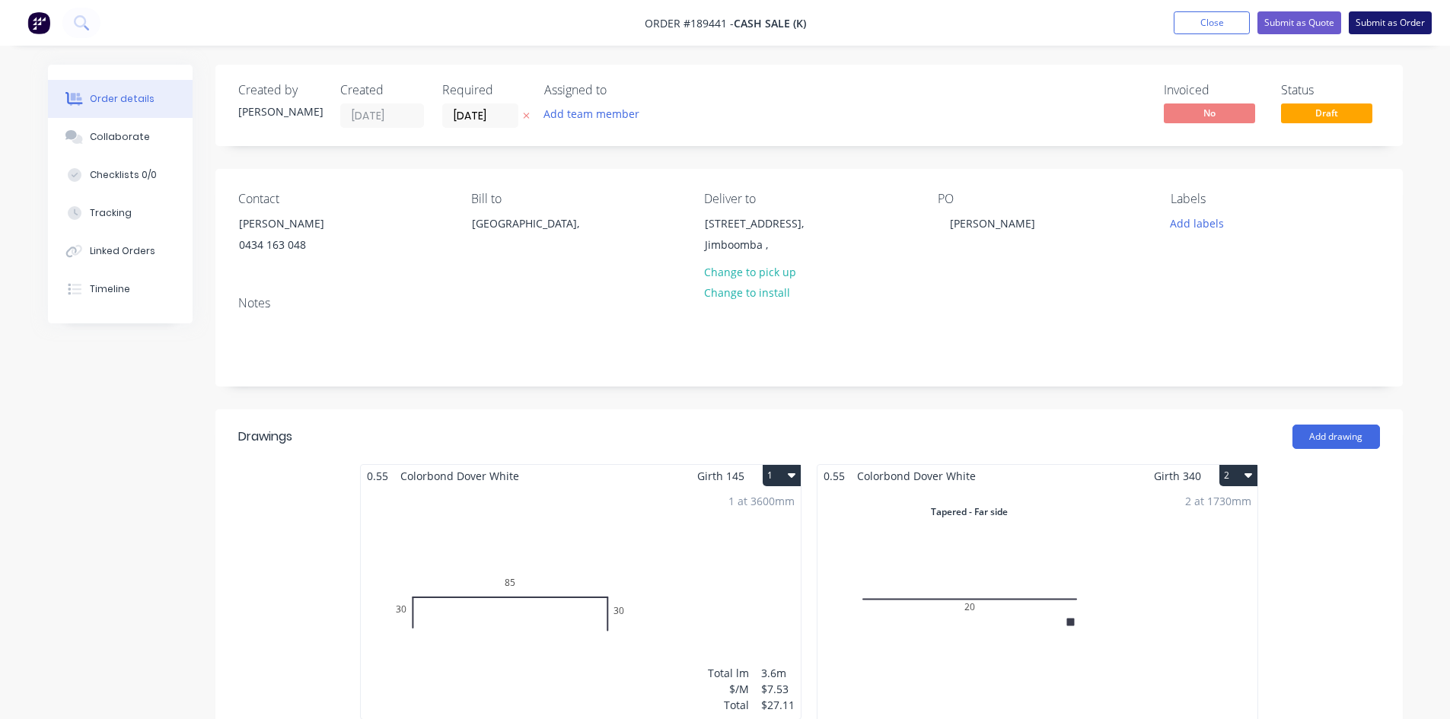
click at [1367, 25] on button "Submit as Order" at bounding box center [1390, 22] width 83 height 23
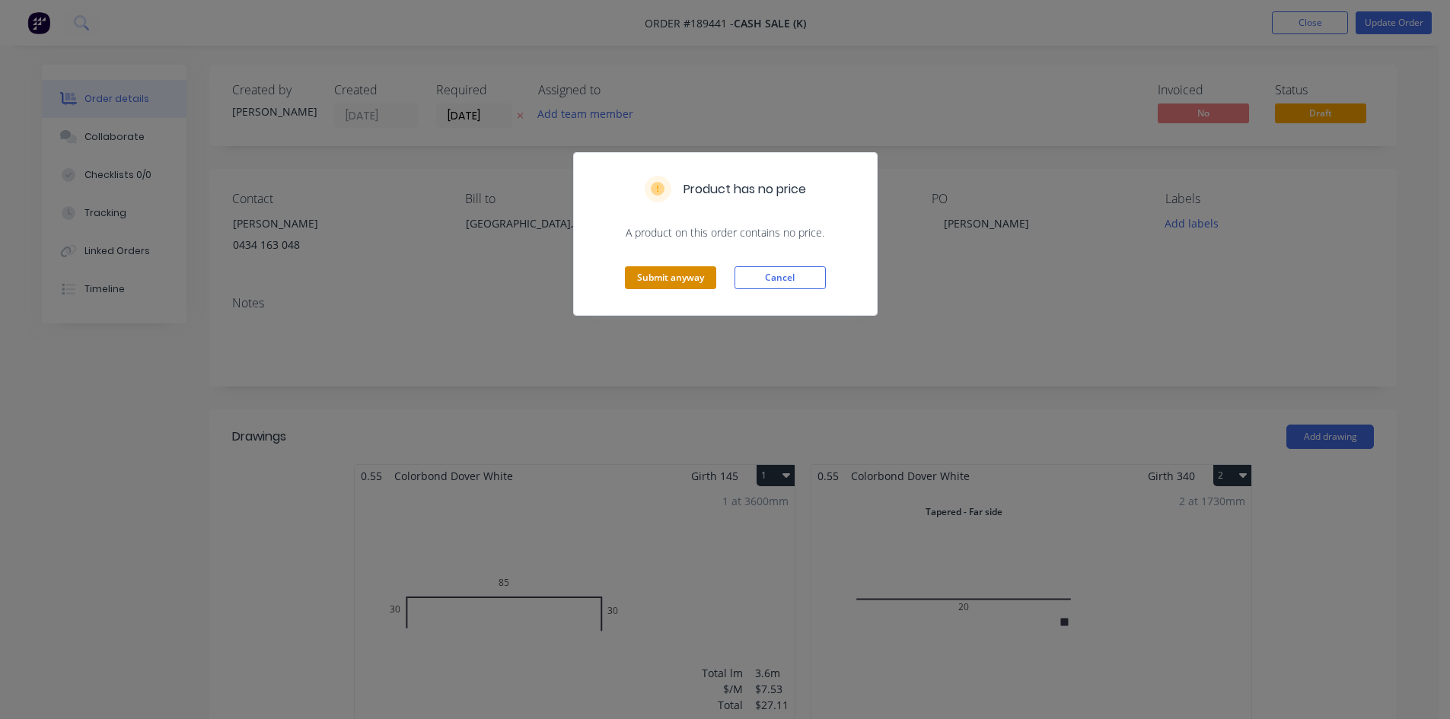
click at [695, 286] on button "Submit anyway" at bounding box center [670, 277] width 91 height 23
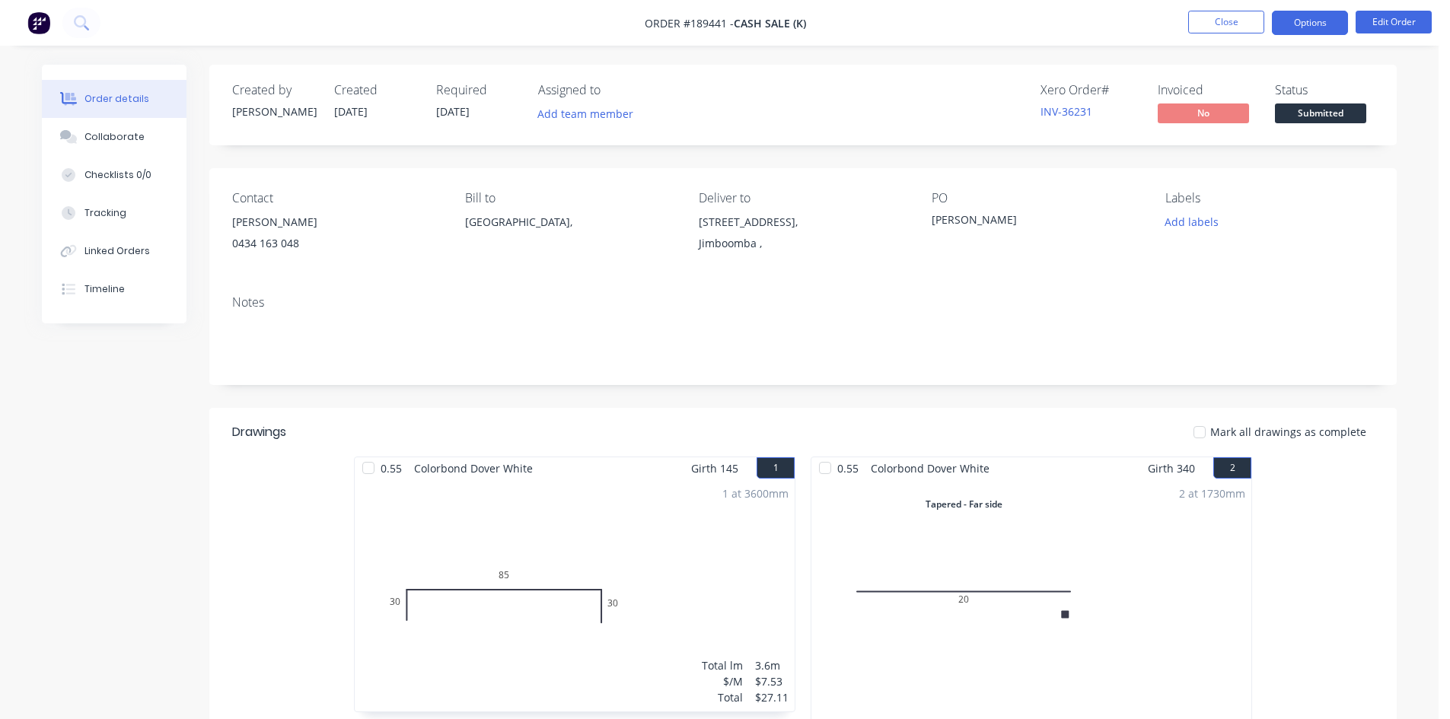
click at [1320, 25] on button "Options" at bounding box center [1310, 23] width 76 height 24
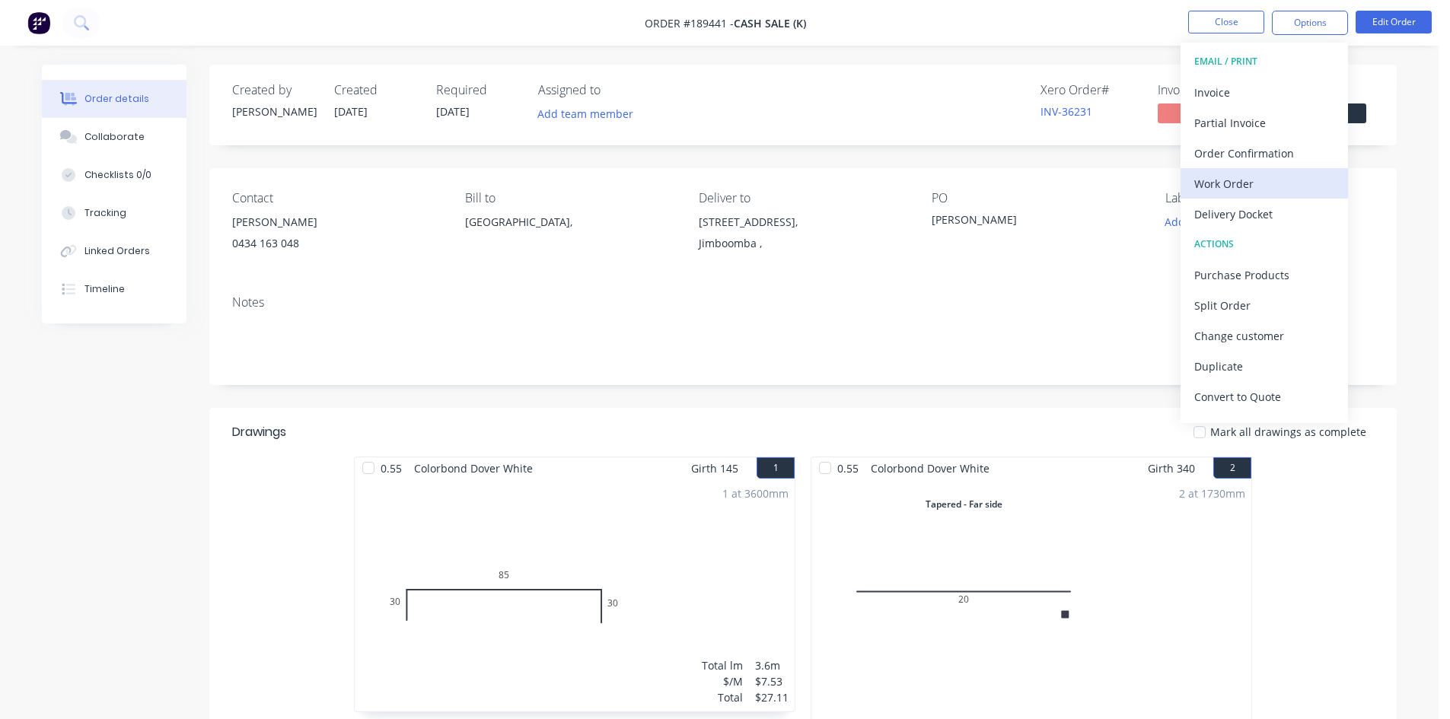
click at [1235, 187] on div "Work Order" at bounding box center [1264, 184] width 140 height 22
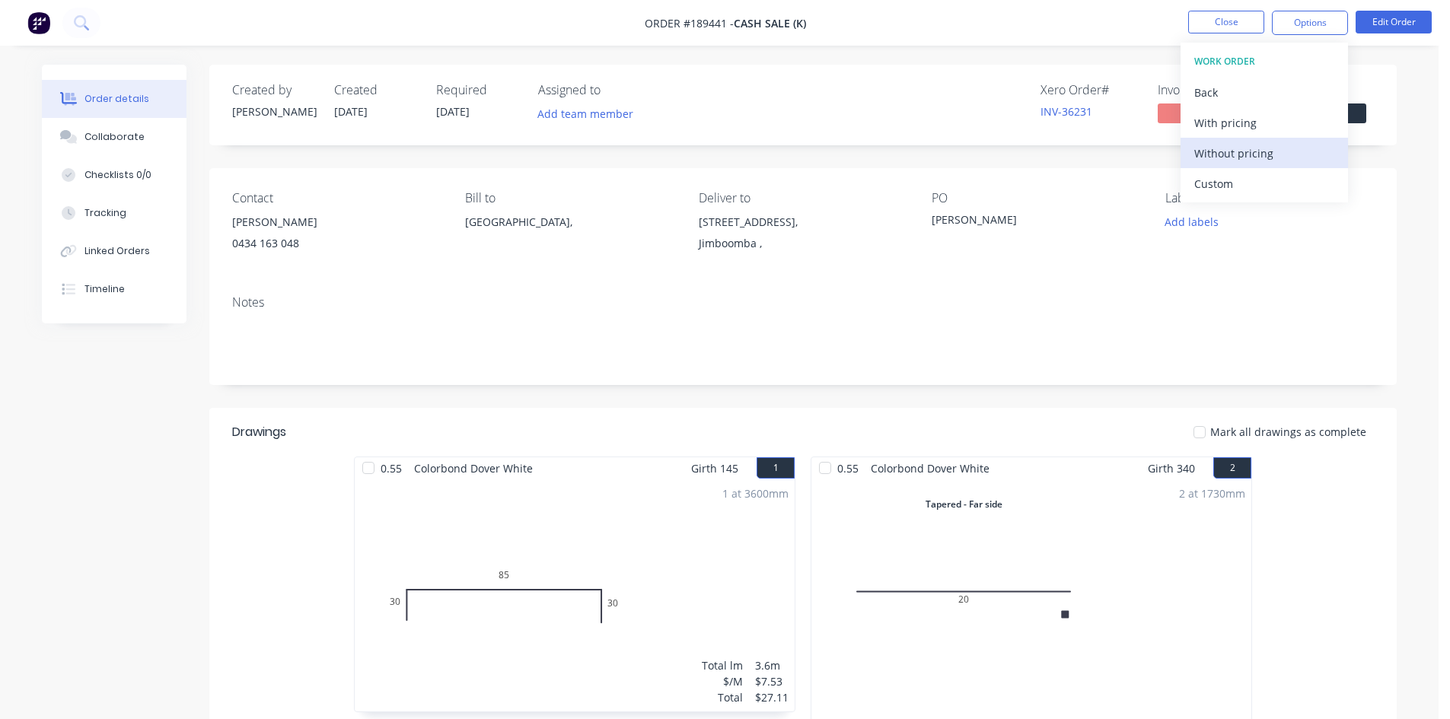
click at [1234, 155] on div "Without pricing" at bounding box center [1264, 153] width 140 height 22
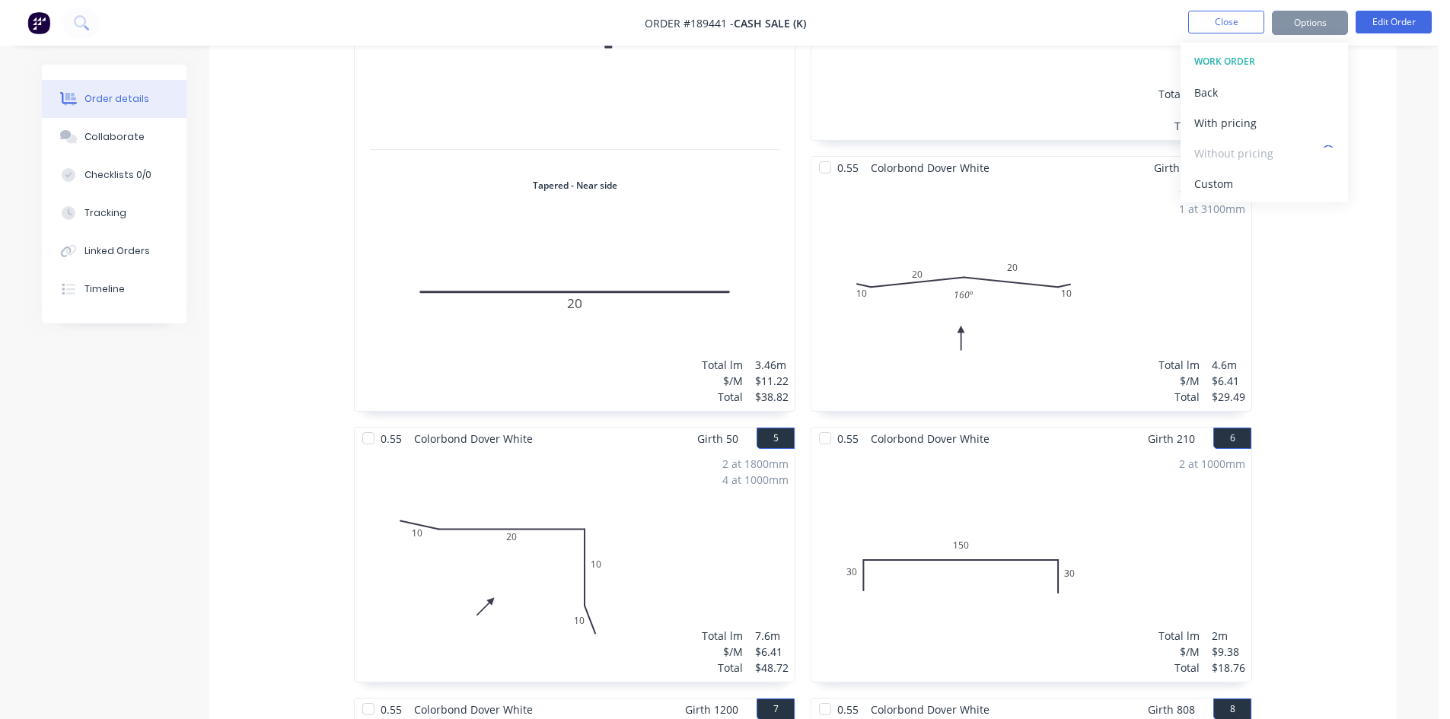
scroll to position [1561, 0]
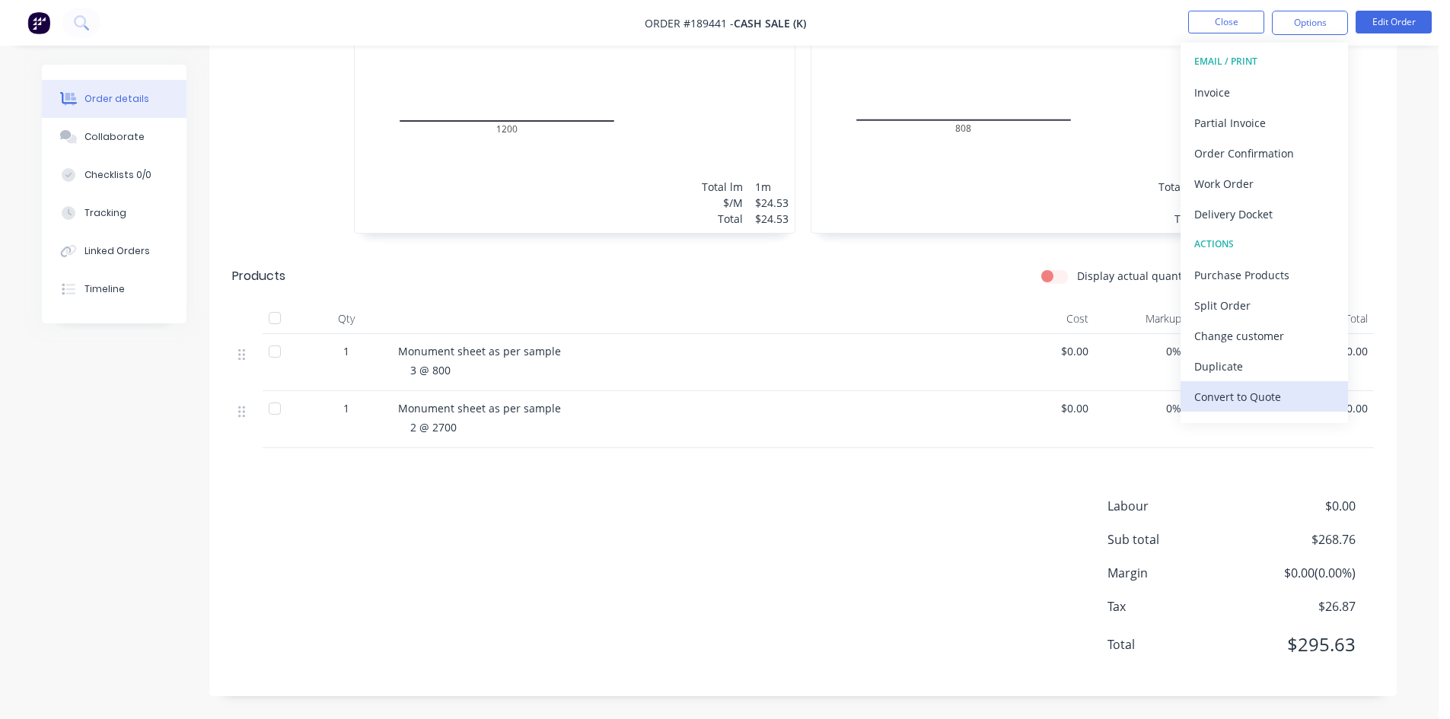
click at [1277, 389] on div "Convert to Quote" at bounding box center [1264, 397] width 140 height 22
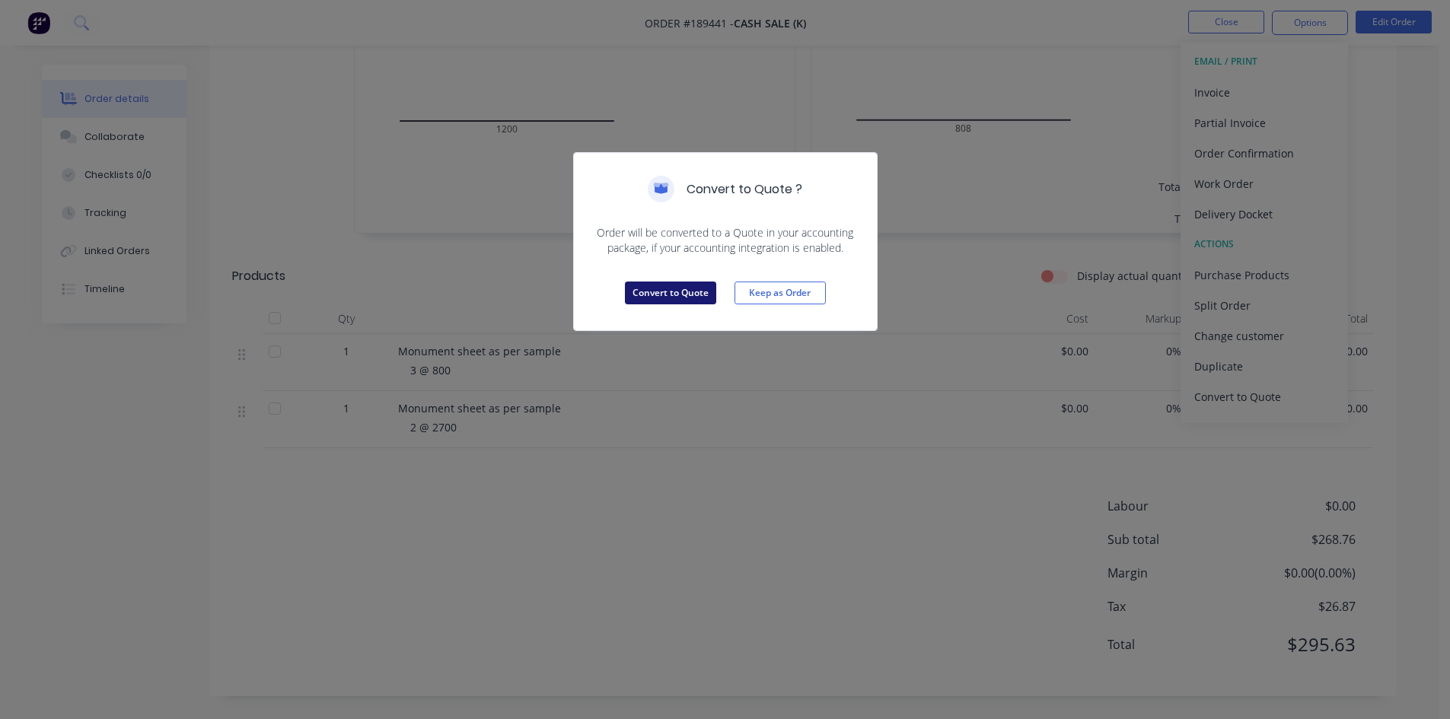
click at [686, 289] on button "Convert to Quote" at bounding box center [670, 293] width 91 height 23
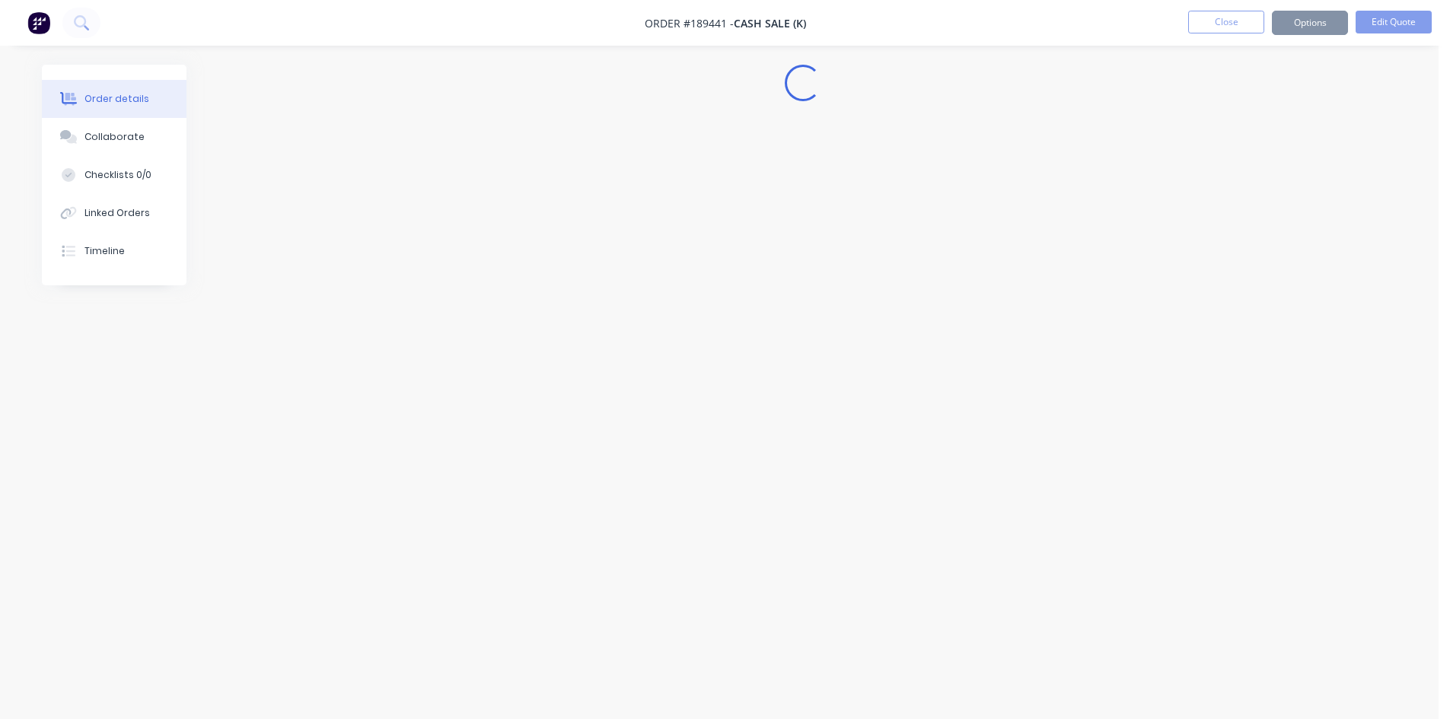
scroll to position [0, 0]
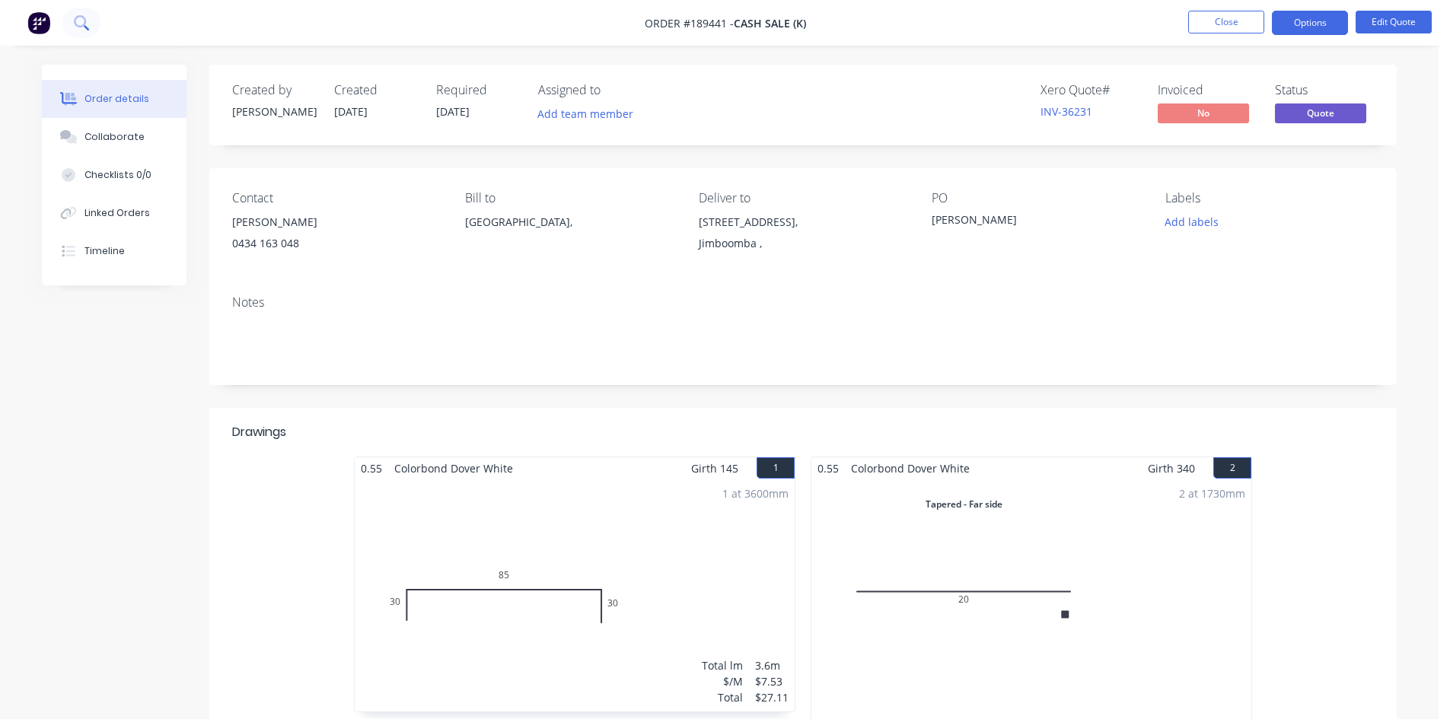
click at [75, 8] on nav "Order #189441 - Cash Sale (K) Close Options Edit Quote" at bounding box center [725, 23] width 1450 height 46
click at [82, 21] on icon at bounding box center [81, 22] width 14 height 14
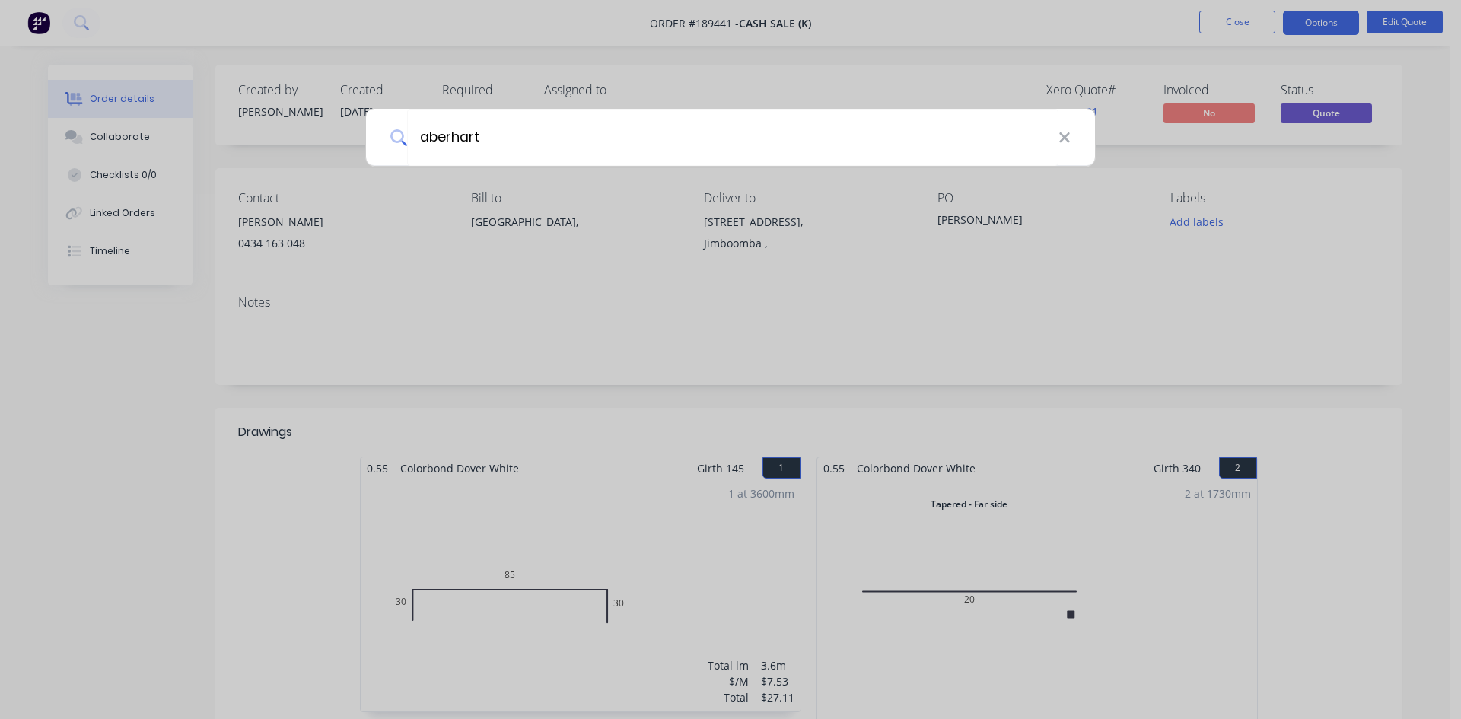
type input "aberhart"
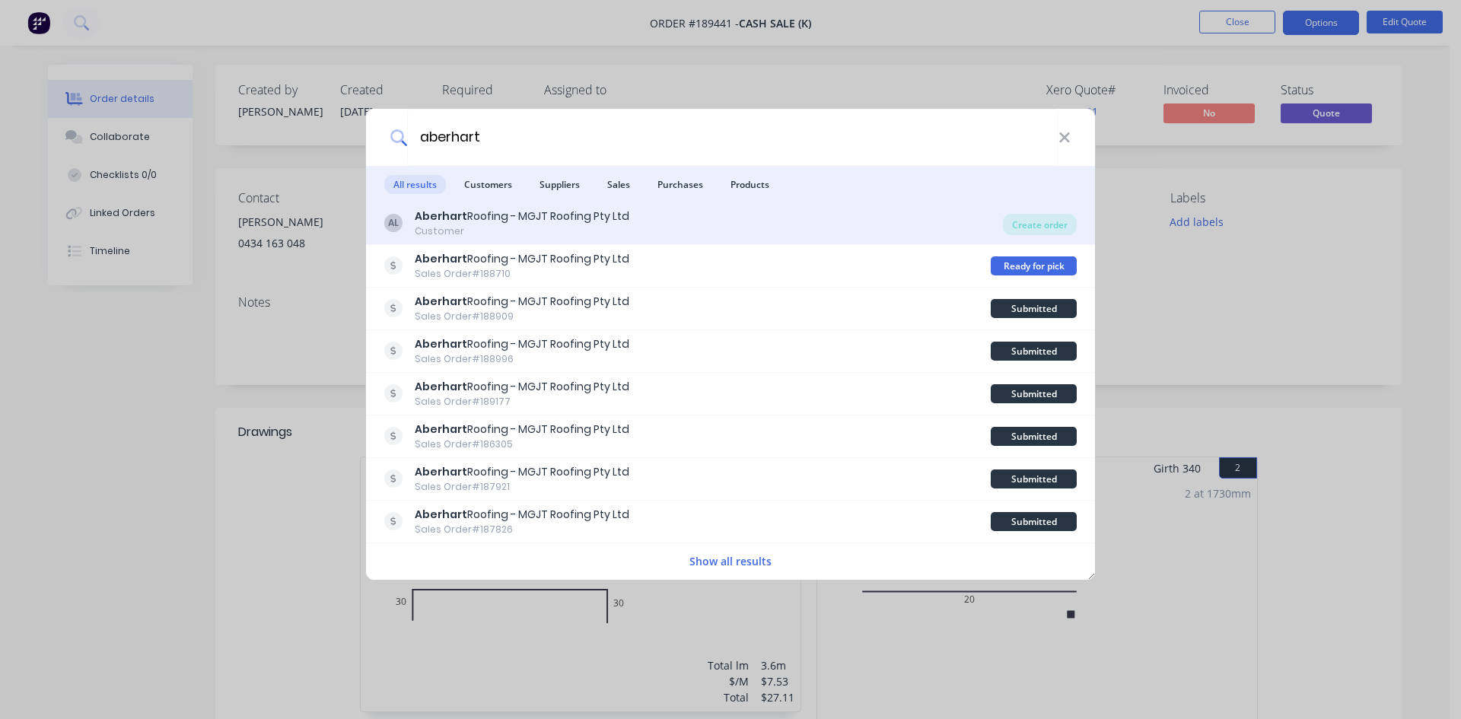
click at [737, 222] on div "[PERSON_NAME] Roofing - MGJT Roofing Pty Ltd Customer" at bounding box center [693, 224] width 619 height 30
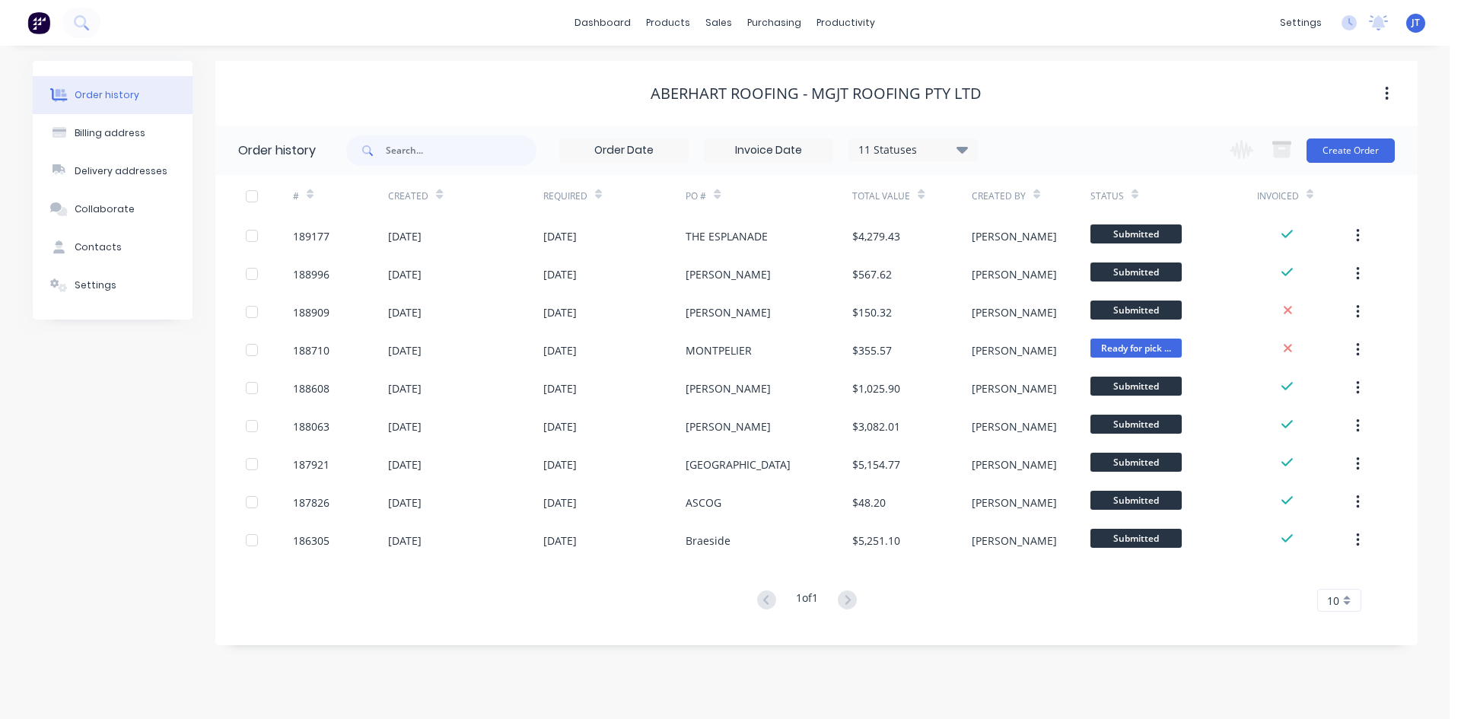
click at [1398, 147] on div "11 Statuses Invoice Status Invoiced Not Invoiced Partial Order Status All Archi…" at bounding box center [882, 150] width 1072 height 49
drag, startPoint x: 1398, startPoint y: 147, endPoint x: 1380, endPoint y: 151, distance: 18.8
click at [1381, 151] on div "11 Statuses Invoice Status Invoiced Not Invoiced Partial Order Status All Archi…" at bounding box center [882, 150] width 1072 height 49
click at [1380, 151] on button "Create Order" at bounding box center [1351, 151] width 88 height 24
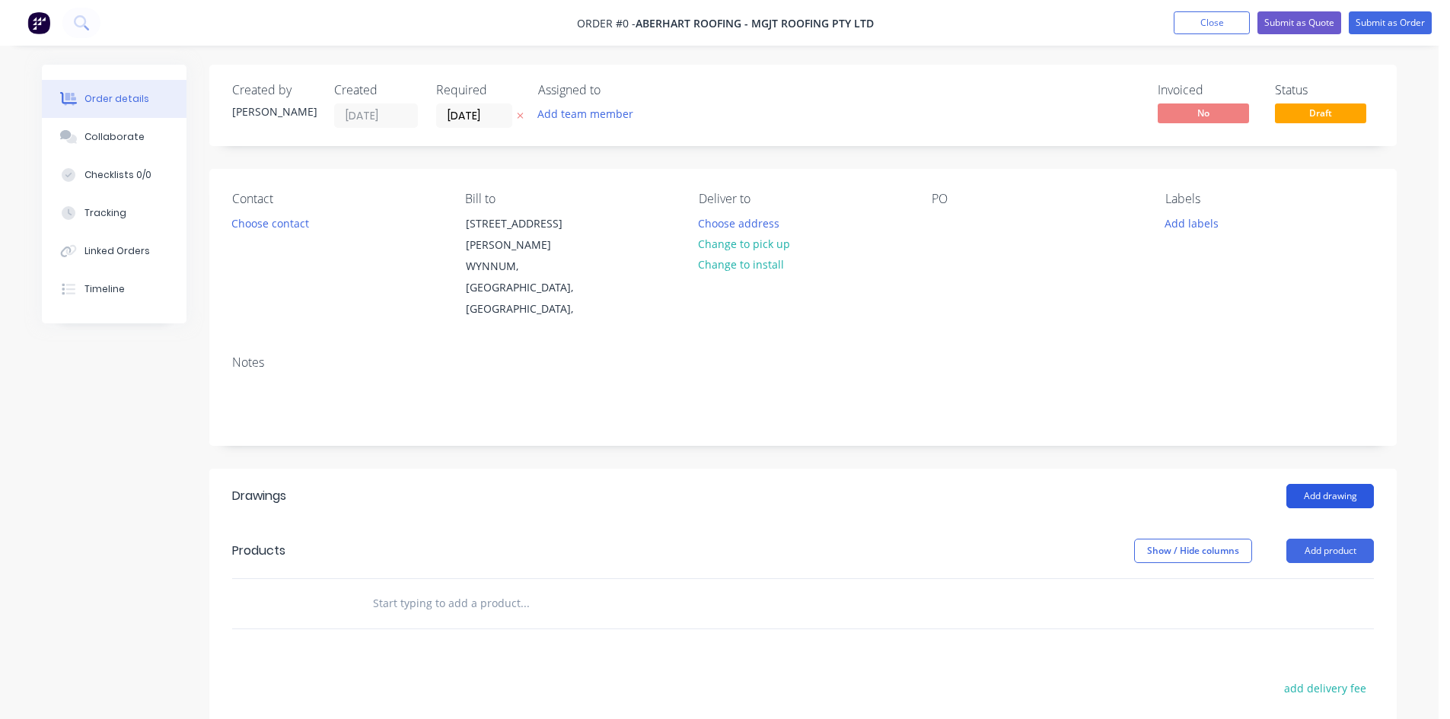
click at [1355, 484] on button "Add drawing" at bounding box center [1330, 496] width 88 height 24
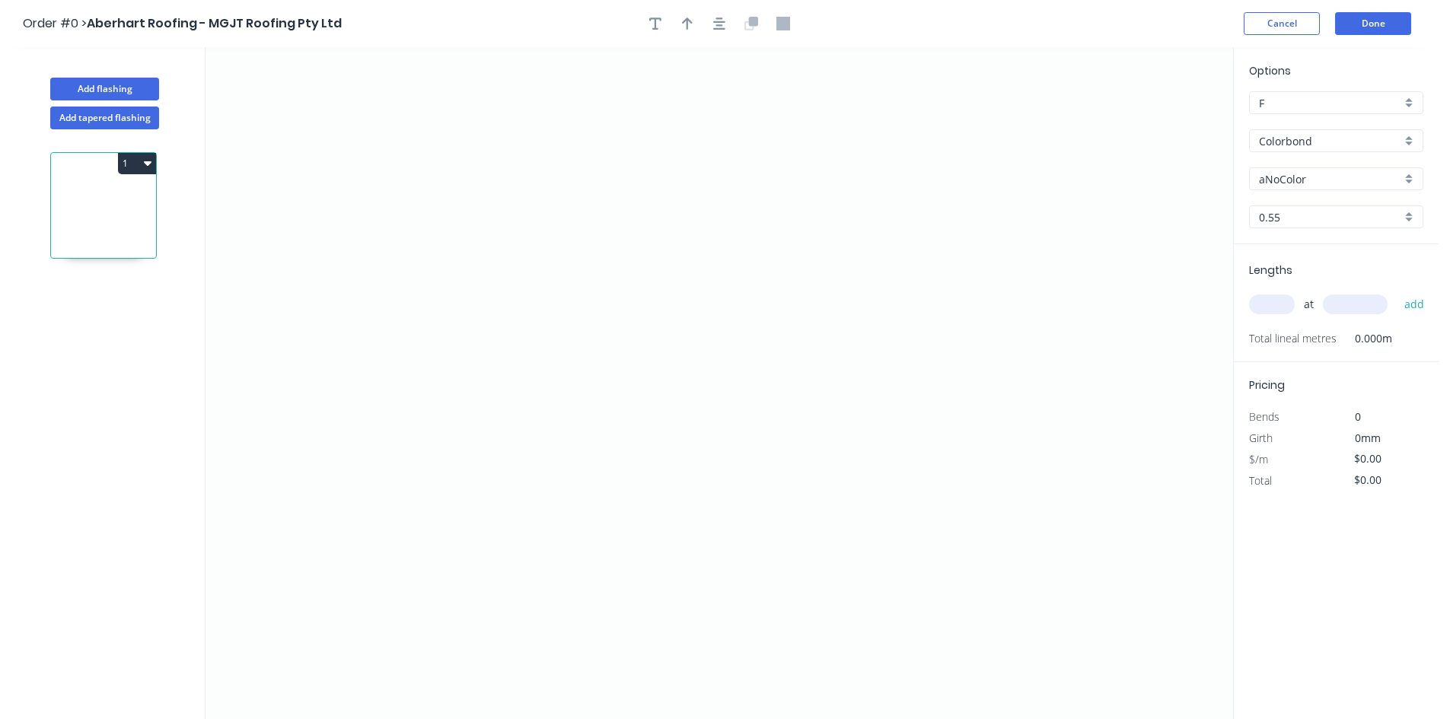
click at [1306, 148] on div "Colorbond" at bounding box center [1336, 140] width 174 height 23
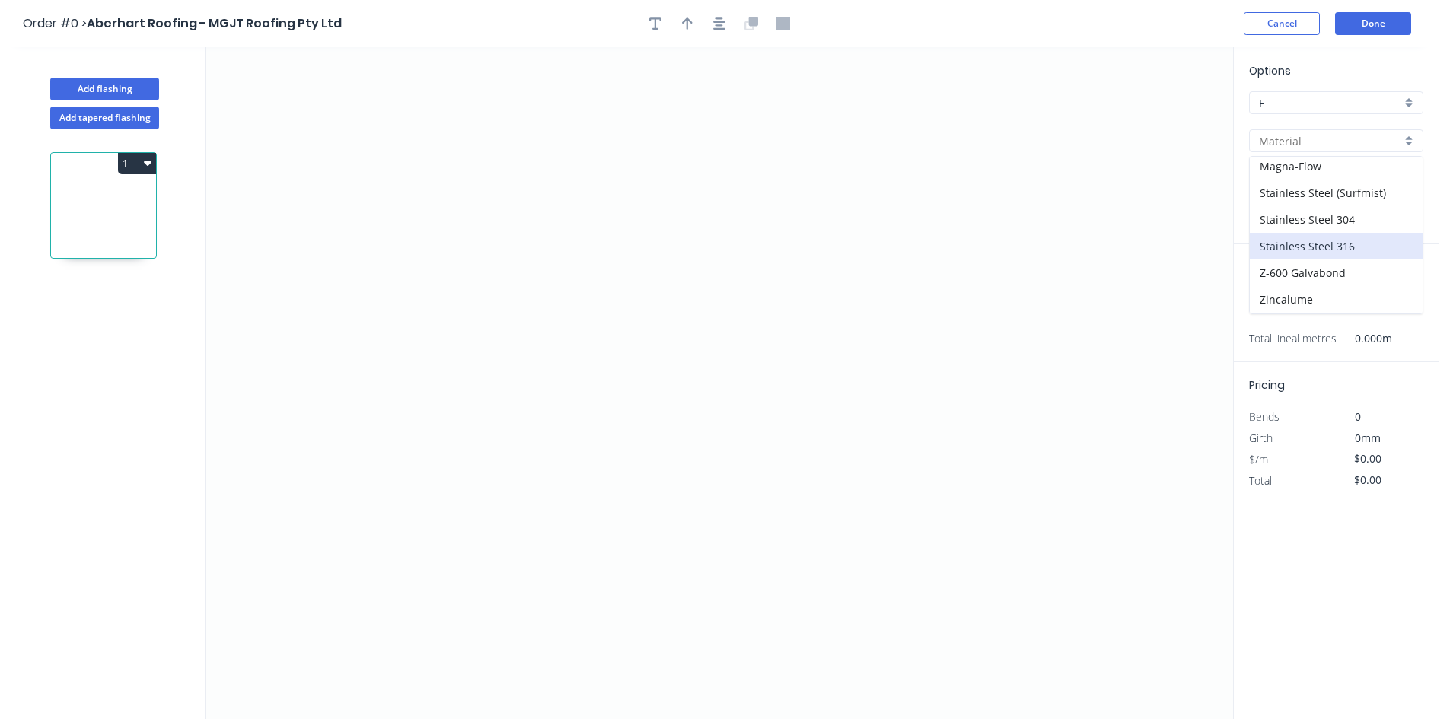
scroll to position [323, 0]
click at [1352, 299] on div "zAluminium" at bounding box center [1336, 300] width 173 height 27
type input "zAluminium"
type input "Mill"
type input "0.8"
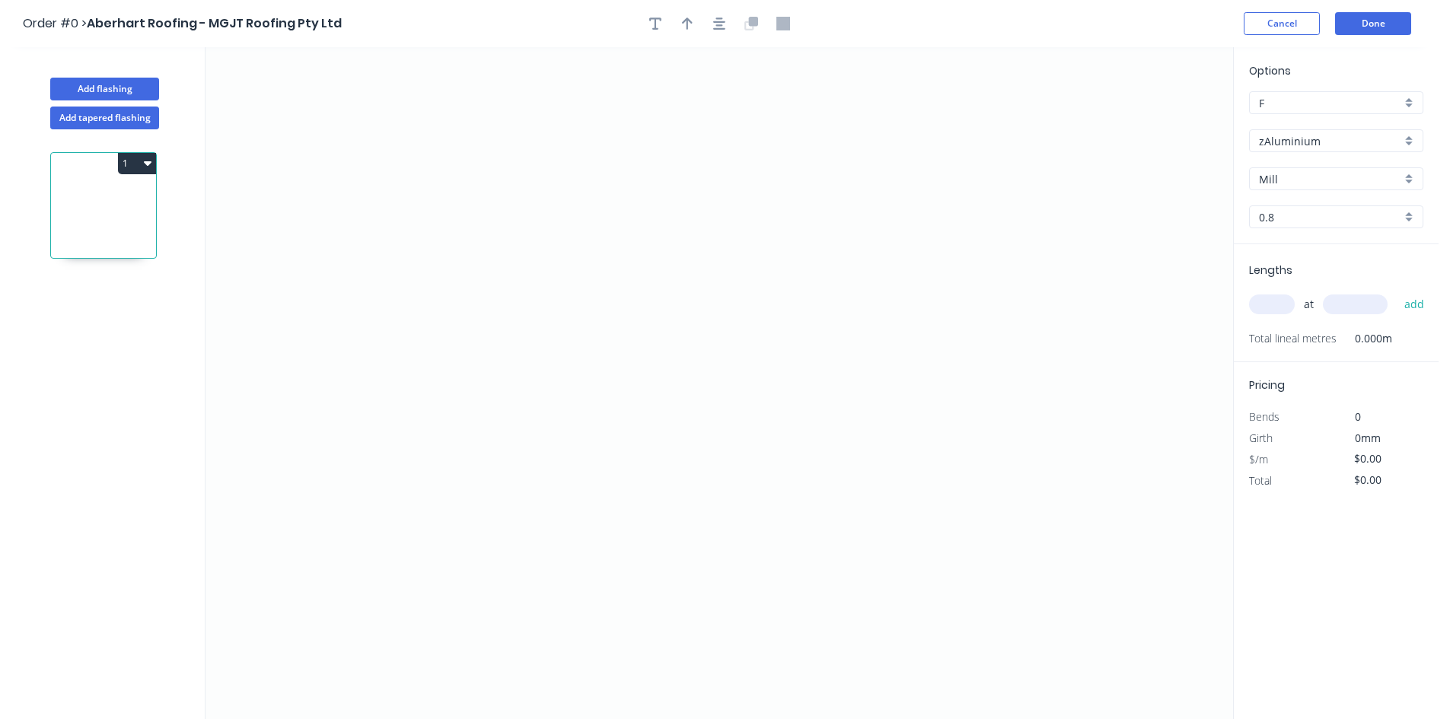
click at [1339, 219] on input "0.8" at bounding box center [1330, 217] width 142 height 16
click at [1326, 283] on div "1.2" at bounding box center [1336, 273] width 173 height 27
type input "1.2"
click at [1273, 311] on input "text" at bounding box center [1272, 305] width 46 height 20
click at [403, 173] on icon "0" at bounding box center [718, 383] width 1027 height 672
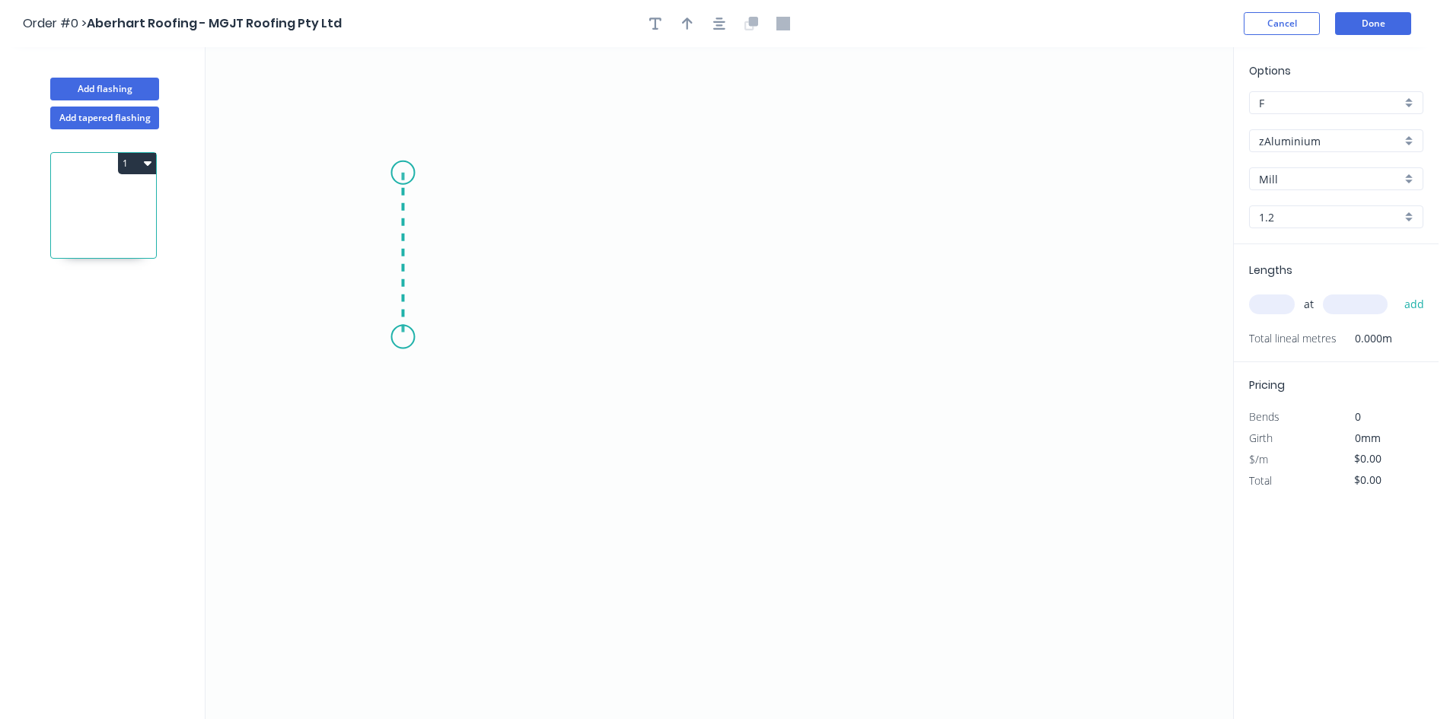
click at [387, 376] on icon "0" at bounding box center [718, 383] width 1027 height 672
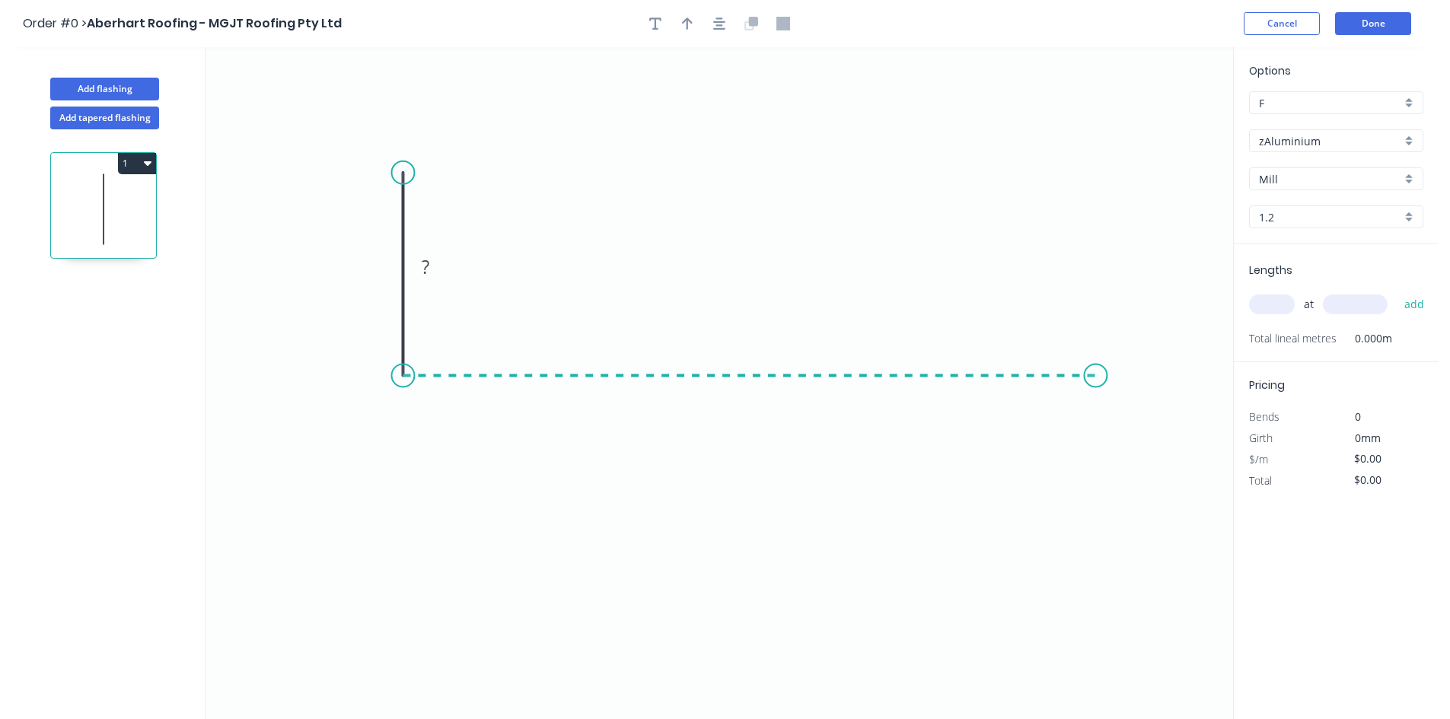
click at [1096, 384] on icon "0 ?" at bounding box center [718, 383] width 1027 height 672
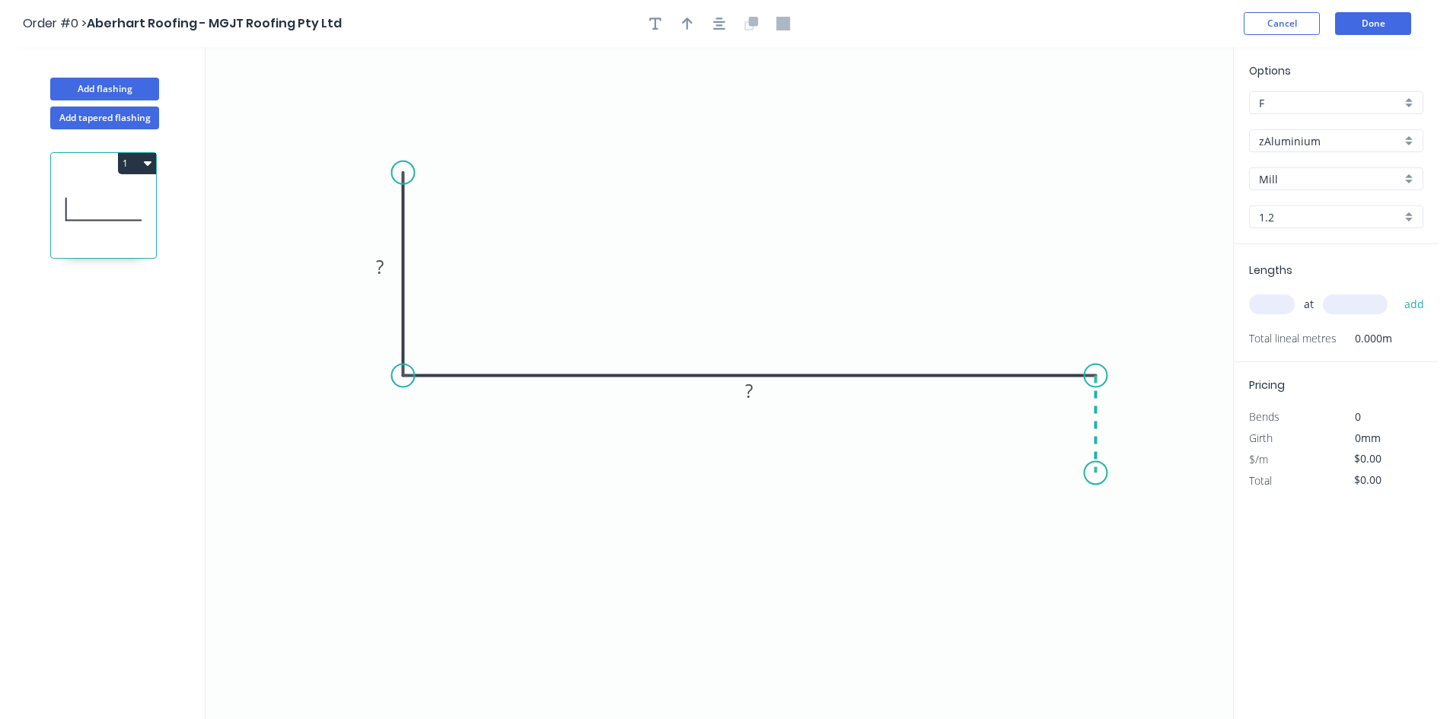
click at [1090, 473] on icon "0 ? ?" at bounding box center [718, 383] width 1027 height 672
click at [1029, 476] on icon "0 ? ? ?" at bounding box center [718, 383] width 1027 height 672
click at [1029, 476] on circle at bounding box center [1029, 472] width 23 height 23
click at [382, 270] on tspan "?" at bounding box center [381, 266] width 8 height 25
type input "$35.27"
